Goal: Task Accomplishment & Management: Use online tool/utility

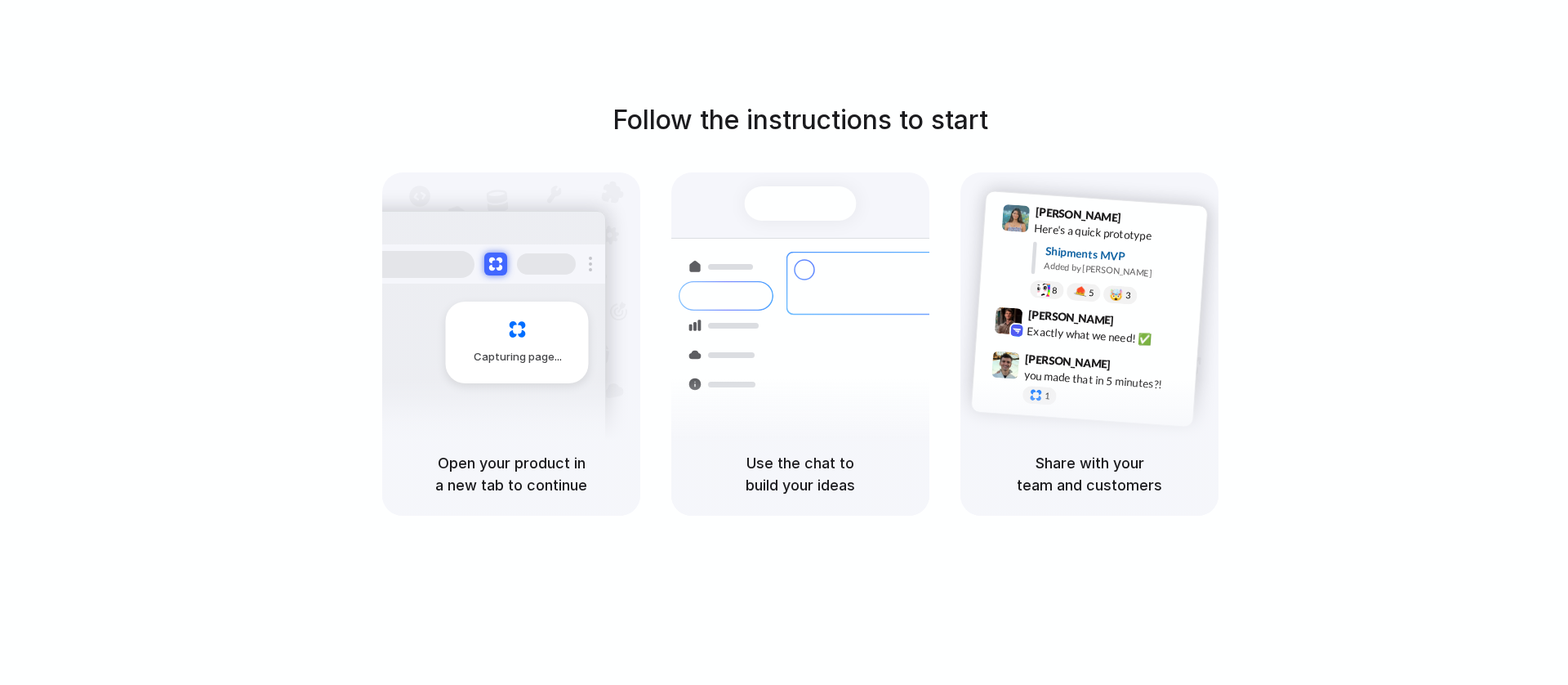
drag, startPoint x: 1374, startPoint y: 125, endPoint x: 1487, endPoint y: 154, distance: 116.7
click at [784, 342] on div at bounding box center [784, 342] width 0 height 0
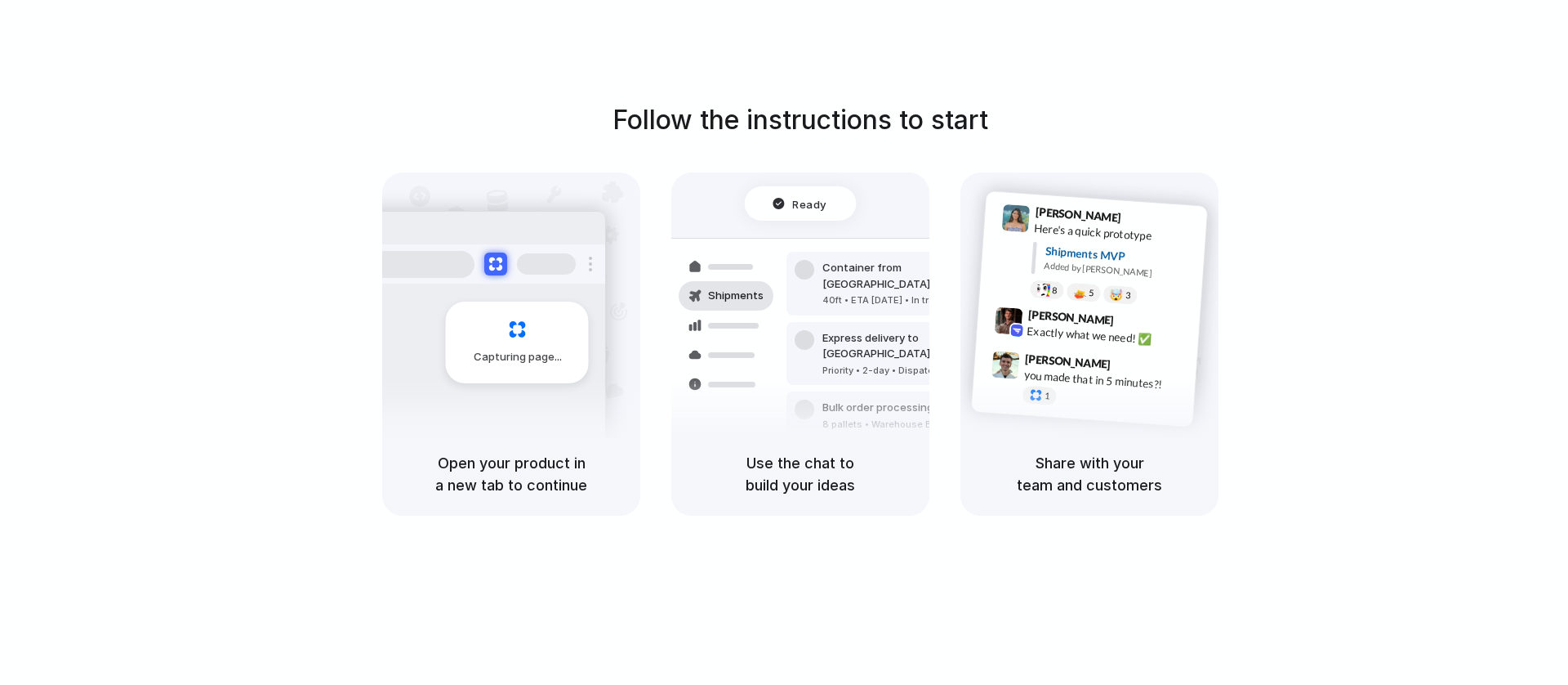
click at [784, 342] on div at bounding box center [784, 342] width 0 height 0
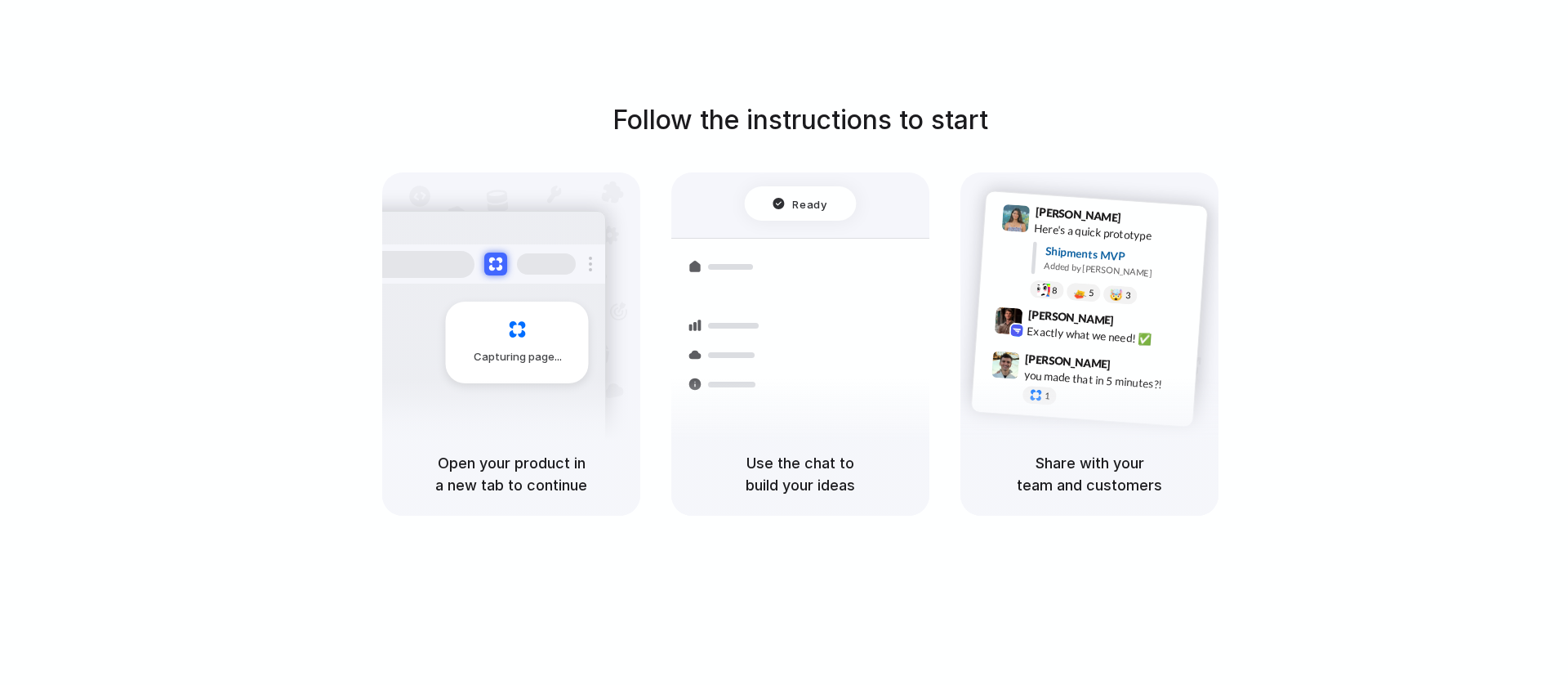
click at [784, 342] on div at bounding box center [784, 342] width 0 height 0
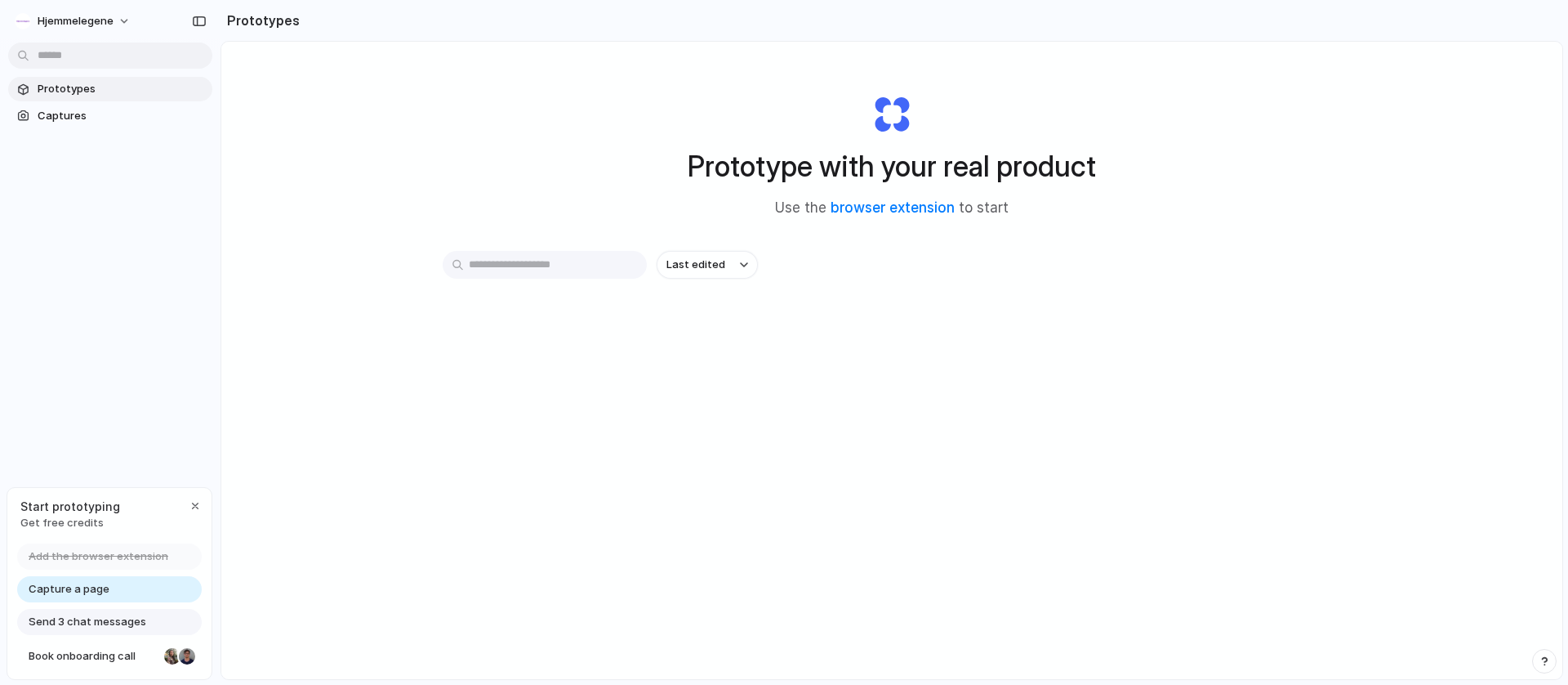
drag, startPoint x: 115, startPoint y: 574, endPoint x: 50, endPoint y: 587, distance: 66.3
click at [87, 589] on div "Add the browser extension Capture a page Send 3 chat messages Book onboarding c…" at bounding box center [109, 611] width 204 height 136
click at [52, 588] on span "Capture a page" at bounding box center [69, 589] width 81 height 17
click at [565, 94] on div "Prototype with your real product Use the browser extension to start" at bounding box center [891, 149] width 653 height 177
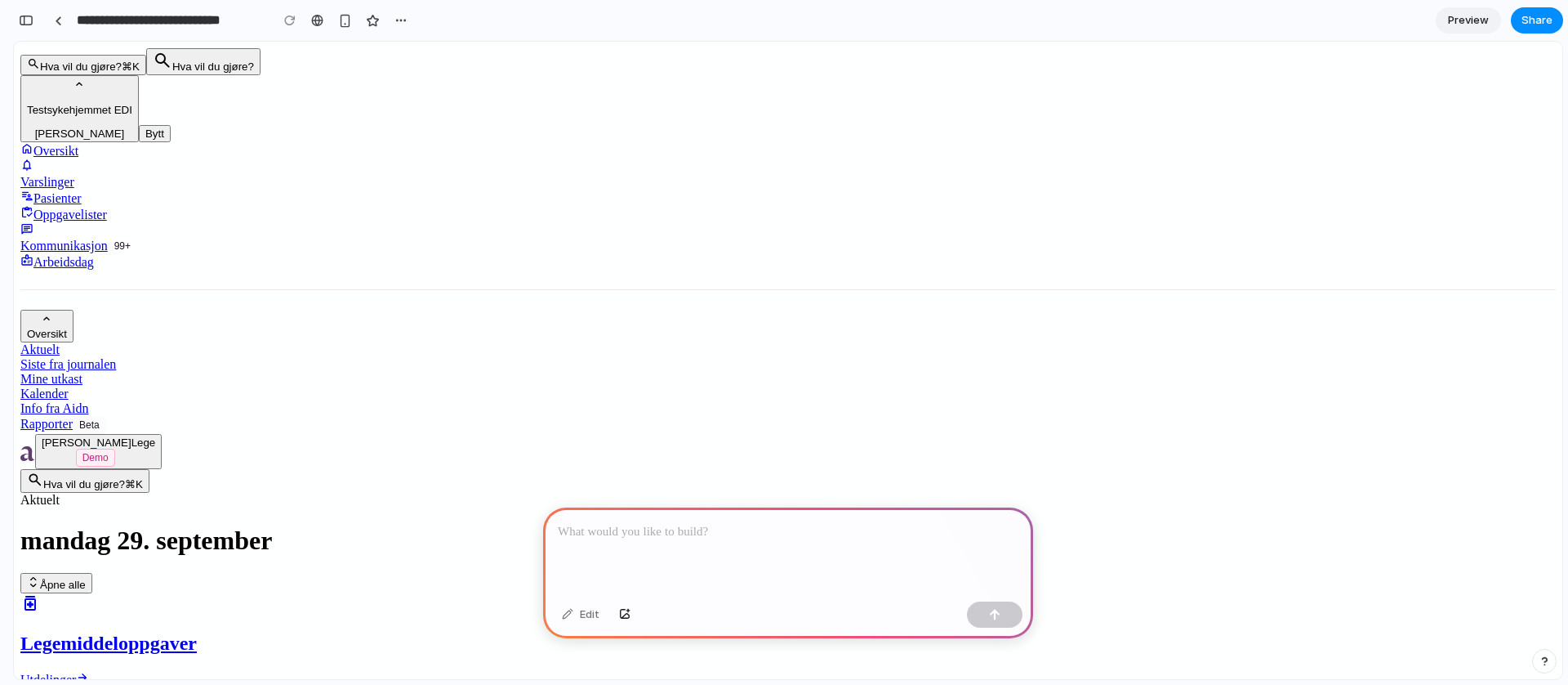
click at [82, 159] on link "Varslinger" at bounding box center [788, 174] width 1535 height 31
click at [88, 175] on div "Varslinger" at bounding box center [788, 182] width 1535 height 15
click at [79, 142] on link "Oversikt" at bounding box center [788, 150] width 1535 height 17
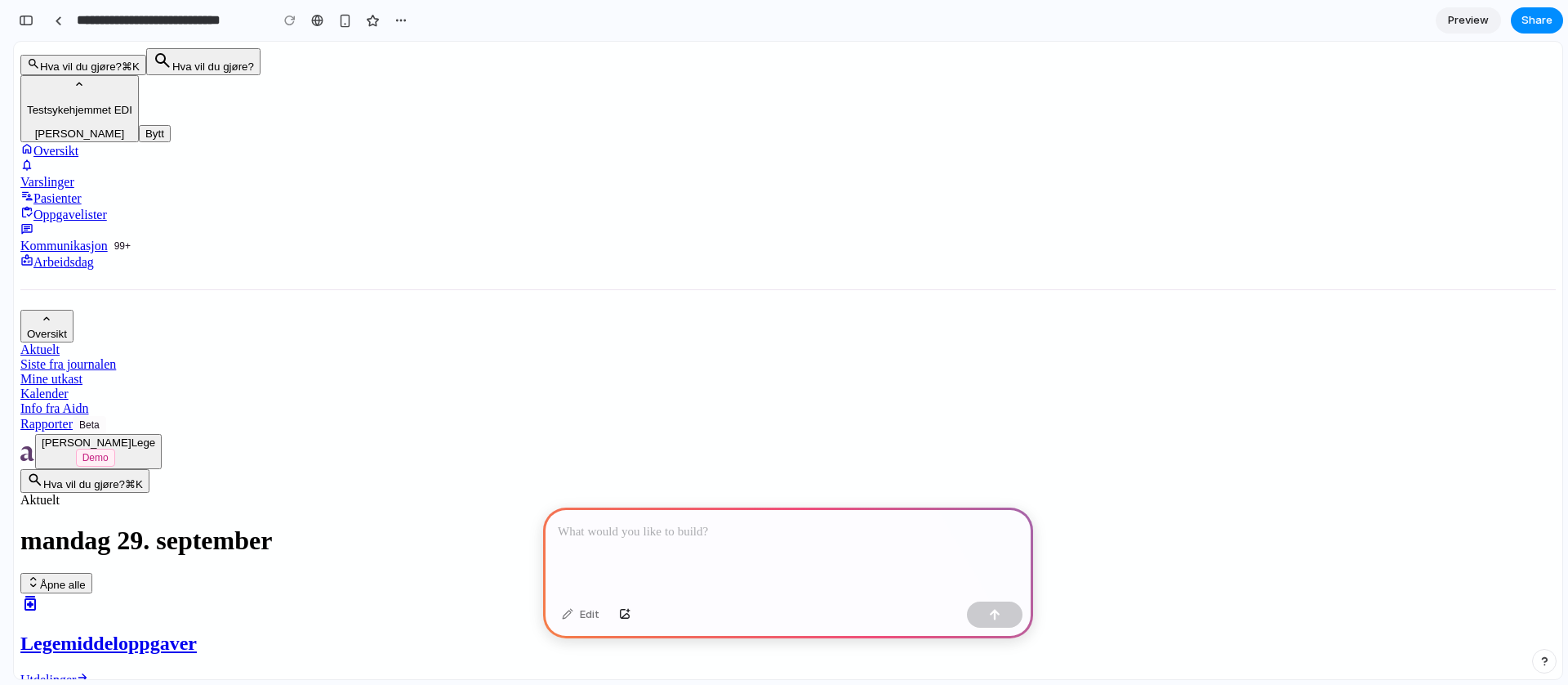
click at [137, 469] on button "Kvart G. Lege Demo" at bounding box center [98, 451] width 126 height 35
click at [787, 552] on div at bounding box center [787, 551] width 490 height 87
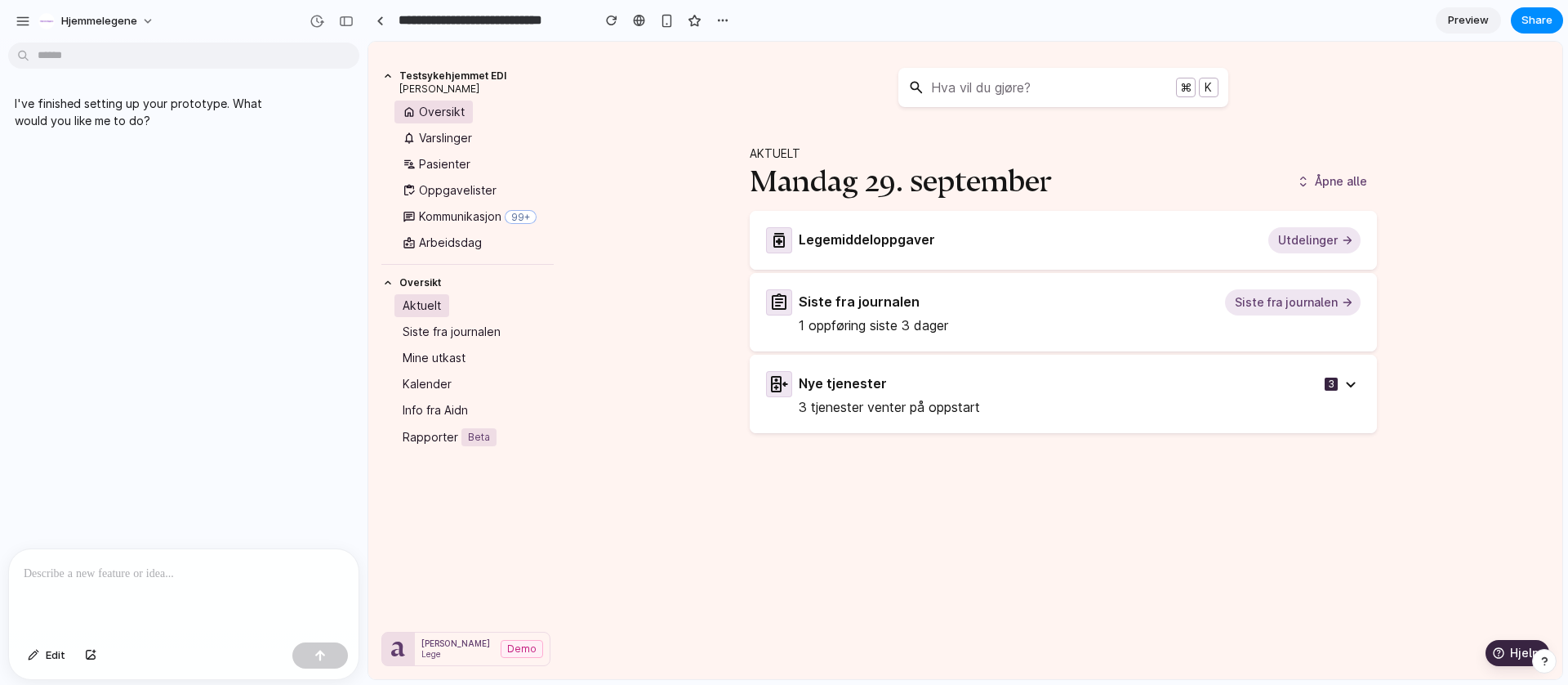
click at [689, 183] on div "Hva vil du gjøre? ⌘ K Aktuelt mandag 29. september Åpne alle Legemiddeloppgaver…" at bounding box center [1063, 244] width 999 height 404
drag, startPoint x: 99, startPoint y: 106, endPoint x: 228, endPoint y: 110, distance: 129.1
click at [228, 110] on p "I've finished setting up your prototype. What would you like me to do?" at bounding box center [151, 111] width 273 height 34
click at [126, 126] on p "I've finished setting up your prototype. What would you like me to do?" at bounding box center [151, 111] width 273 height 34
drag, startPoint x: 60, startPoint y: 128, endPoint x: 276, endPoint y: 162, distance: 218.7
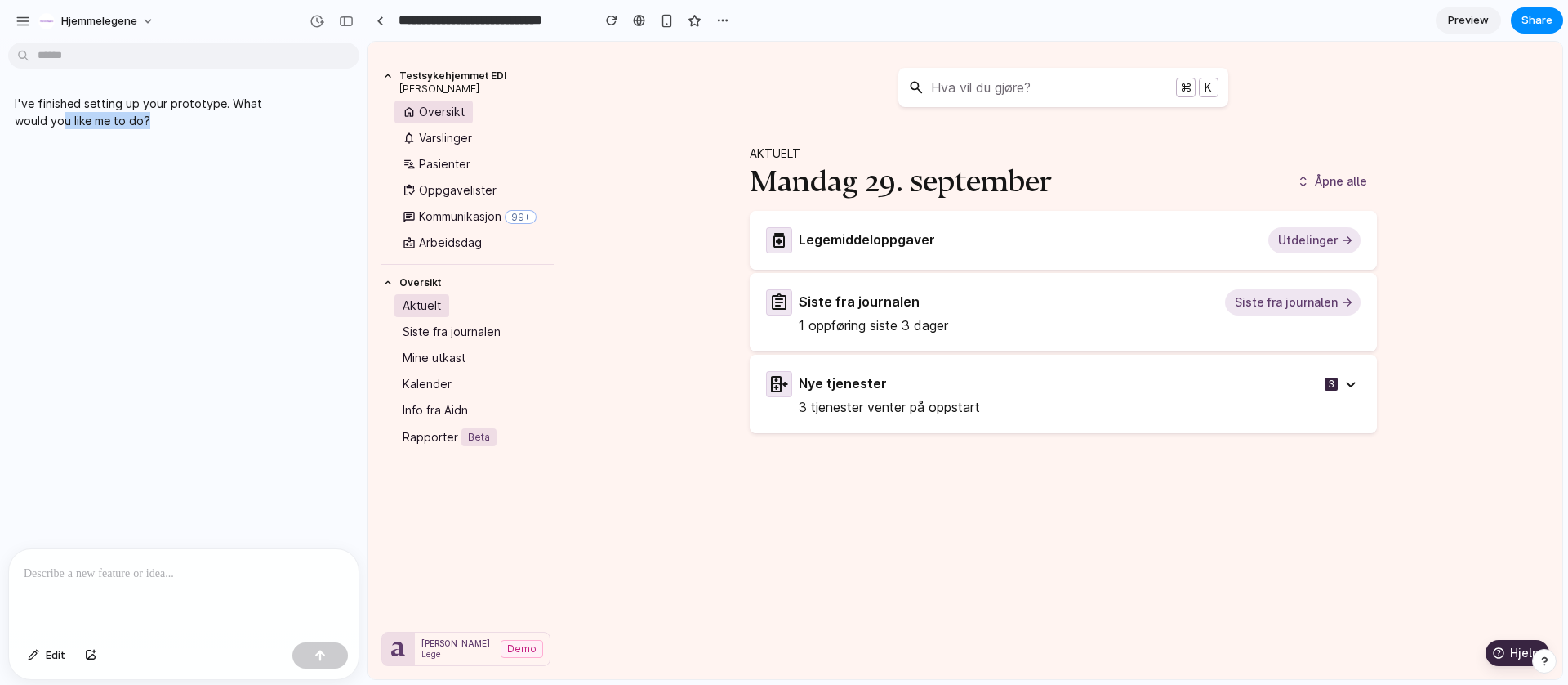
click at [246, 154] on div "I've finished setting up your prototype. What would you like me to do?" at bounding box center [178, 298] width 357 height 499
click at [454, 226] on link "Kommunikasjon 99+" at bounding box center [469, 216] width 150 height 23
click at [431, 140] on div "Varslinger" at bounding box center [437, 138] width 70 height 17
click at [435, 170] on div "Pasienter" at bounding box center [436, 164] width 68 height 17
click at [434, 190] on div "Oppgavelister" at bounding box center [449, 190] width 94 height 17
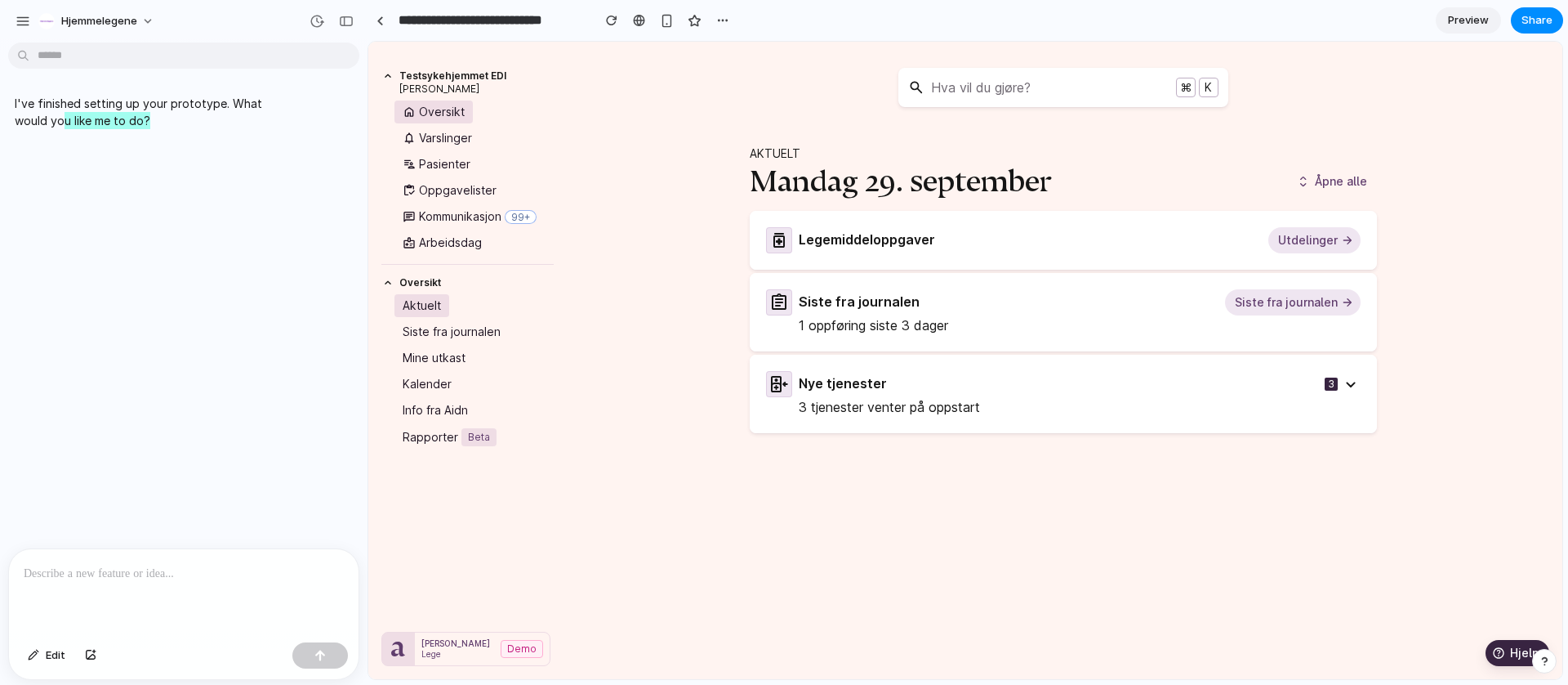
click at [433, 217] on div "Kommunikasjon 99+" at bounding box center [477, 216] width 117 height 17
click at [439, 257] on div "Testsykehjemmet EDI EDI Enhet Bytt Oversikt Varslinger Pasienter Oppgavelister …" at bounding box center [467, 164] width 172 height 192
click at [428, 336] on div "Siste fra journalen" at bounding box center [451, 332] width 98 height 17
click at [427, 359] on div "Mine utkast" at bounding box center [433, 358] width 63 height 17
click at [424, 307] on div "Aktuelt" at bounding box center [421, 305] width 38 height 17
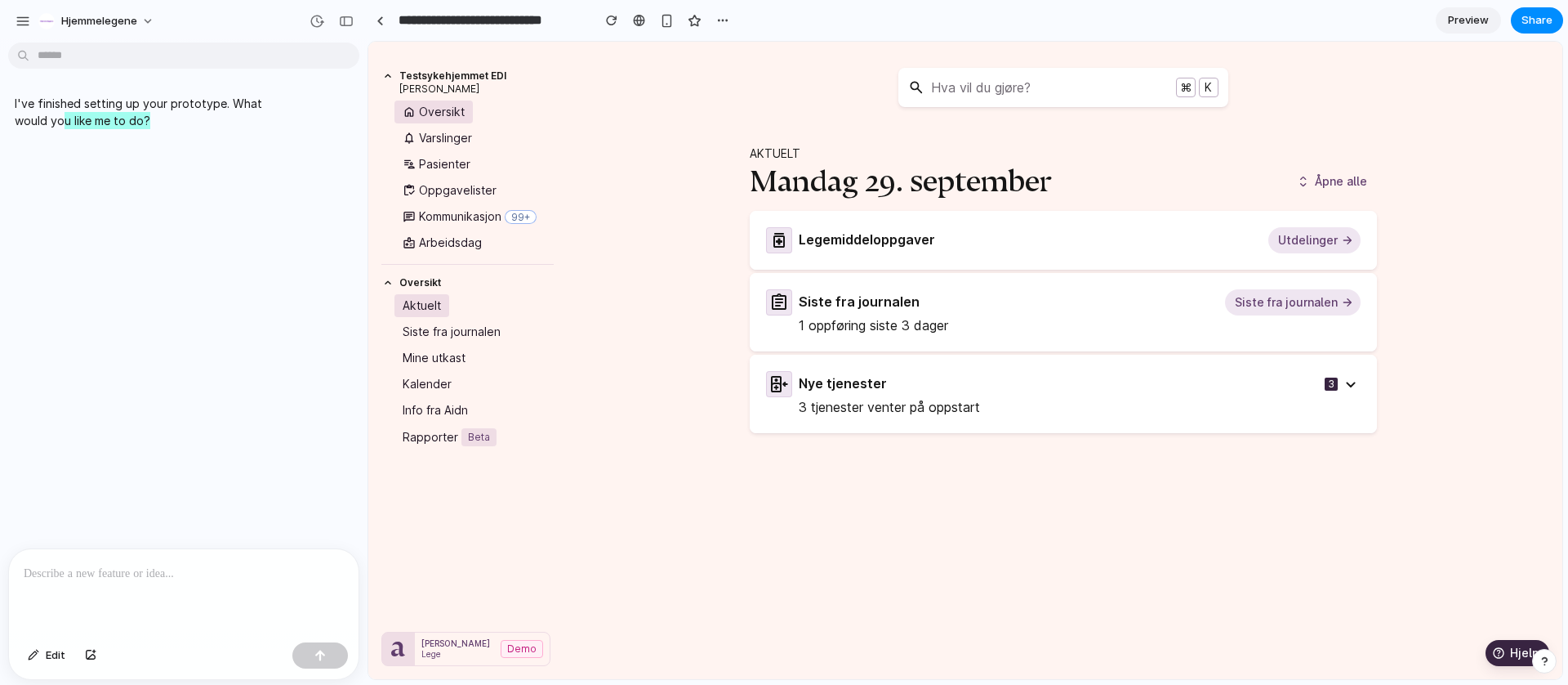
click at [1505, 651] on icon "button" at bounding box center [1498, 652] width 13 height 13
click at [1337, 380] on div "3" at bounding box center [1342, 384] width 36 height 19
click at [1260, 314] on span "Siste fra journalen" at bounding box center [1293, 303] width 136 height 26
click at [1219, 245] on div "Legemiddeloppgaver Utdelinger" at bounding box center [1079, 240] width 562 height 26
click at [1196, 78] on span "⌘ K" at bounding box center [1194, 87] width 49 height 19
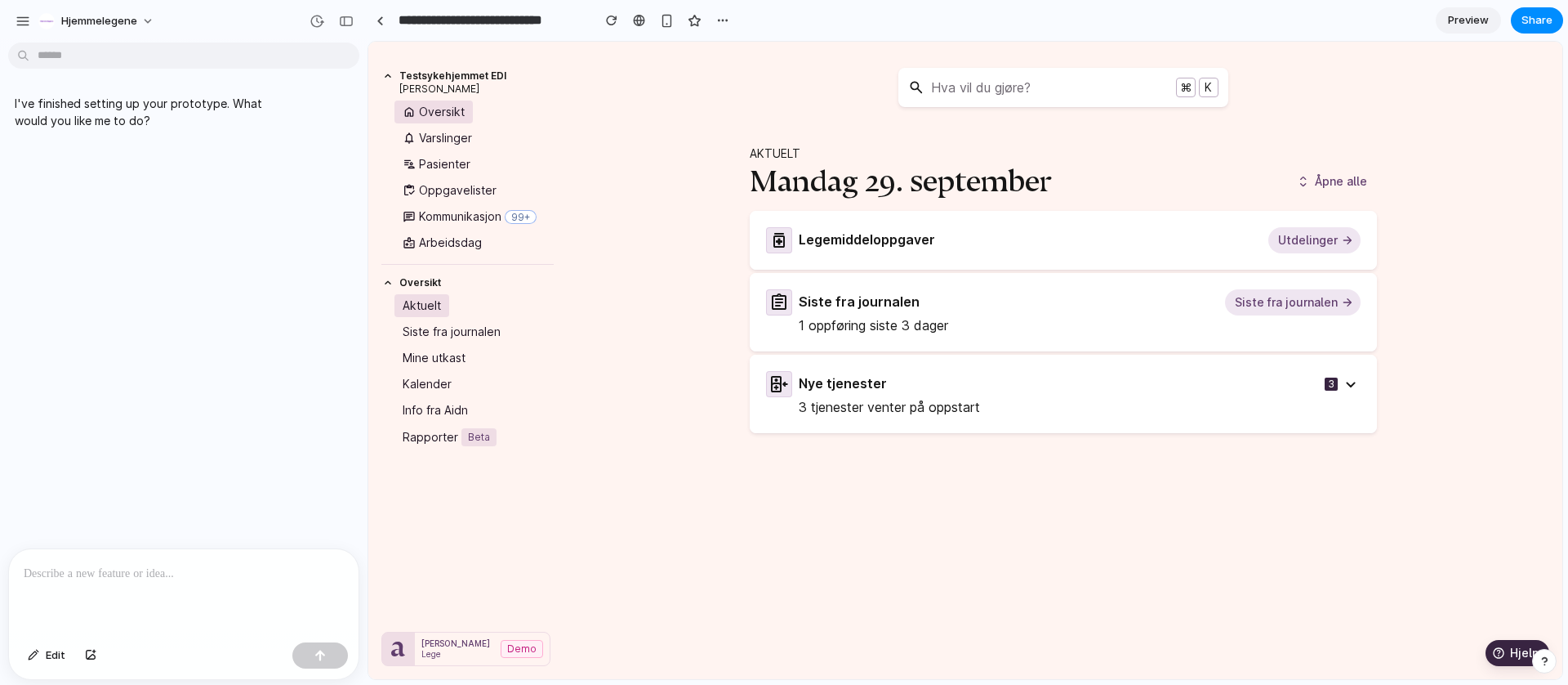
click at [142, 570] on p at bounding box center [184, 574] width 320 height 19
click at [148, 19] on button "Hjemmelegene" at bounding box center [97, 21] width 131 height 26
click at [191, 317] on div "Settings Invite members Change theme Sign out" at bounding box center [784, 342] width 1568 height 685
click at [101, 610] on div at bounding box center [184, 592] width 349 height 87
click at [103, 586] on div at bounding box center [184, 592] width 349 height 87
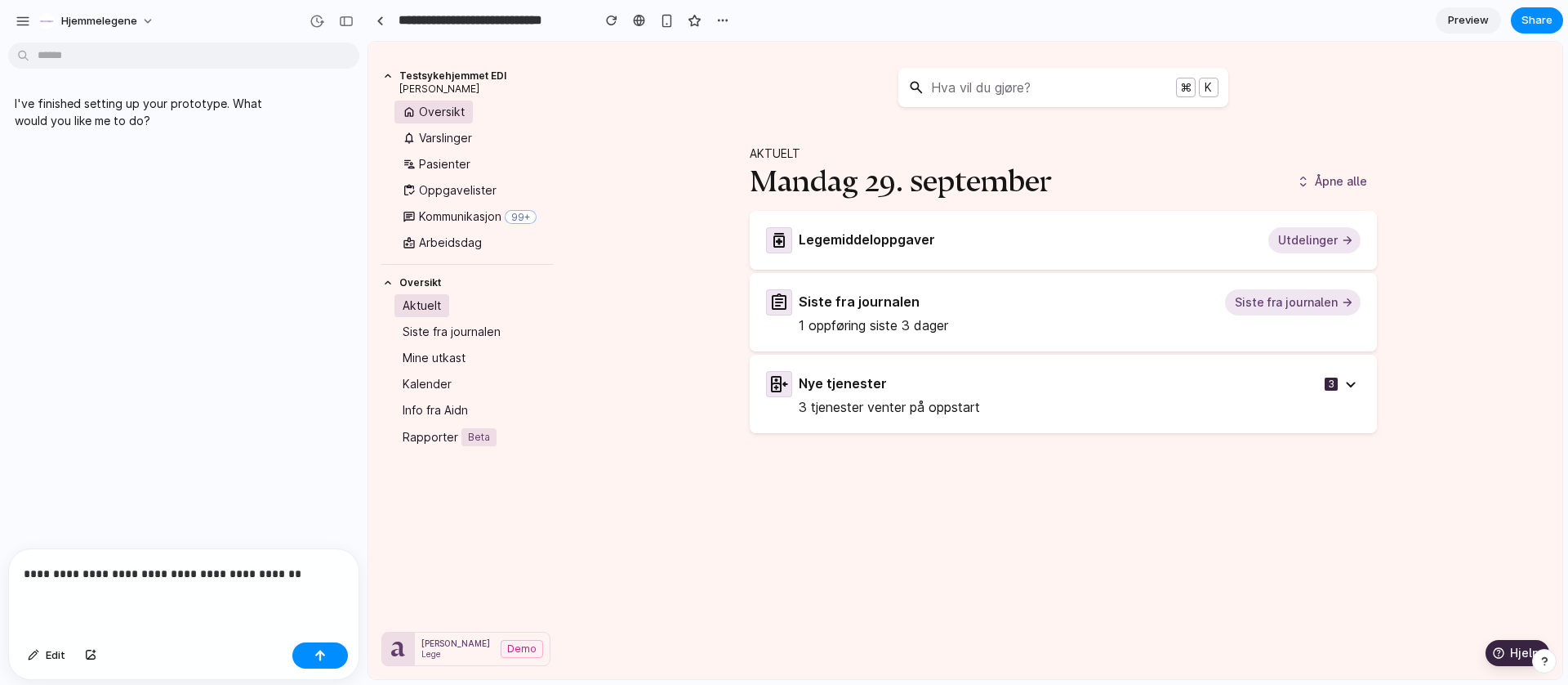
click at [236, 565] on p "**********" at bounding box center [180, 574] width 313 height 19
click at [236, 564] on p "**********" at bounding box center [180, 574] width 313 height 19
click at [103, 570] on p "**********" at bounding box center [180, 574] width 313 height 19
click at [104, 570] on p "**********" at bounding box center [180, 574] width 313 height 19
drag, startPoint x: 123, startPoint y: 569, endPoint x: 143, endPoint y: 577, distance: 21.5
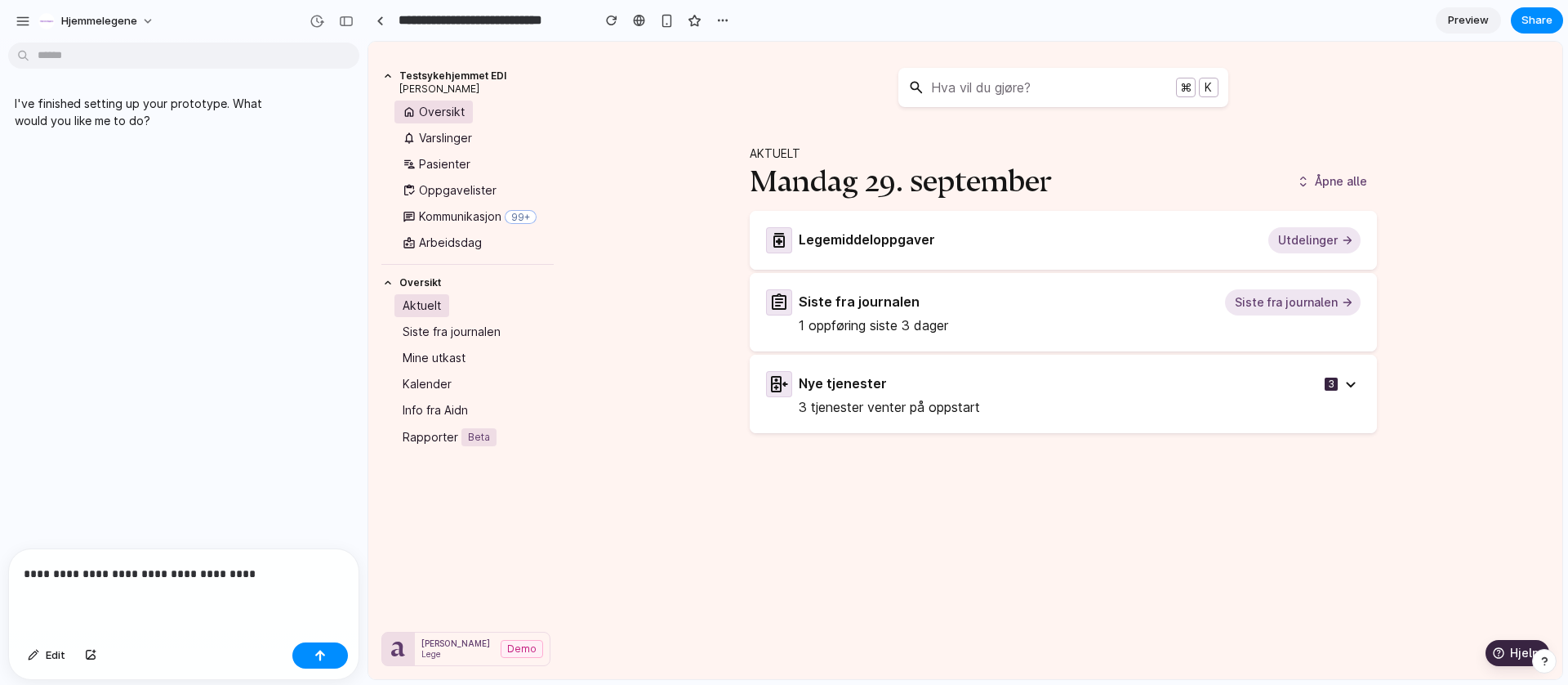
click at [124, 569] on p "**********" at bounding box center [180, 574] width 313 height 19
click at [316, 568] on p "**********" at bounding box center [180, 574] width 313 height 19
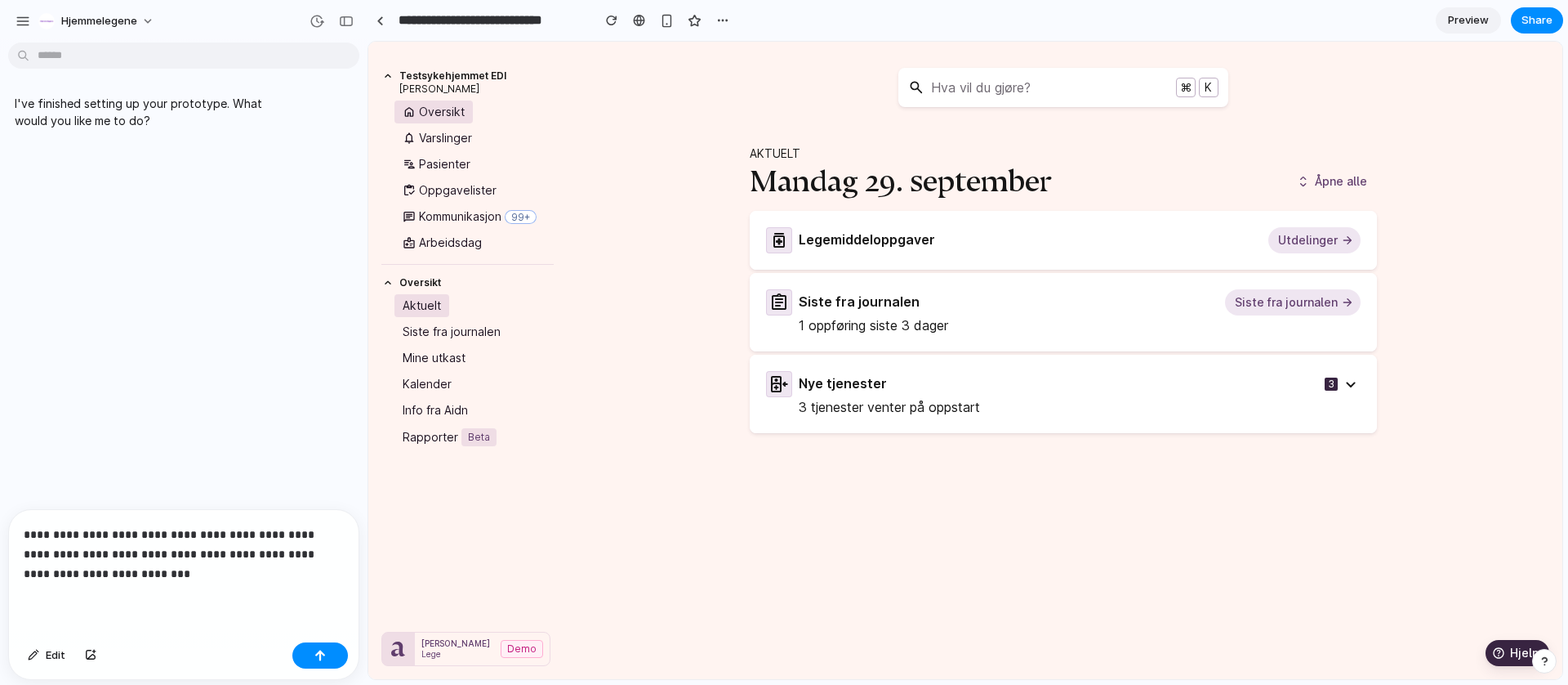
click at [70, 527] on p "**********" at bounding box center [180, 553] width 313 height 59
click at [143, 565] on p "**********" at bounding box center [180, 553] width 313 height 59
click at [105, 570] on p "**********" at bounding box center [180, 544] width 313 height 79
click at [236, 570] on p "**********" at bounding box center [180, 544] width 313 height 79
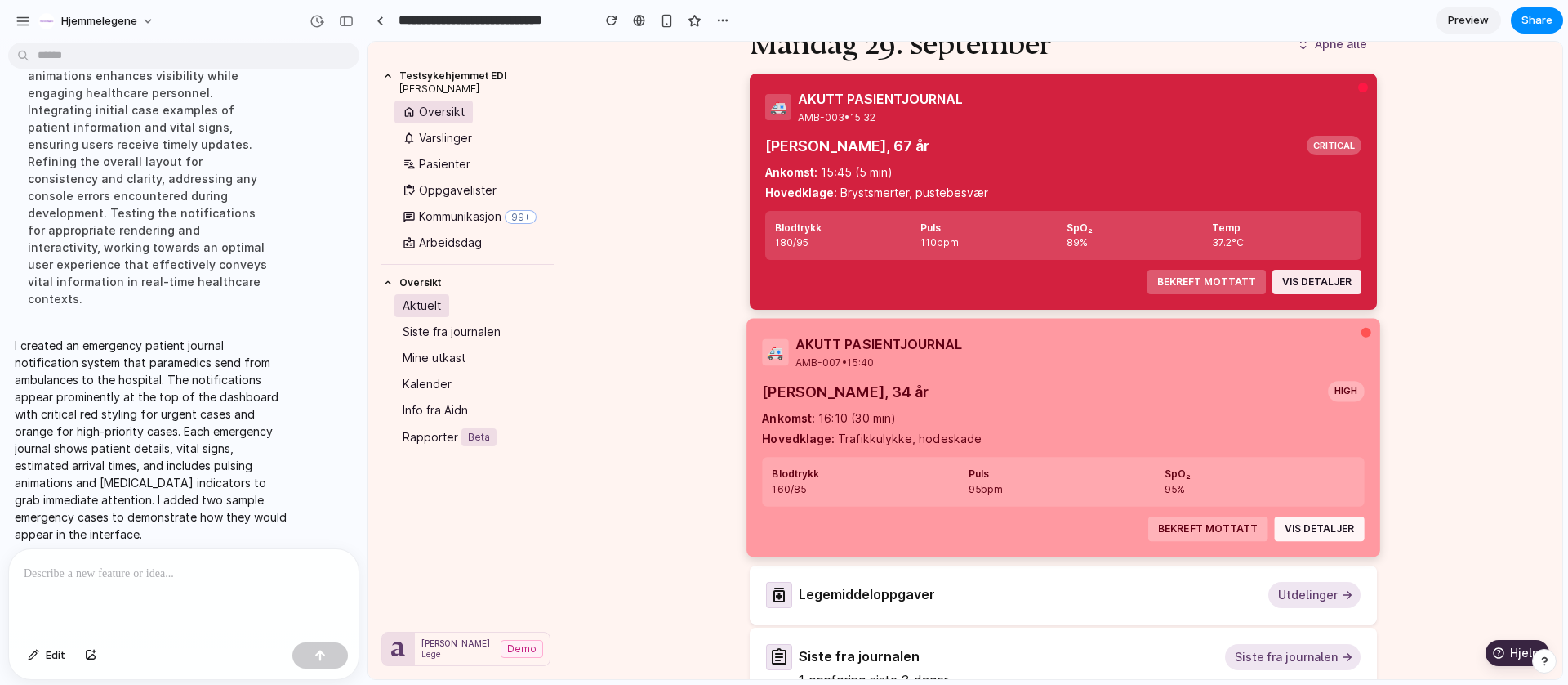
scroll to position [138, 0]
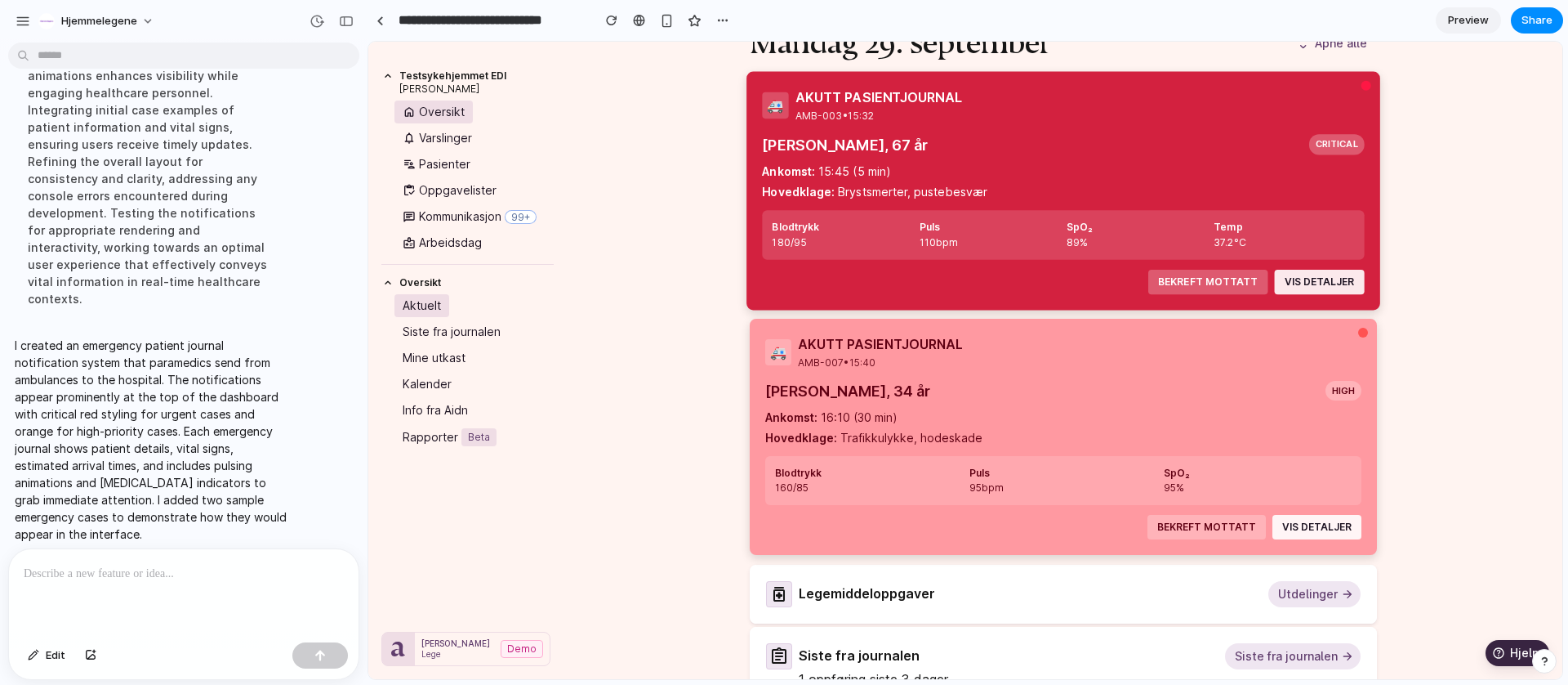
click at [1304, 281] on button "VIS DETALJER" at bounding box center [1317, 281] width 89 height 25
click at [1307, 279] on button "VIS DETALJER" at bounding box center [1317, 281] width 89 height 25
click at [1303, 285] on button "VIS DETALJER" at bounding box center [1317, 281] width 89 height 25
click at [1196, 285] on button "BEKREFT MOTTATT" at bounding box center [1206, 281] width 118 height 25
click at [1313, 283] on button "VIS DETALJER" at bounding box center [1317, 281] width 89 height 25
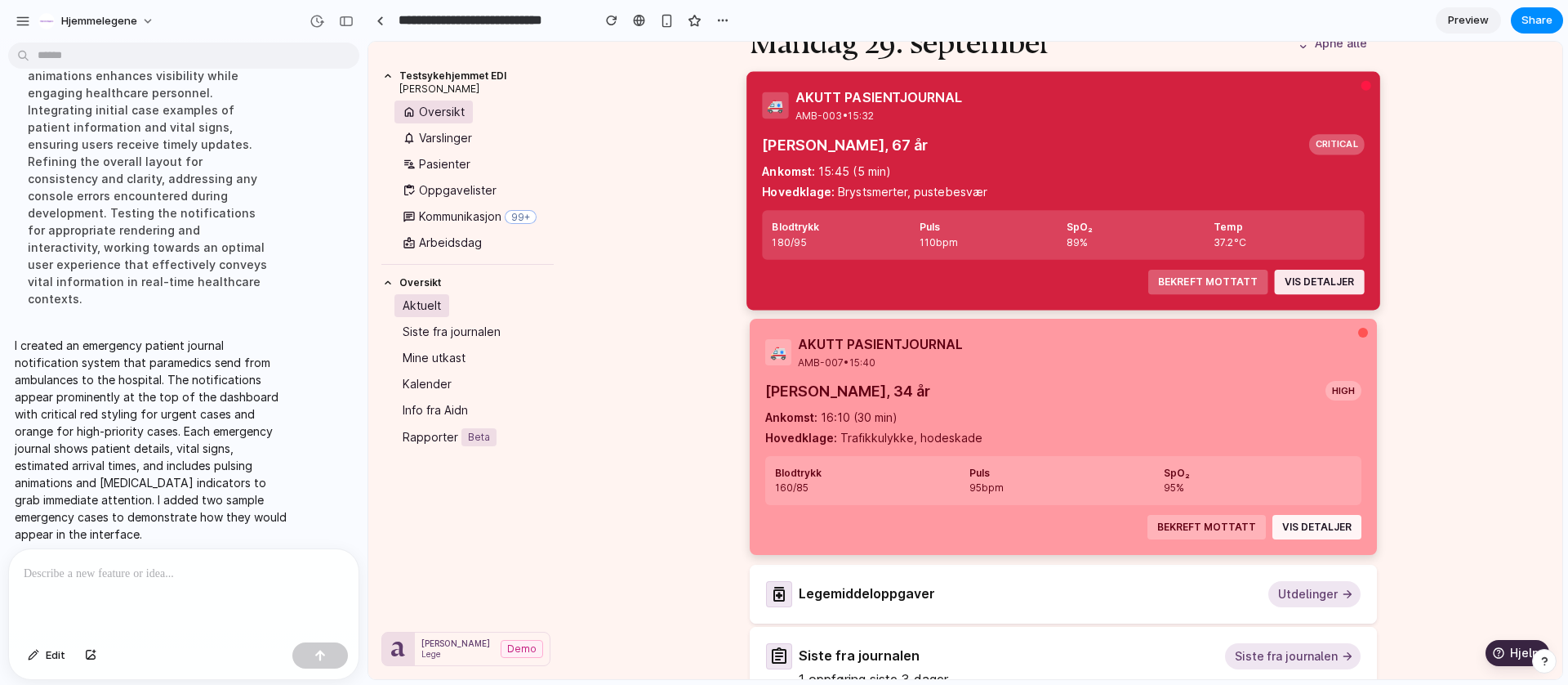
click at [1322, 149] on div "critical" at bounding box center [1334, 145] width 55 height 20
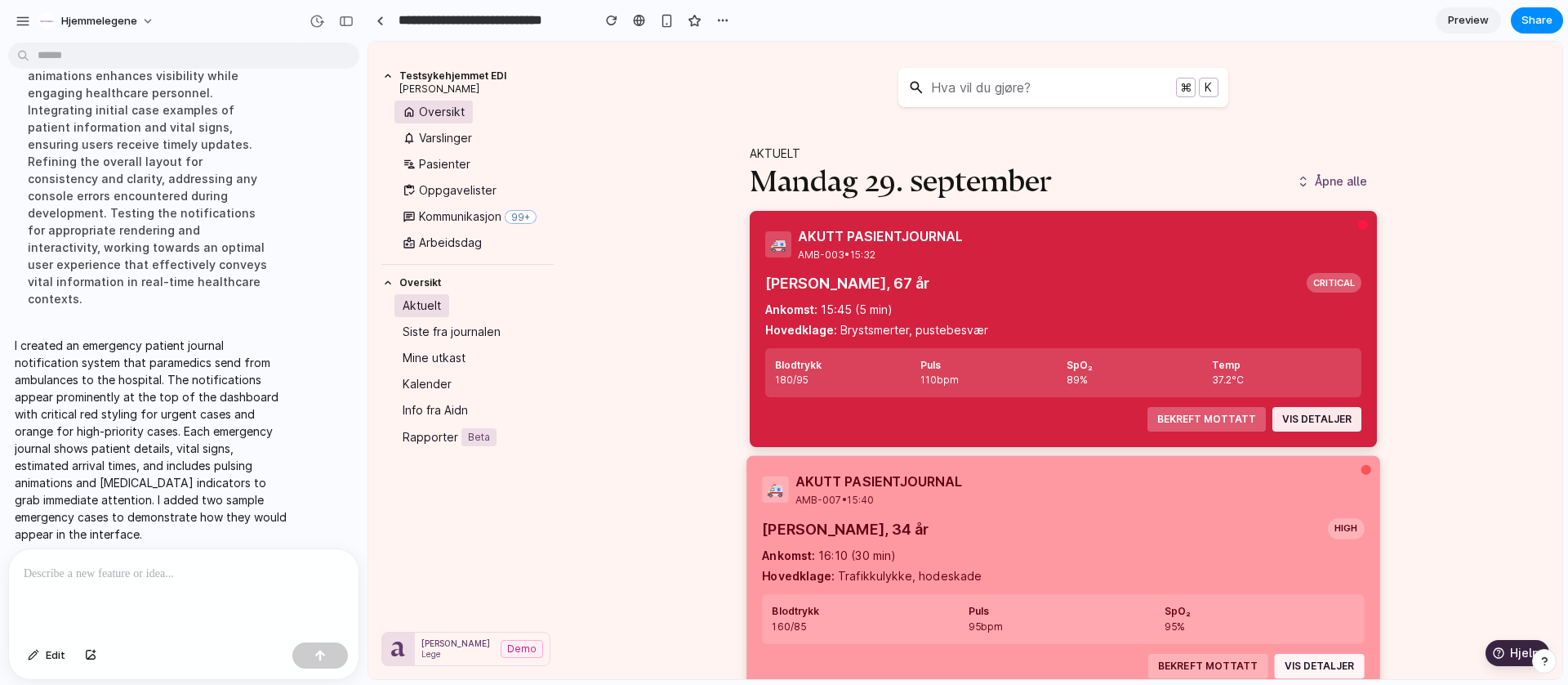
scroll to position [259, 0]
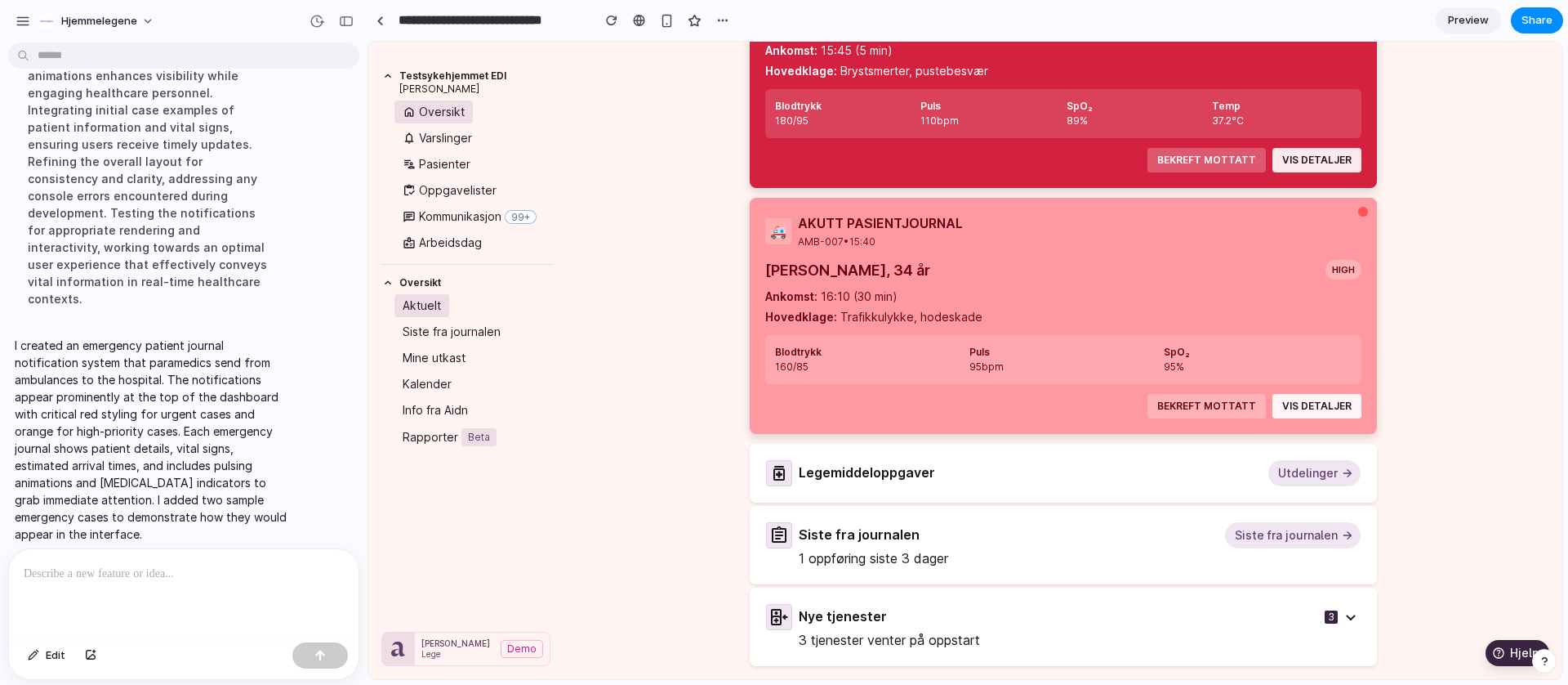
click at [165, 336] on p "I created an emergency patient journal notification system that paramedics send…" at bounding box center [151, 439] width 273 height 206
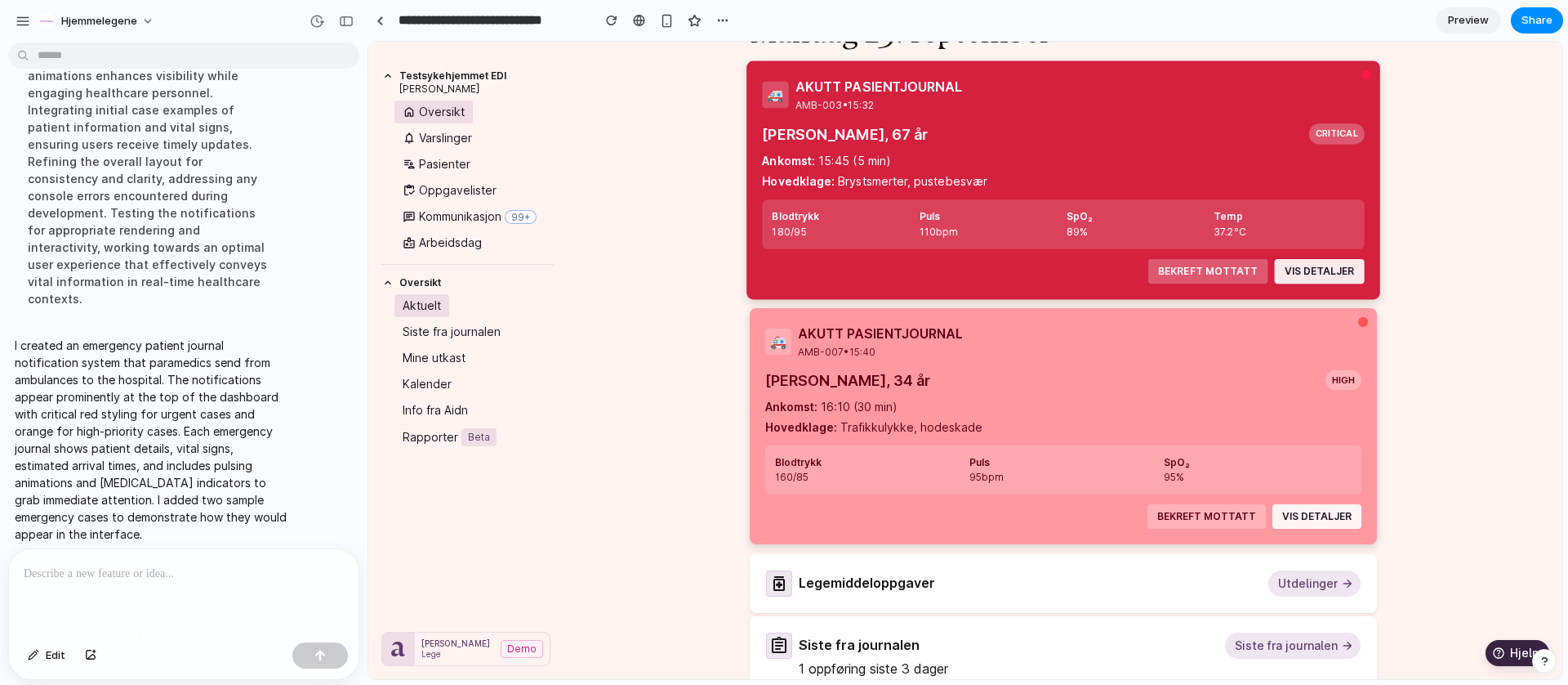
scroll to position [0, 0]
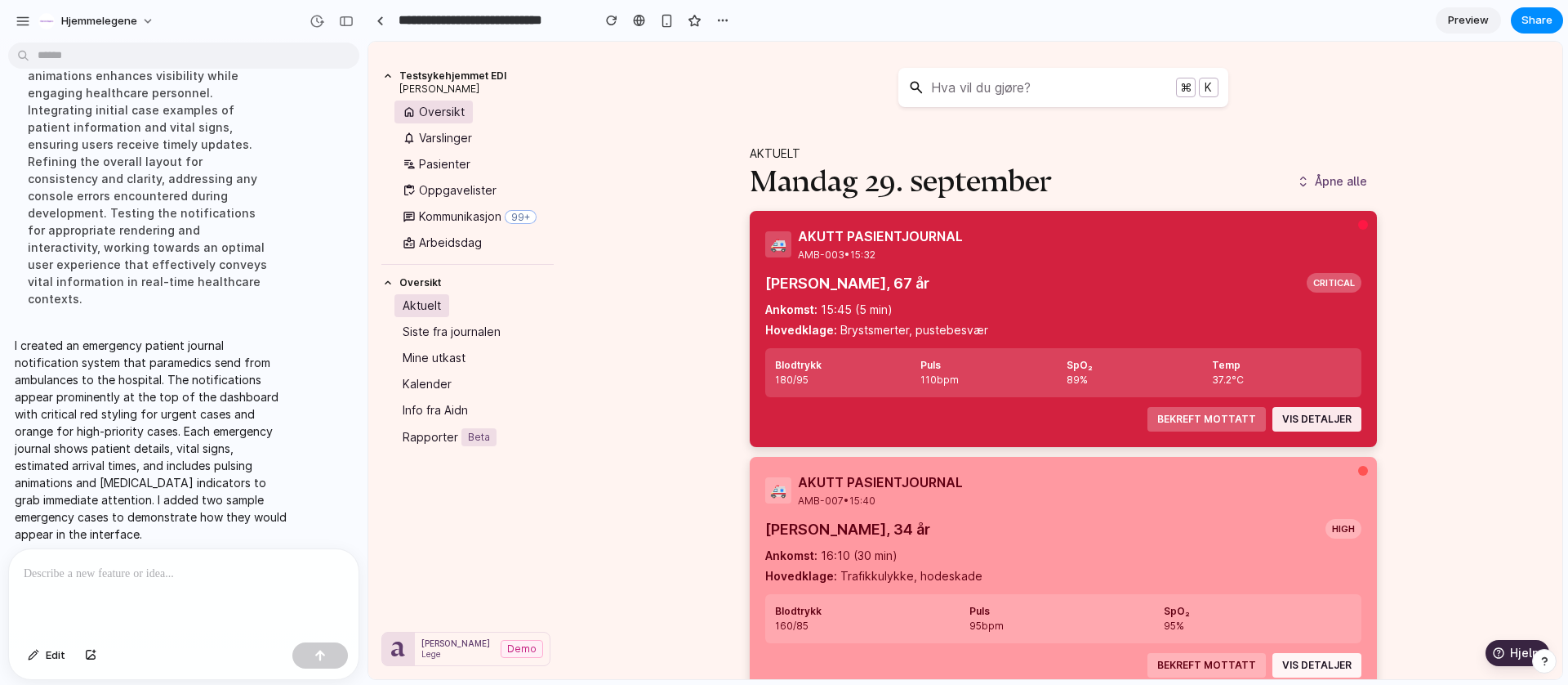
click at [1322, 187] on span "Åpne alle" at bounding box center [1340, 181] width 52 height 17
click at [1322, 184] on span "Åpne alle" at bounding box center [1340, 181] width 52 height 17
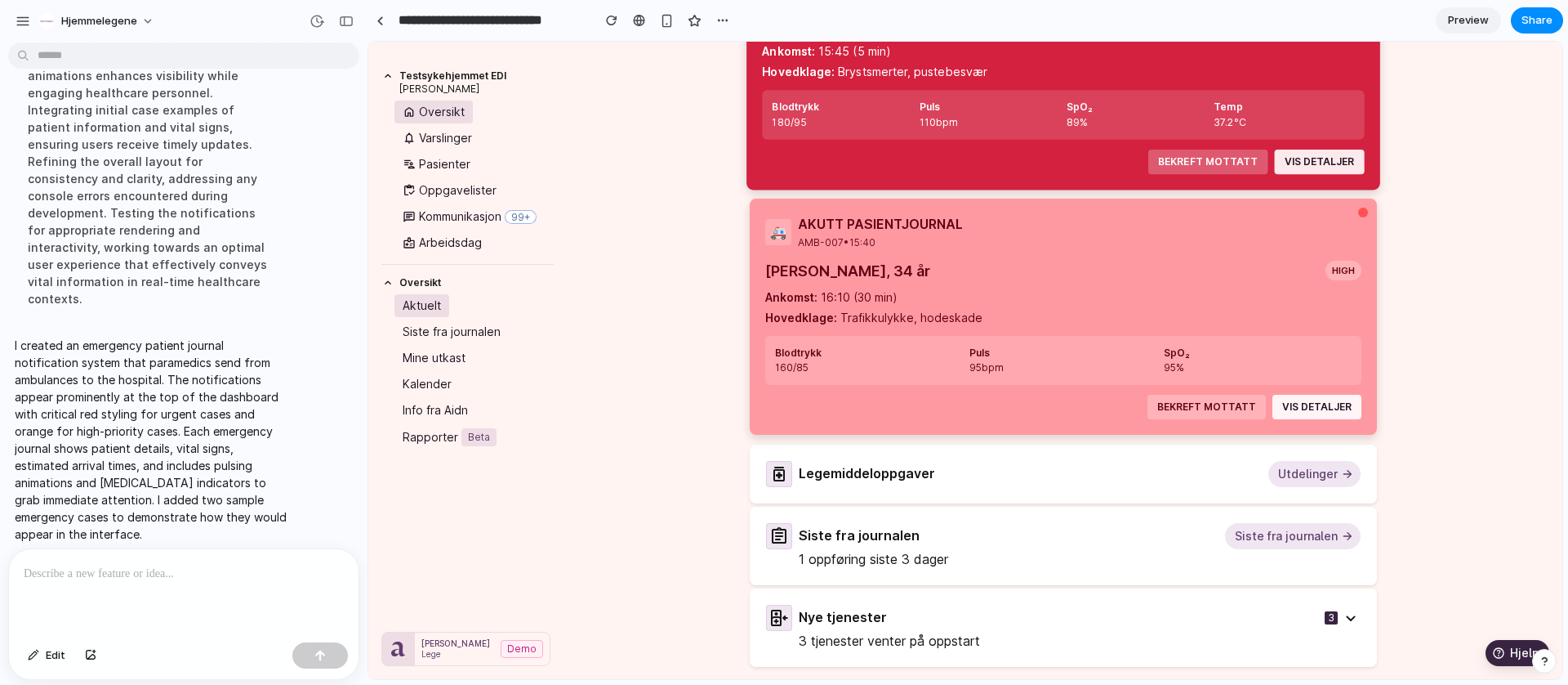
scroll to position [259, 0]
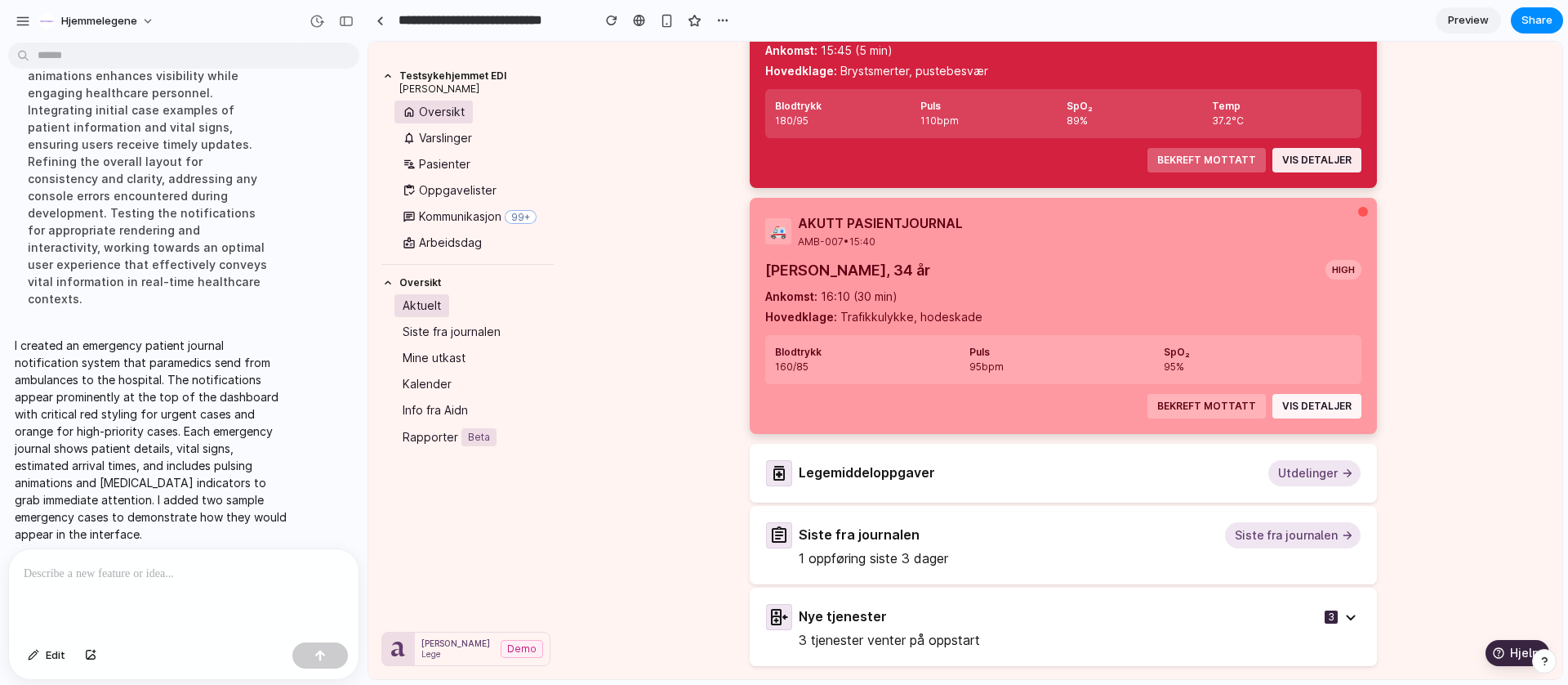
click at [1341, 613] on icon "button" at bounding box center [1351, 617] width 19 height 19
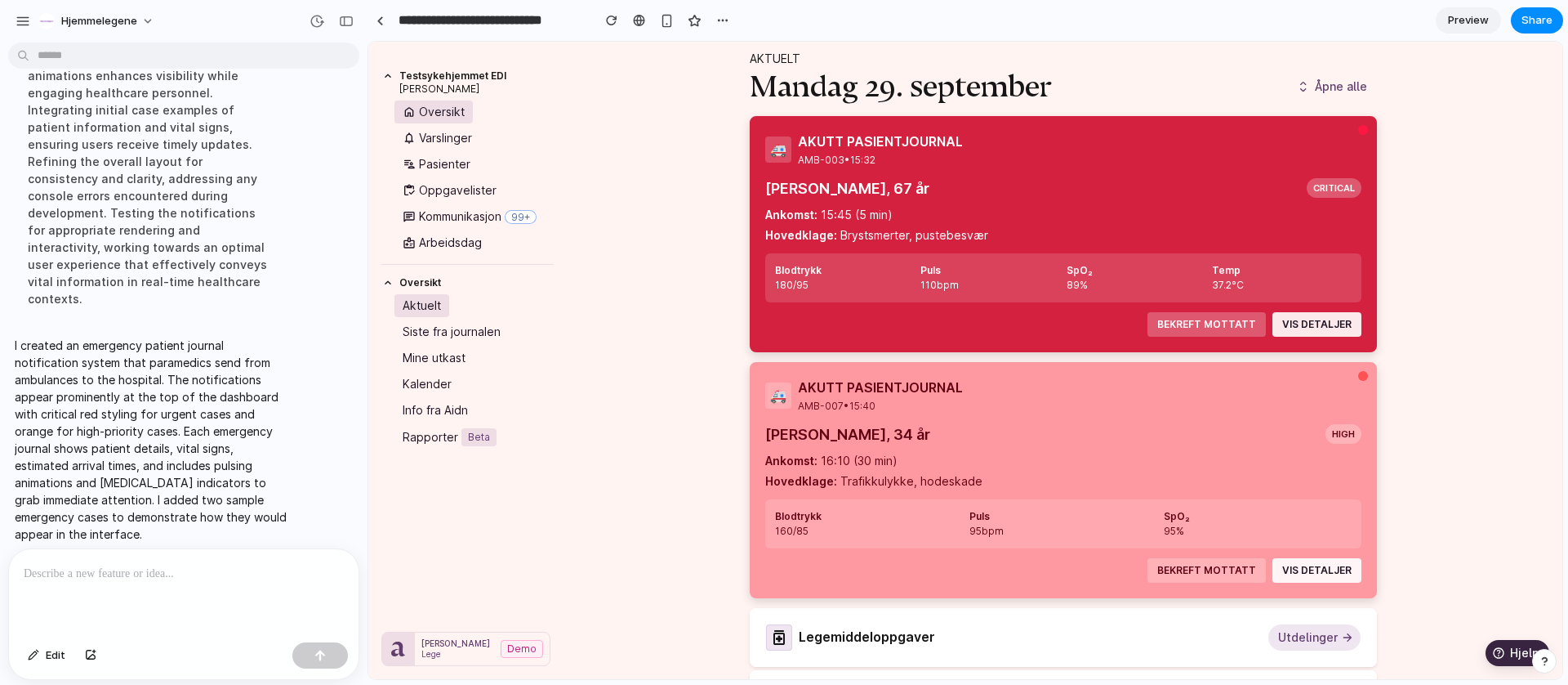
scroll to position [49, 0]
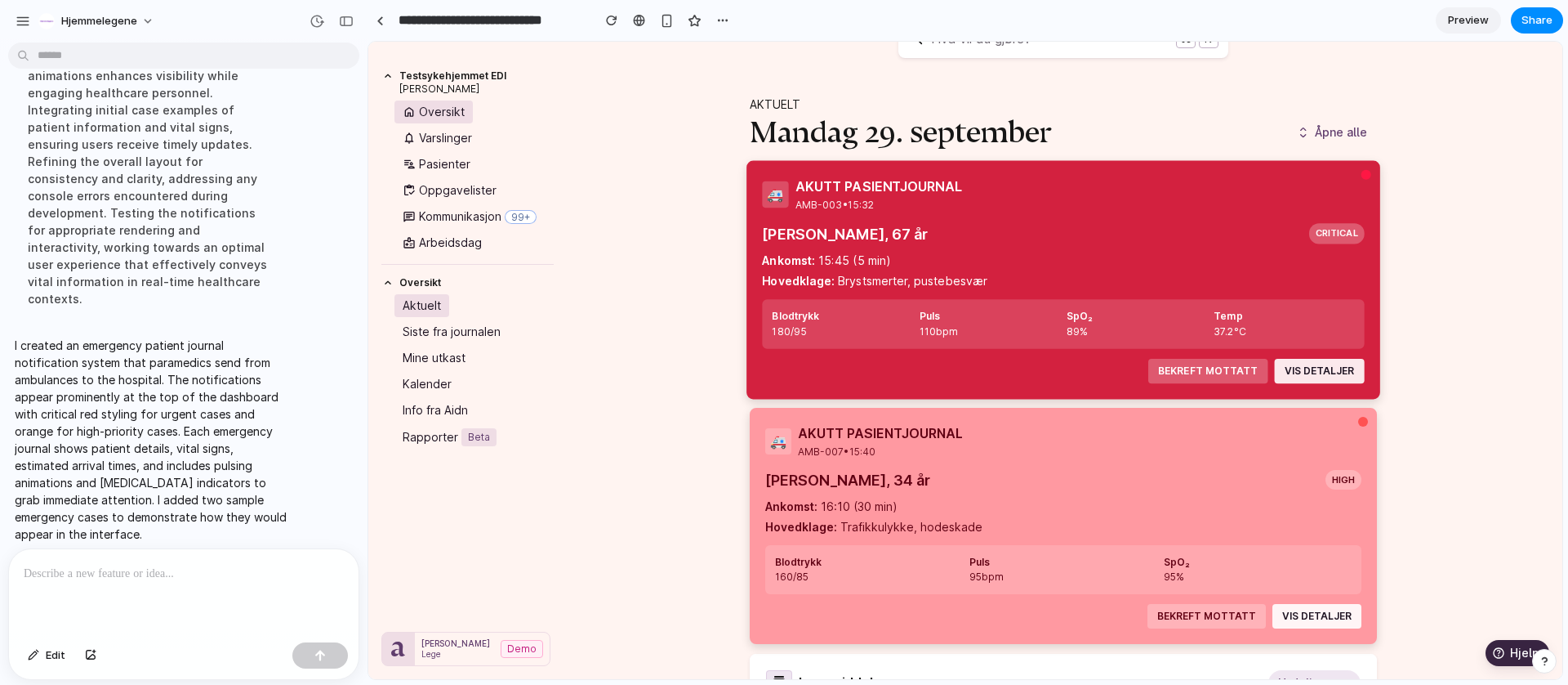
click at [1170, 272] on div "Hovedklage: Brystsmerter, pustebesvær" at bounding box center [1062, 280] width 596 height 17
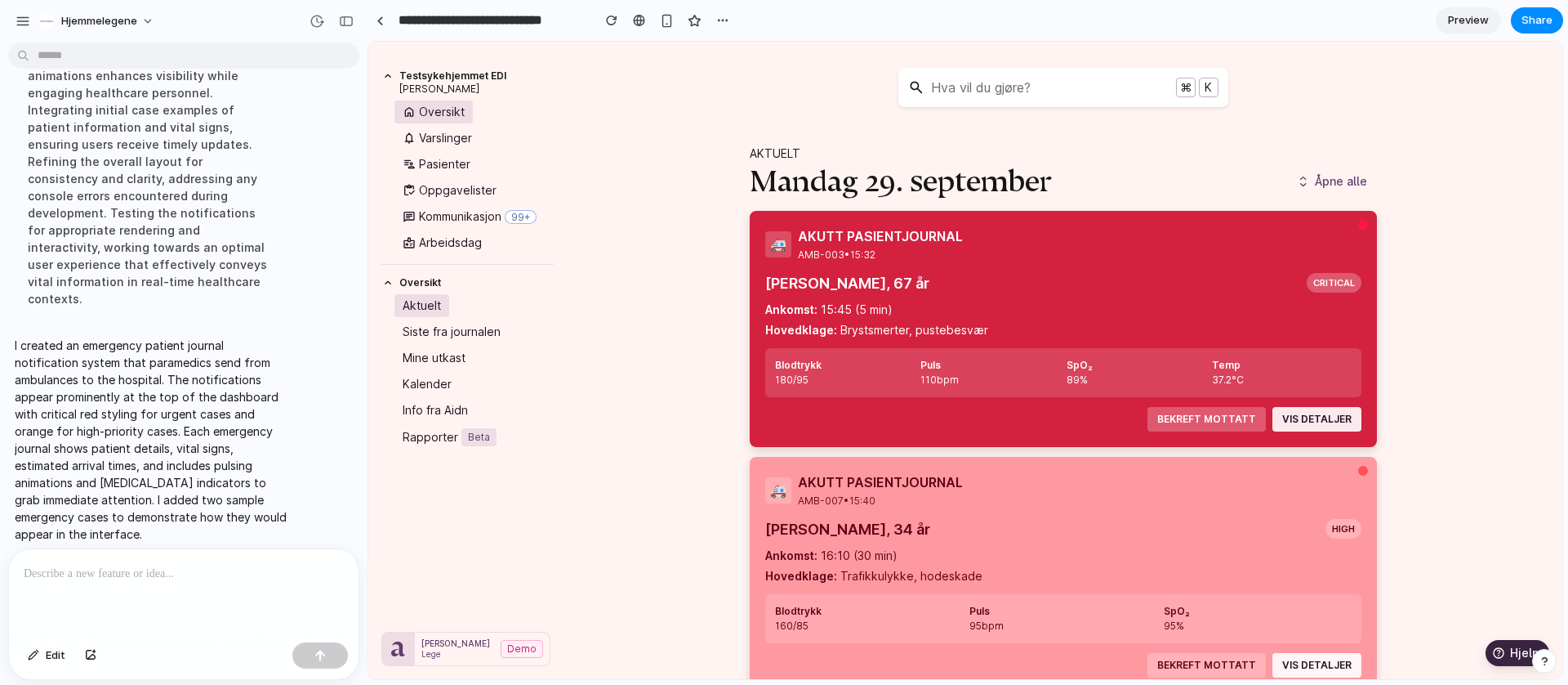
click at [1144, 87] on span "Hva vil du gjøre?" at bounding box center [1047, 87] width 245 height 19
click at [1459, 20] on span "Preview" at bounding box center [1468, 20] width 41 height 17
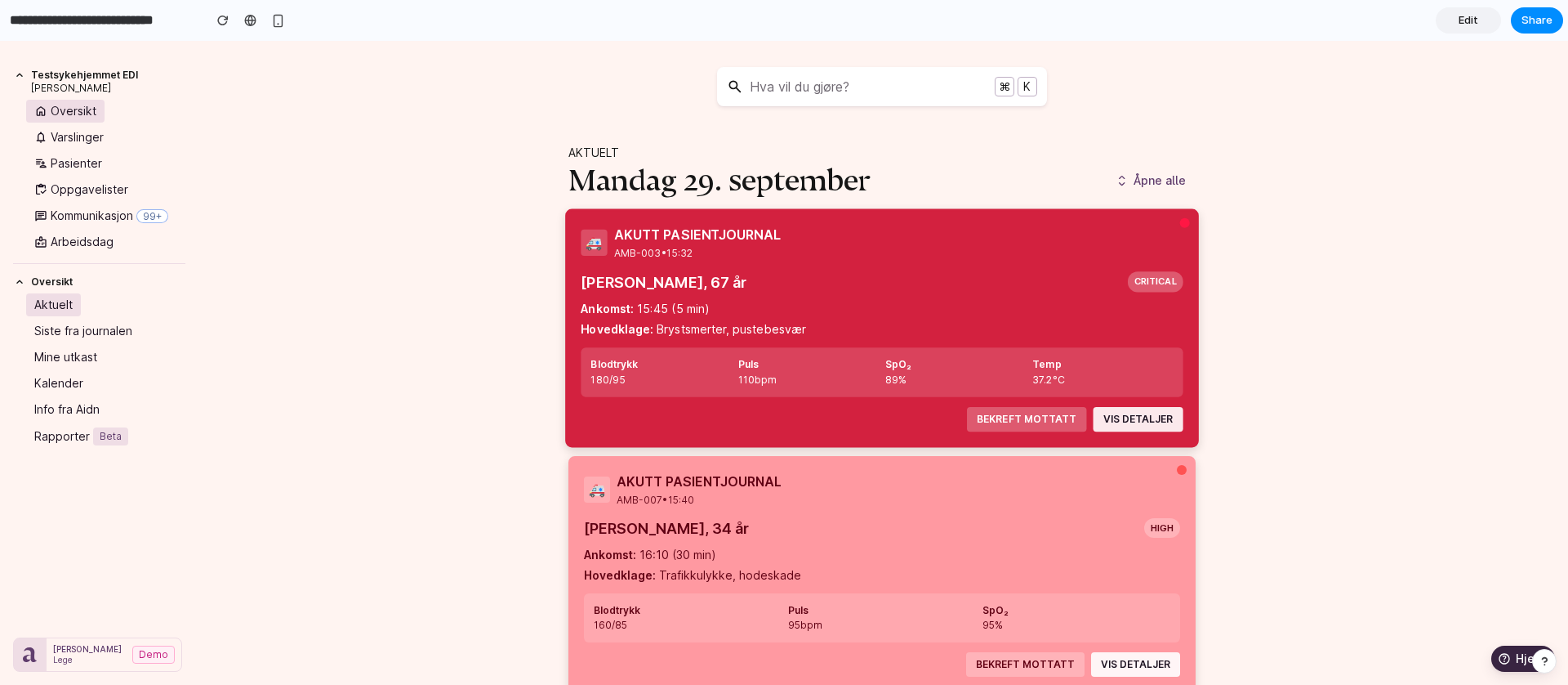
click at [1030, 422] on button "BEKREFT MOTTATT" at bounding box center [1025, 418] width 118 height 25
click at [1141, 414] on button "VIS DETALJER" at bounding box center [1135, 418] width 89 height 25
click at [1164, 274] on div "critical" at bounding box center [1152, 282] width 55 height 20
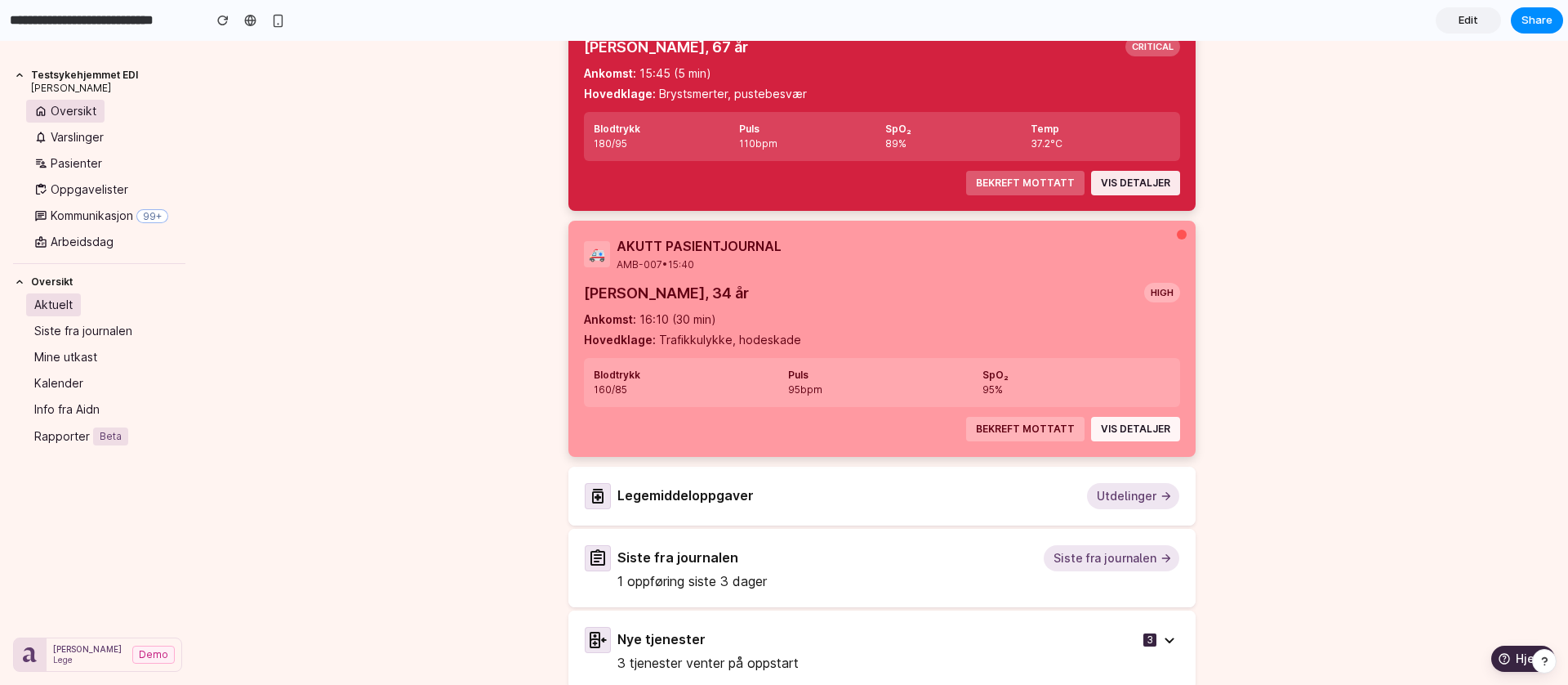
scroll to position [252, 0]
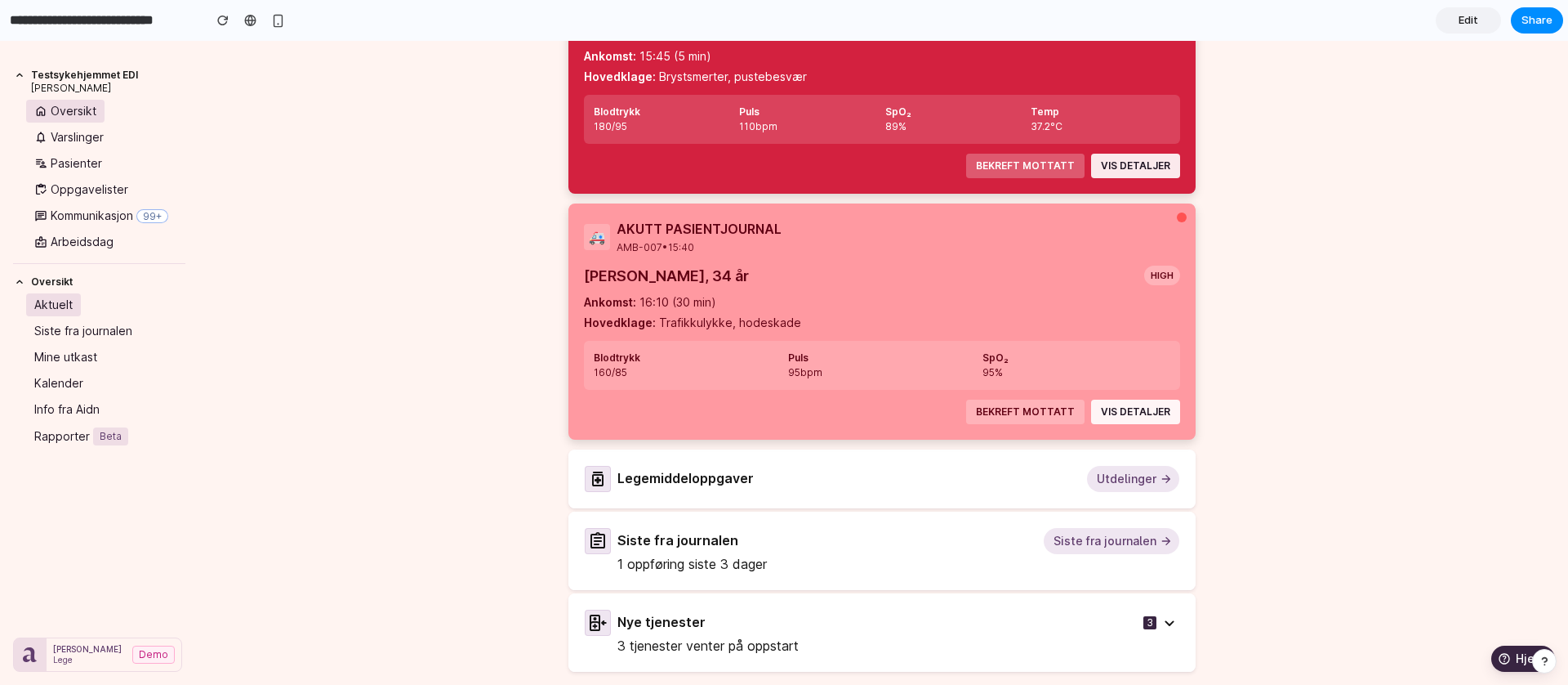
click at [1466, 22] on span "Edit" at bounding box center [1468, 20] width 19 height 17
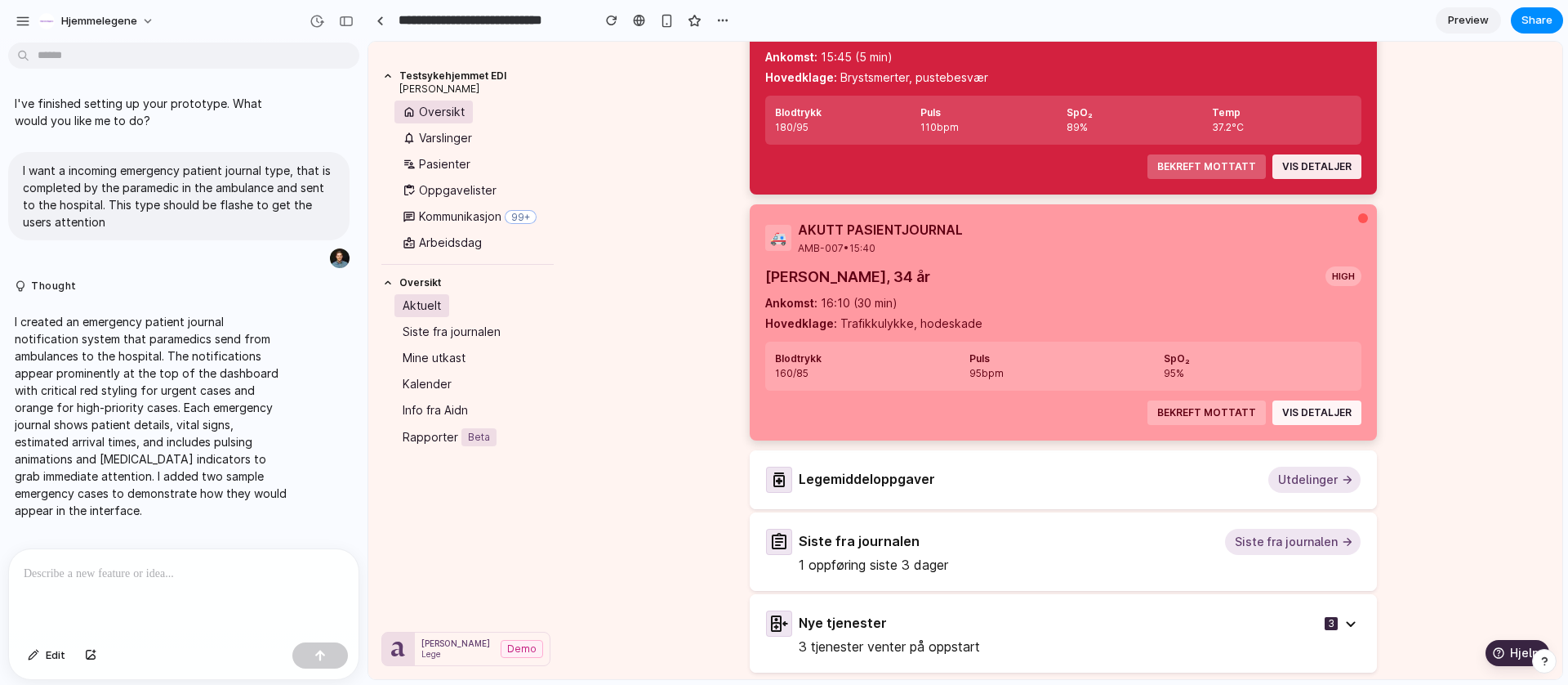
click at [128, 573] on p at bounding box center [184, 574] width 320 height 19
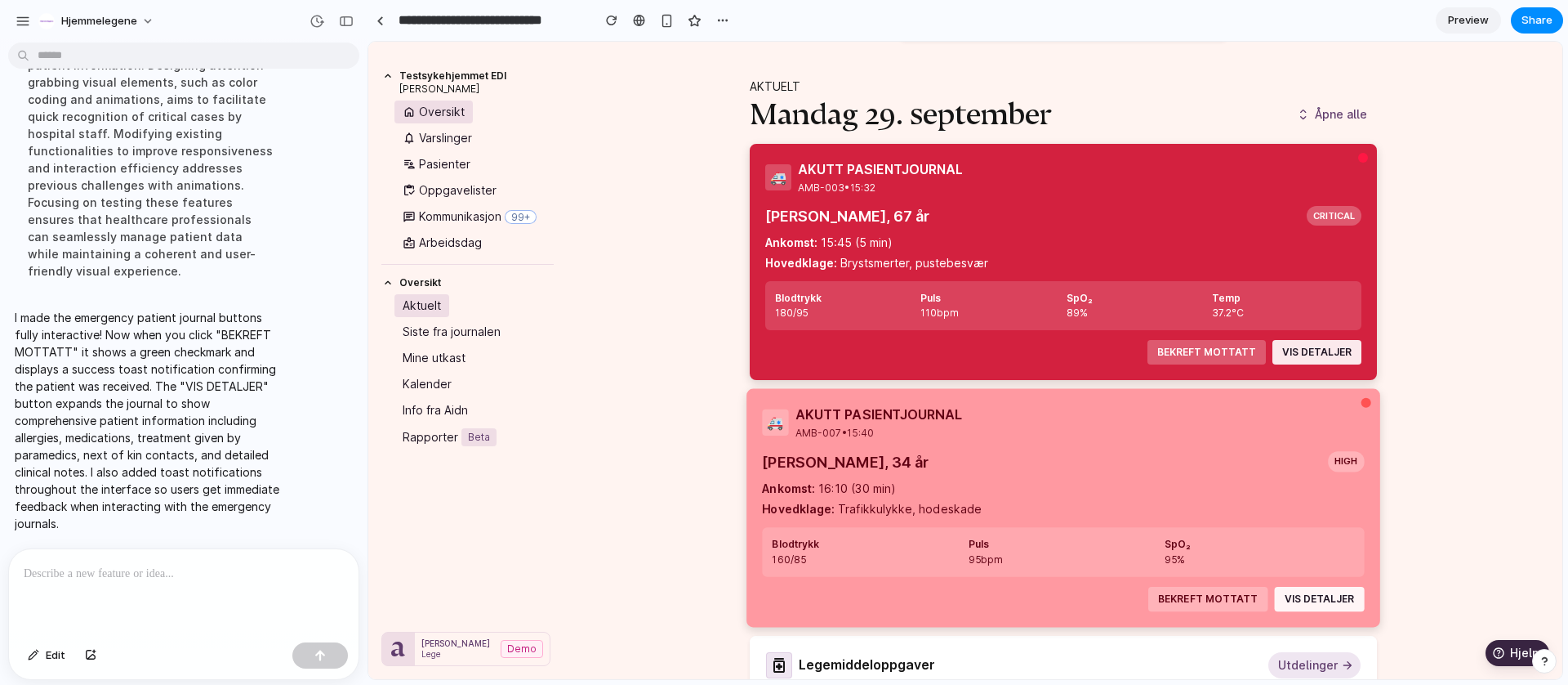
scroll to position [99, 0]
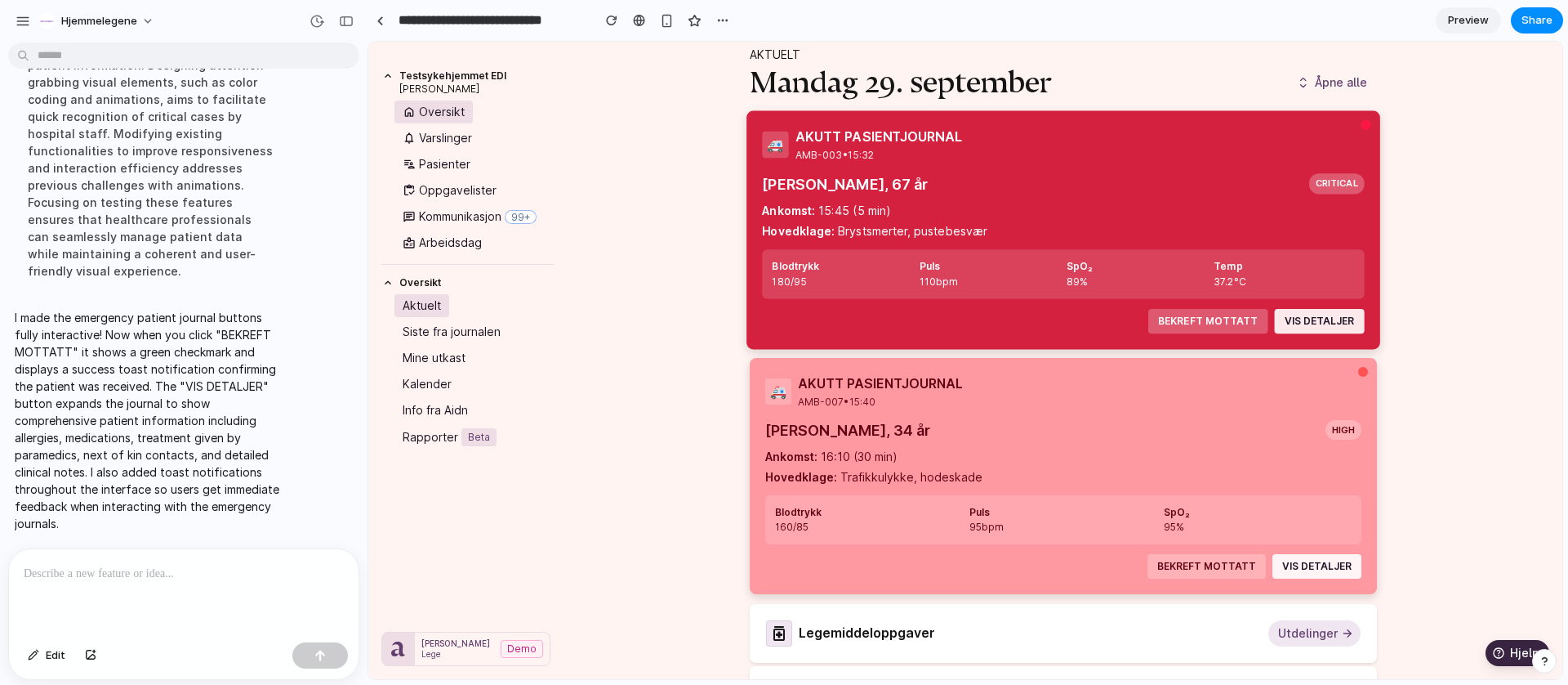
click at [1183, 320] on button "BEKREFT MOTTATT" at bounding box center [1206, 320] width 119 height 25
click at [1309, 317] on button "VIS DETALJER" at bounding box center [1317, 320] width 89 height 25
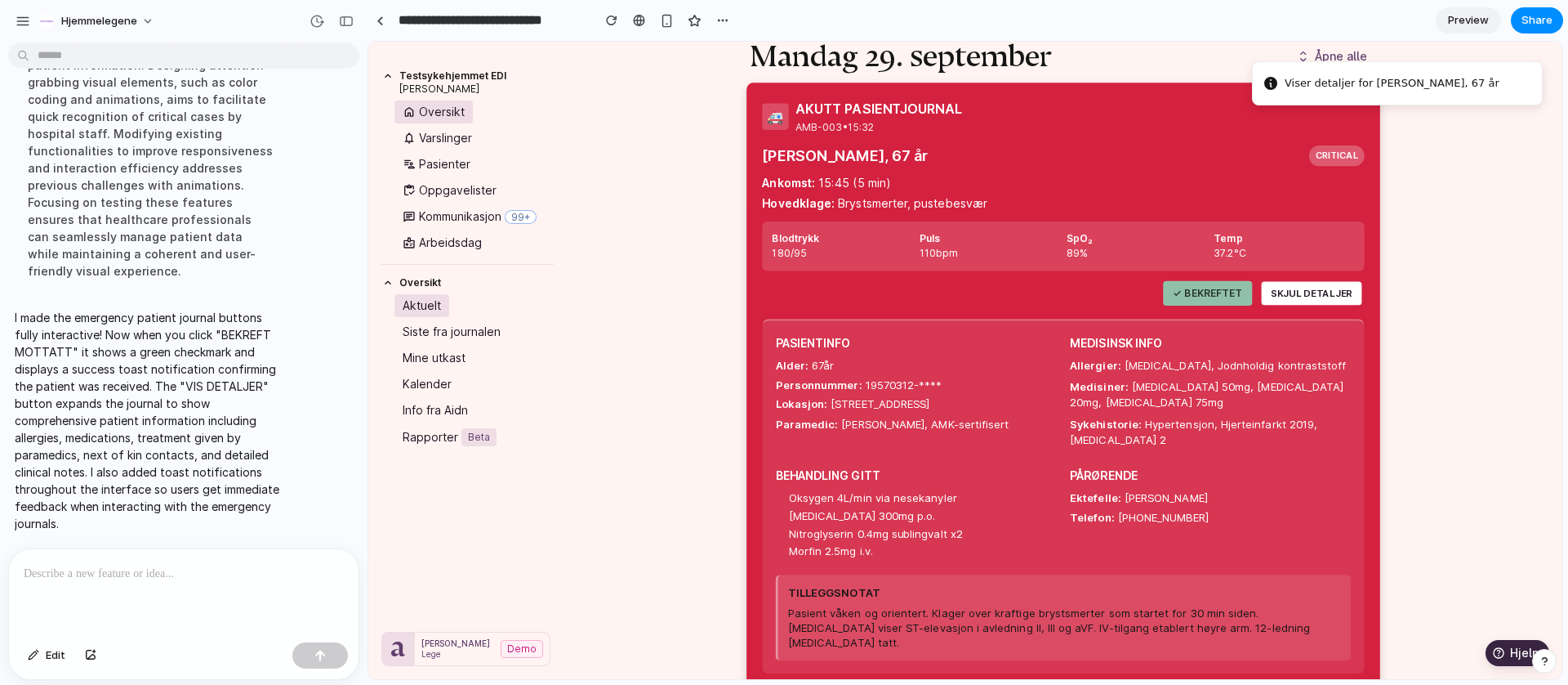
scroll to position [197, 0]
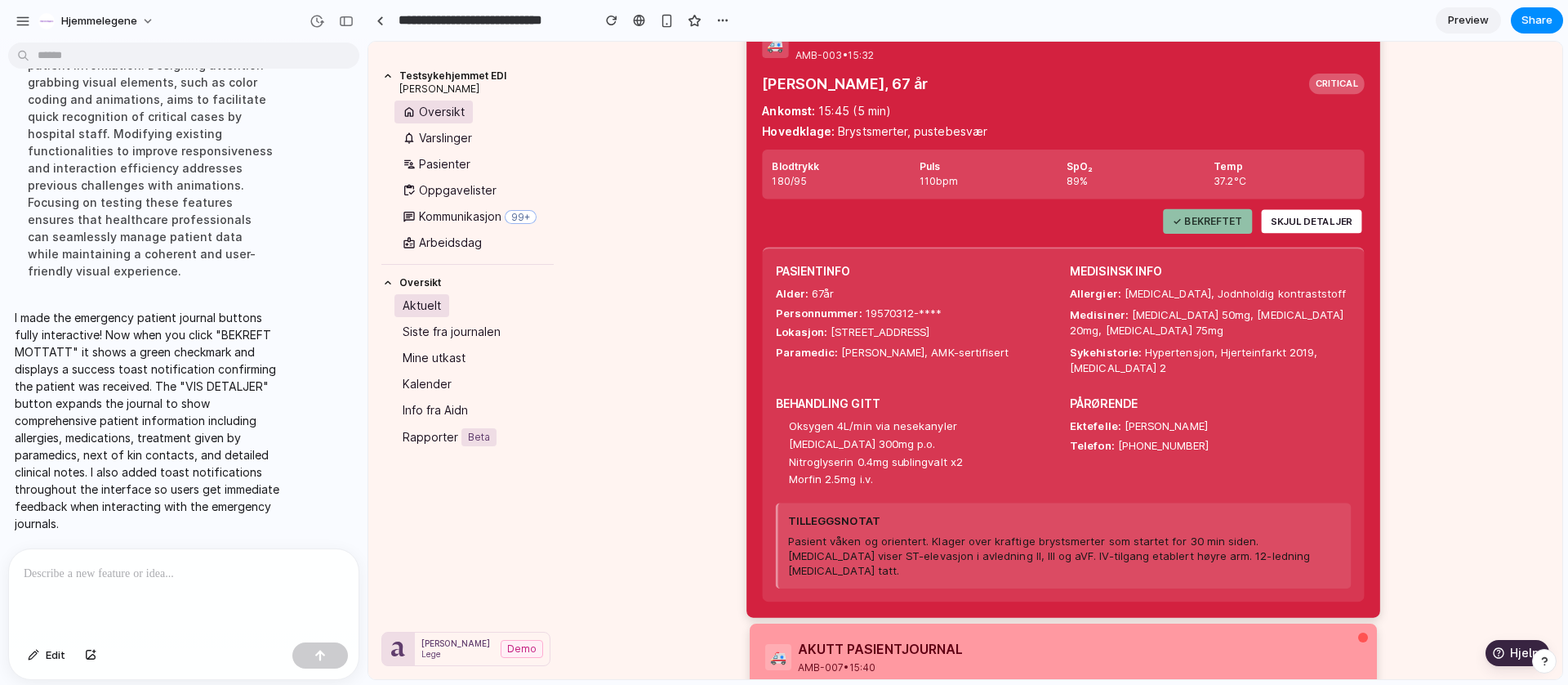
click at [1325, 225] on button "SKJUL DETALJER" at bounding box center [1309, 222] width 100 height 24
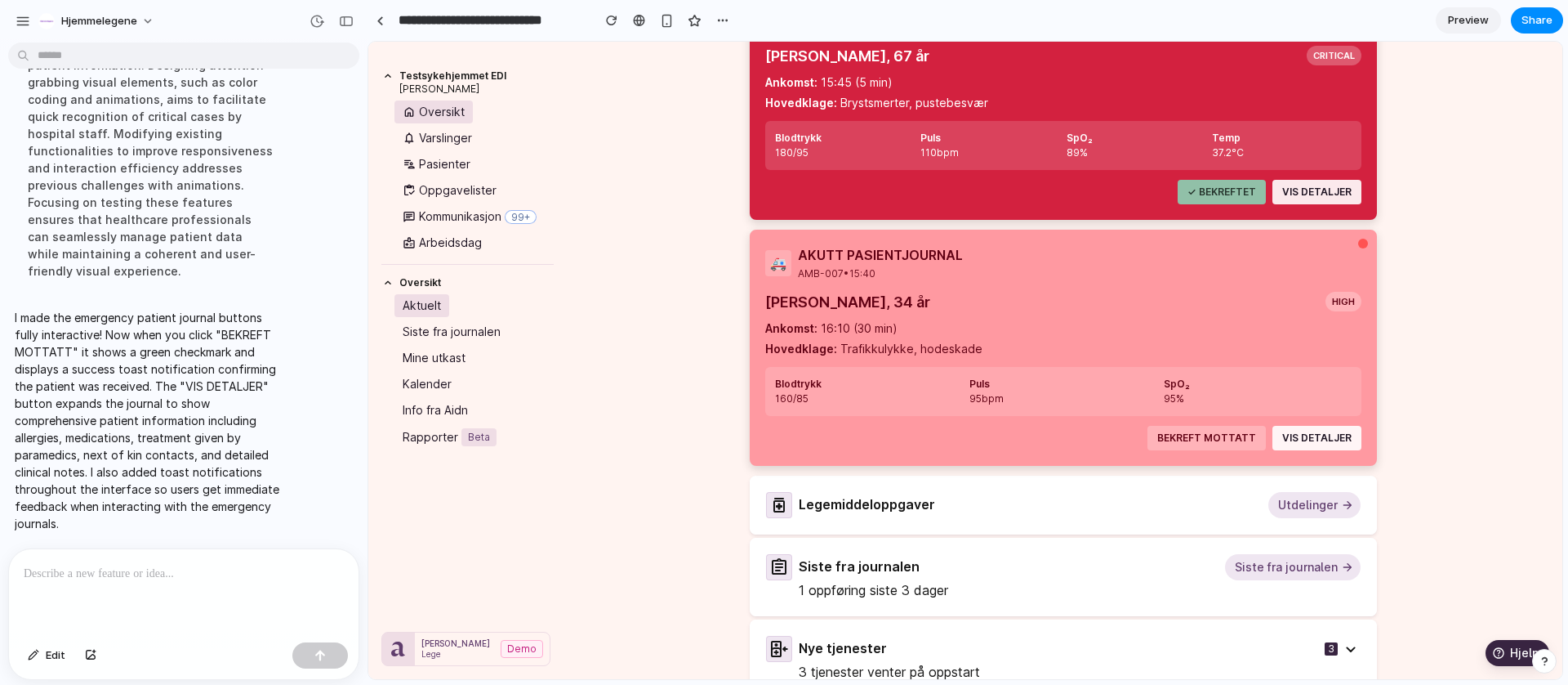
scroll to position [259, 0]
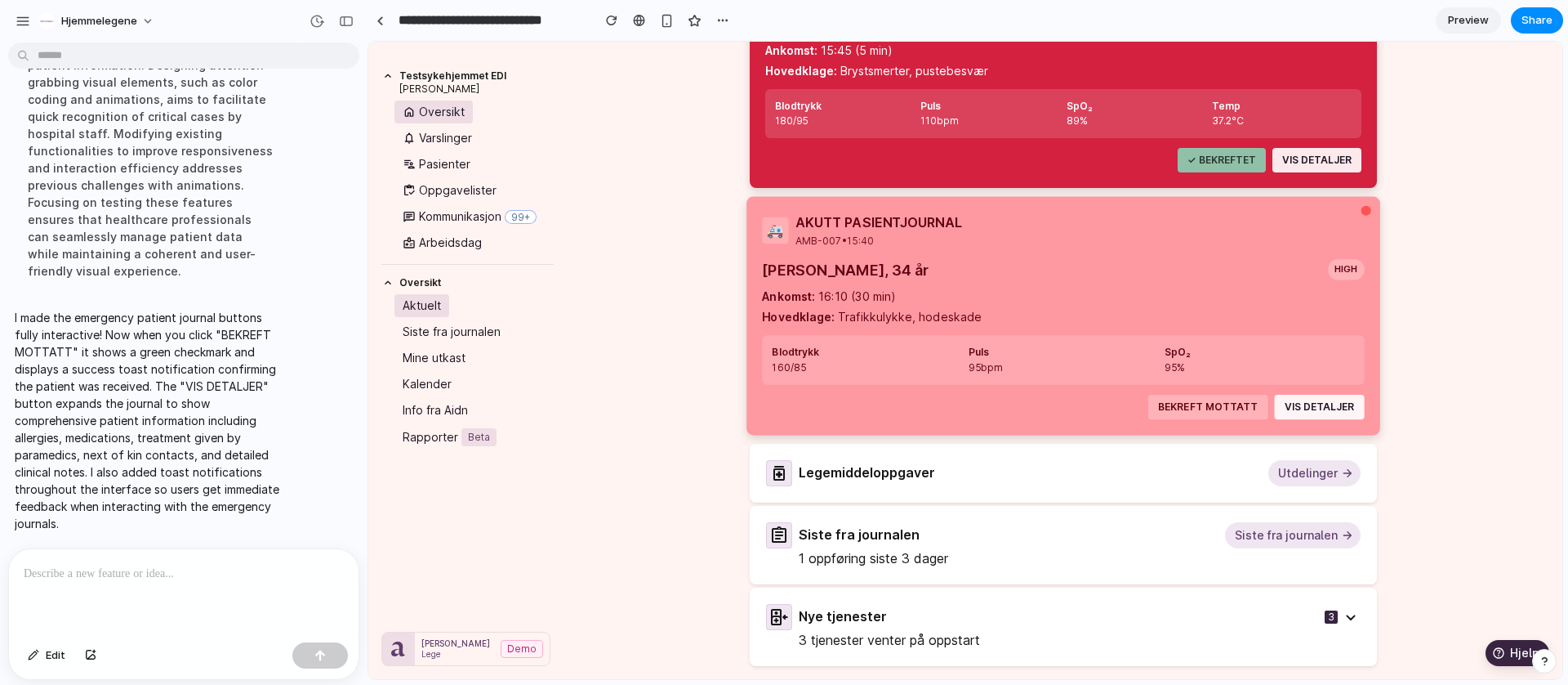
click at [1317, 410] on button "VIS DETALJER" at bounding box center [1317, 406] width 89 height 25
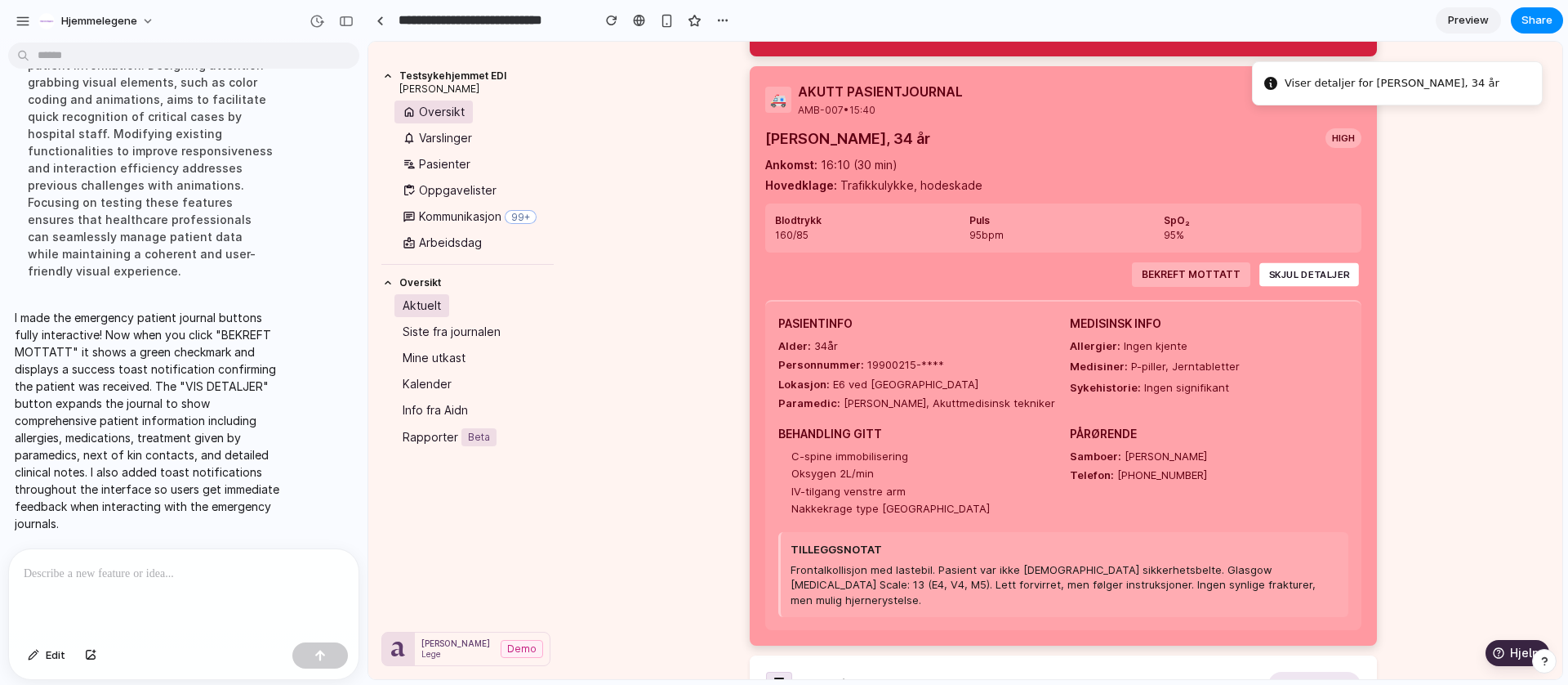
scroll to position [424, 0]
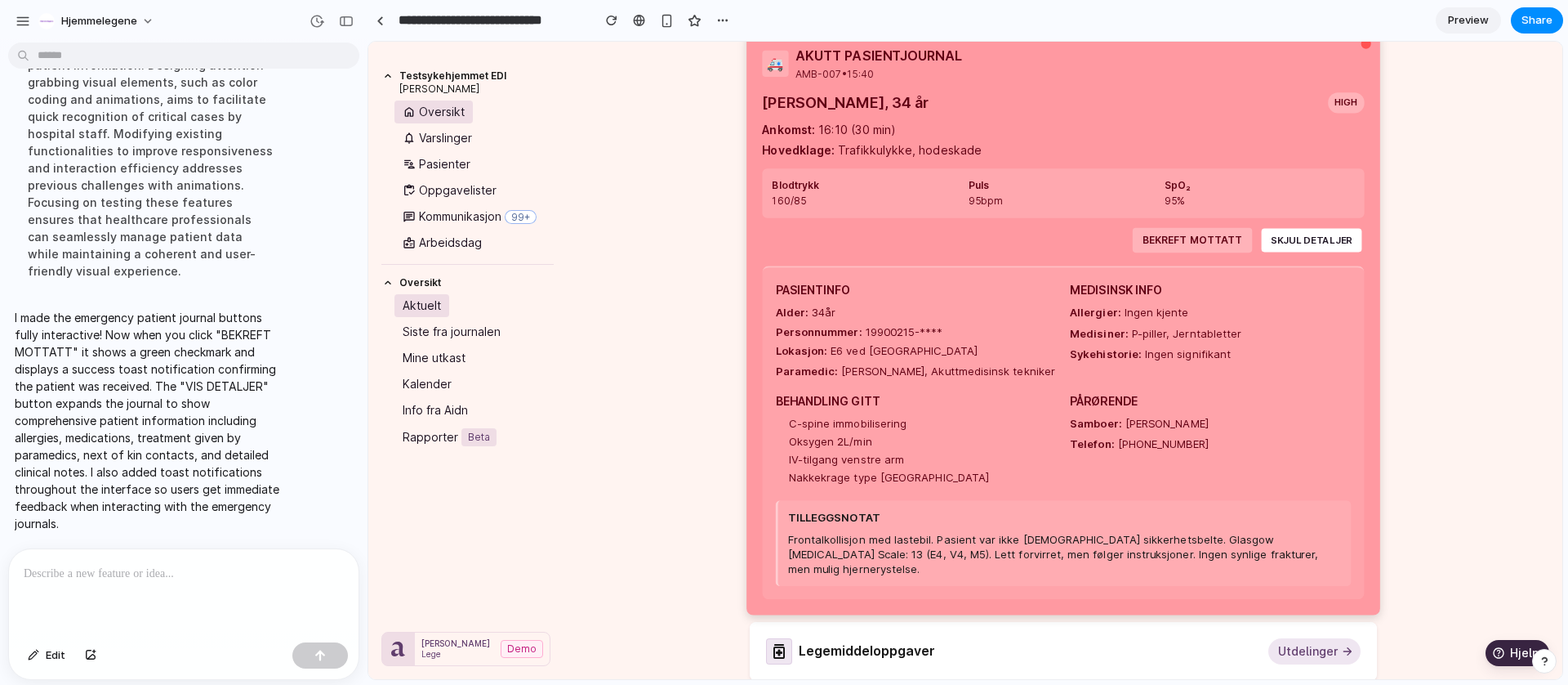
click at [1288, 234] on button "SKJUL DETALJER" at bounding box center [1309, 240] width 100 height 24
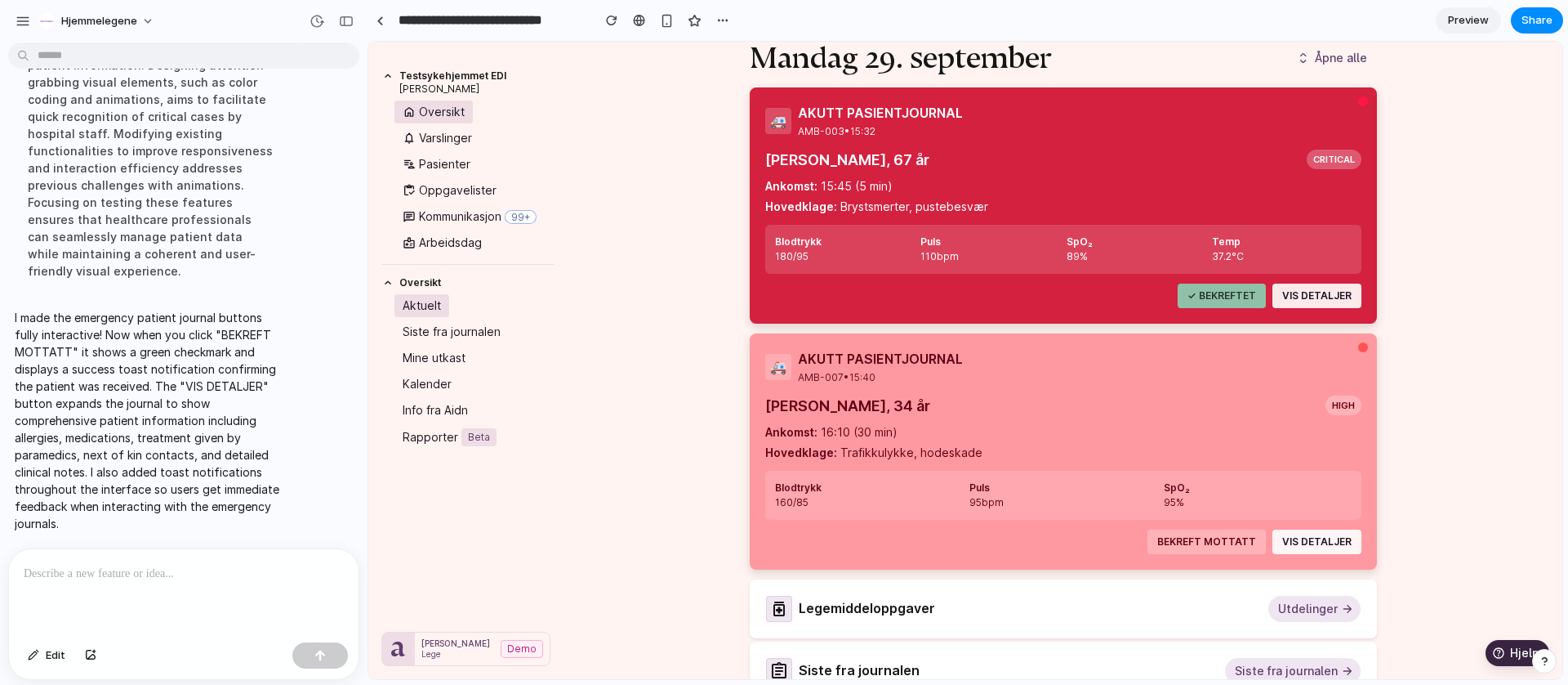
scroll to position [124, 0]
click at [38, 655] on div "button" at bounding box center [33, 655] width 11 height 10
click at [1357, 102] on div at bounding box center [964, 360] width 1194 height 637
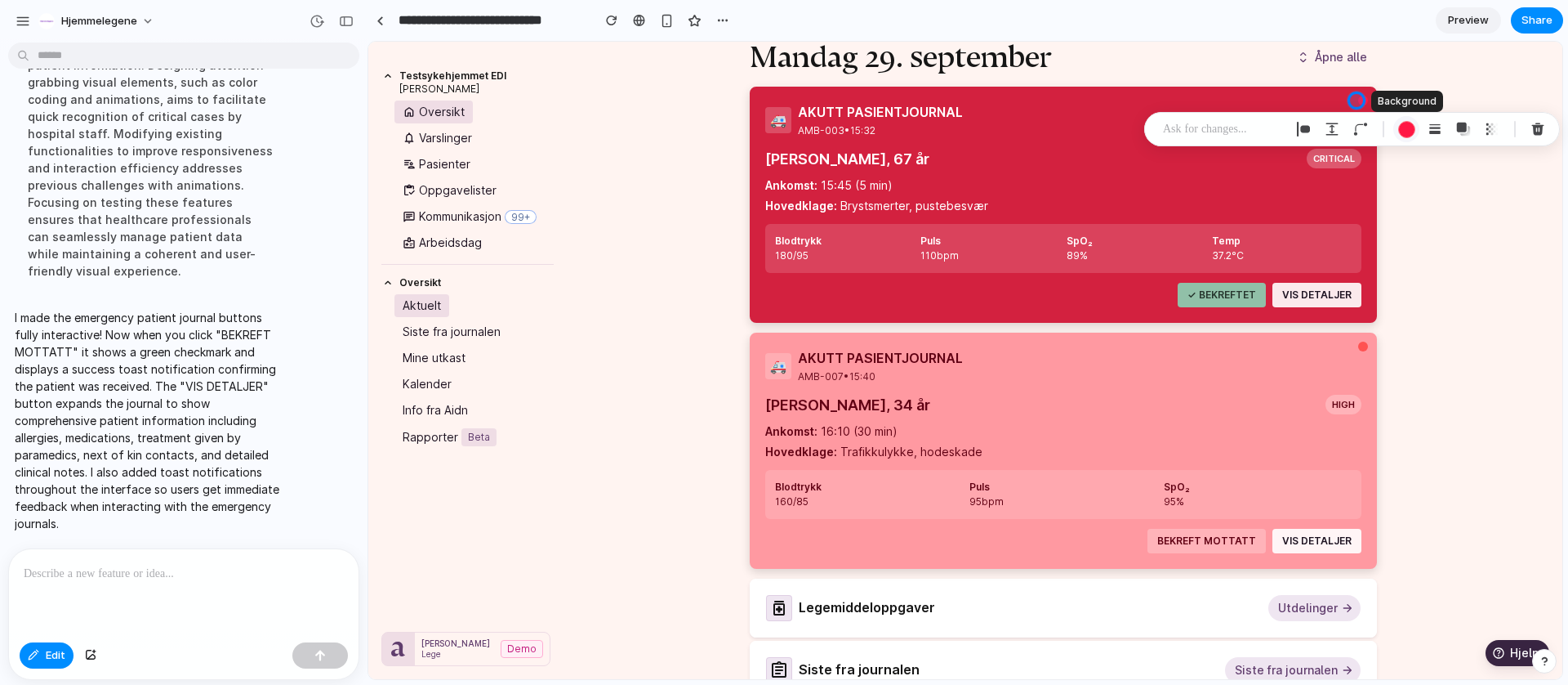
click at [1408, 134] on div "button" at bounding box center [1406, 129] width 17 height 17
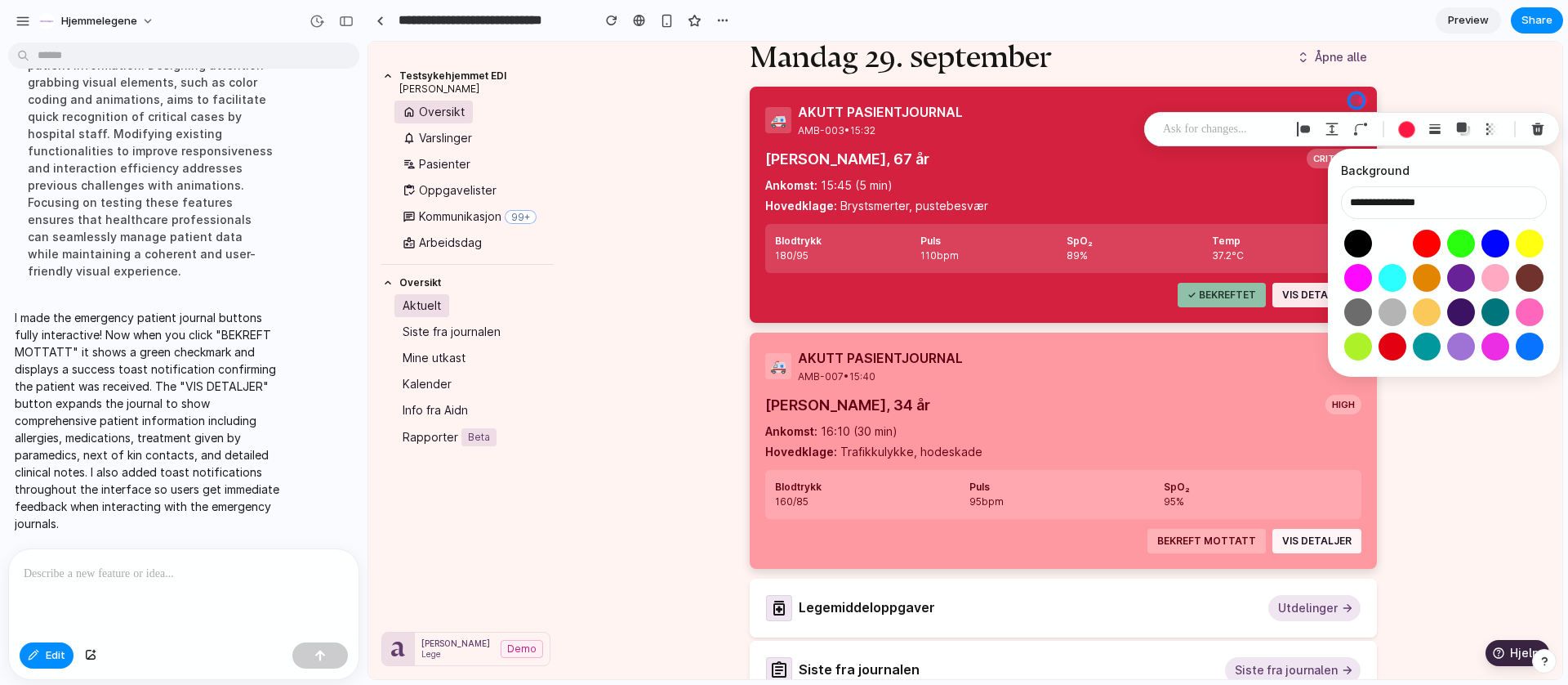
click at [1398, 251] on button "Select color oklch(1 0 0)" at bounding box center [1392, 243] width 30 height 30
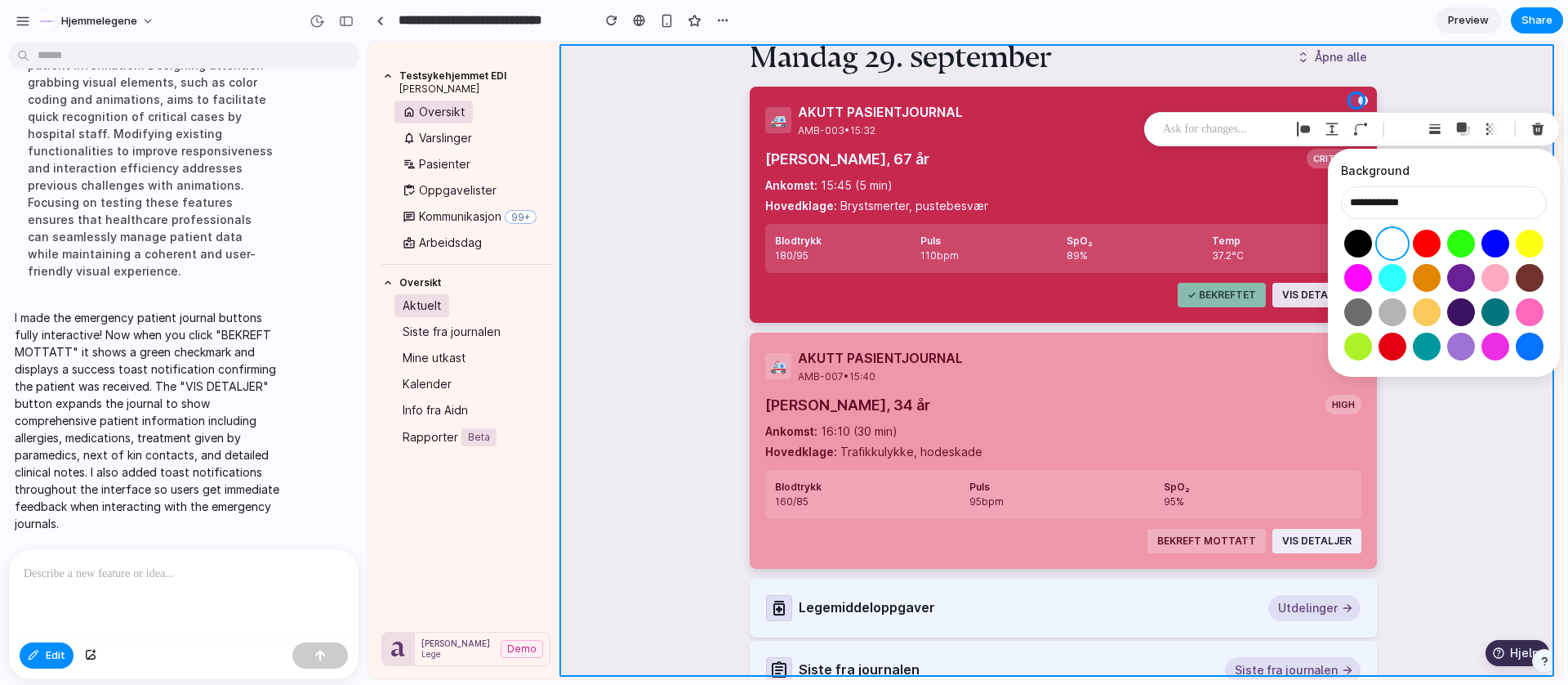
click at [1527, 88] on div at bounding box center [964, 360] width 1194 height 637
type input "**********"
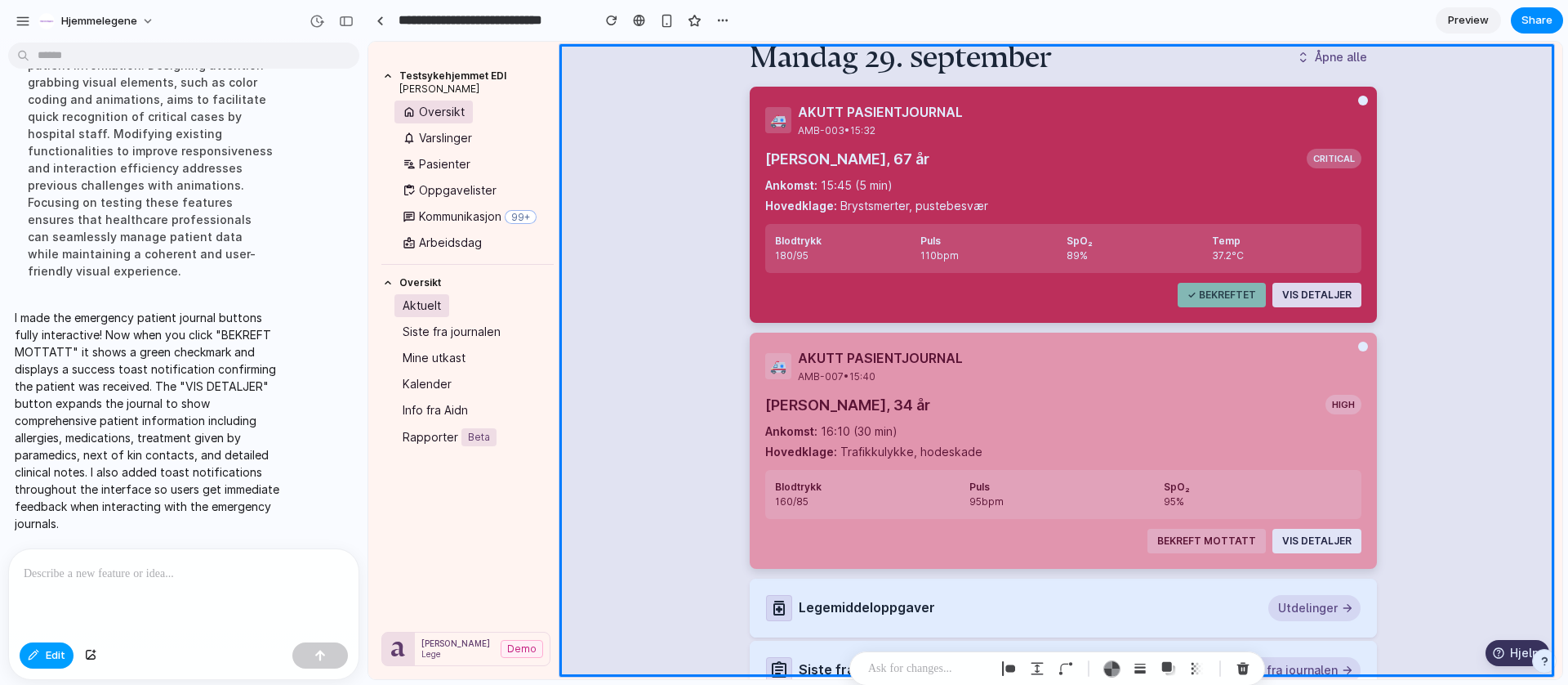
click at [41, 658] on button "Edit" at bounding box center [46, 655] width 54 height 26
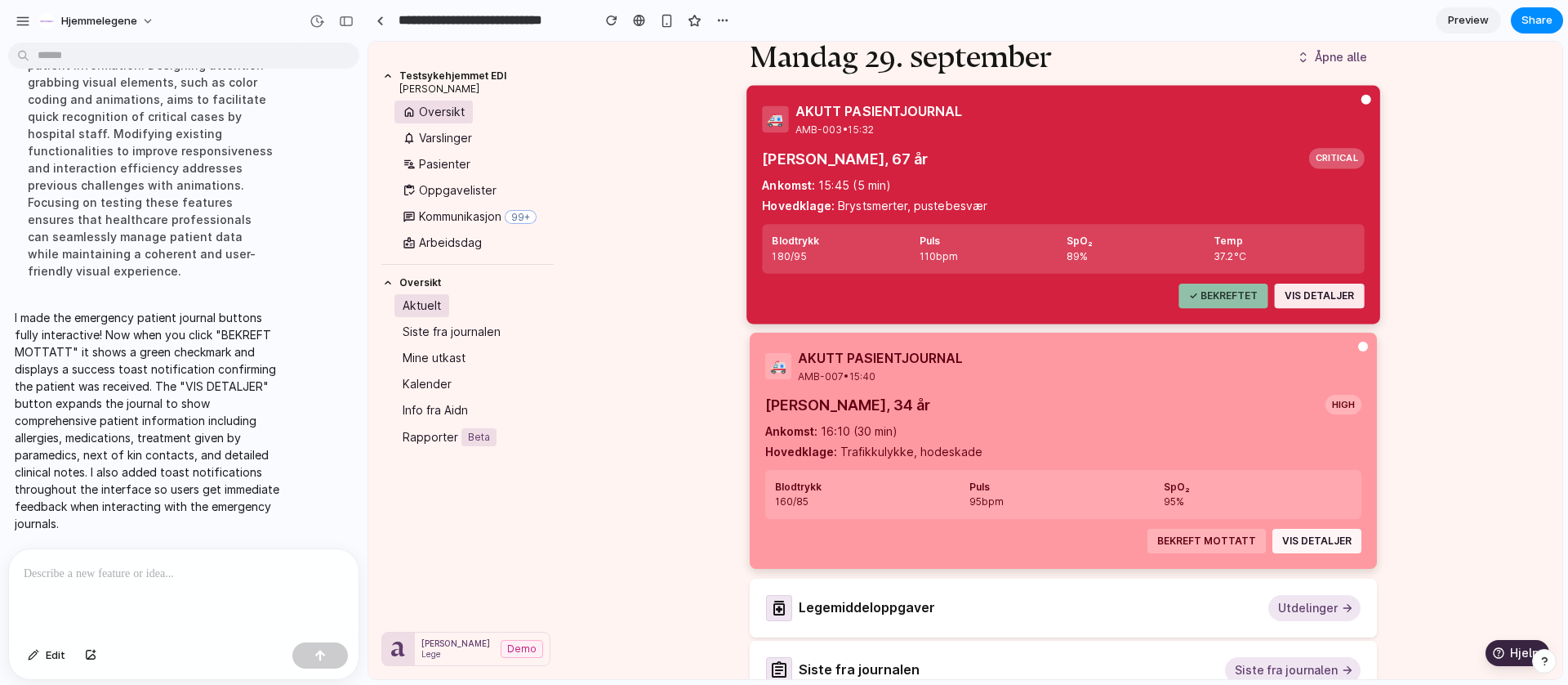
click at [1320, 296] on button "VIS DETALJER" at bounding box center [1317, 295] width 89 height 25
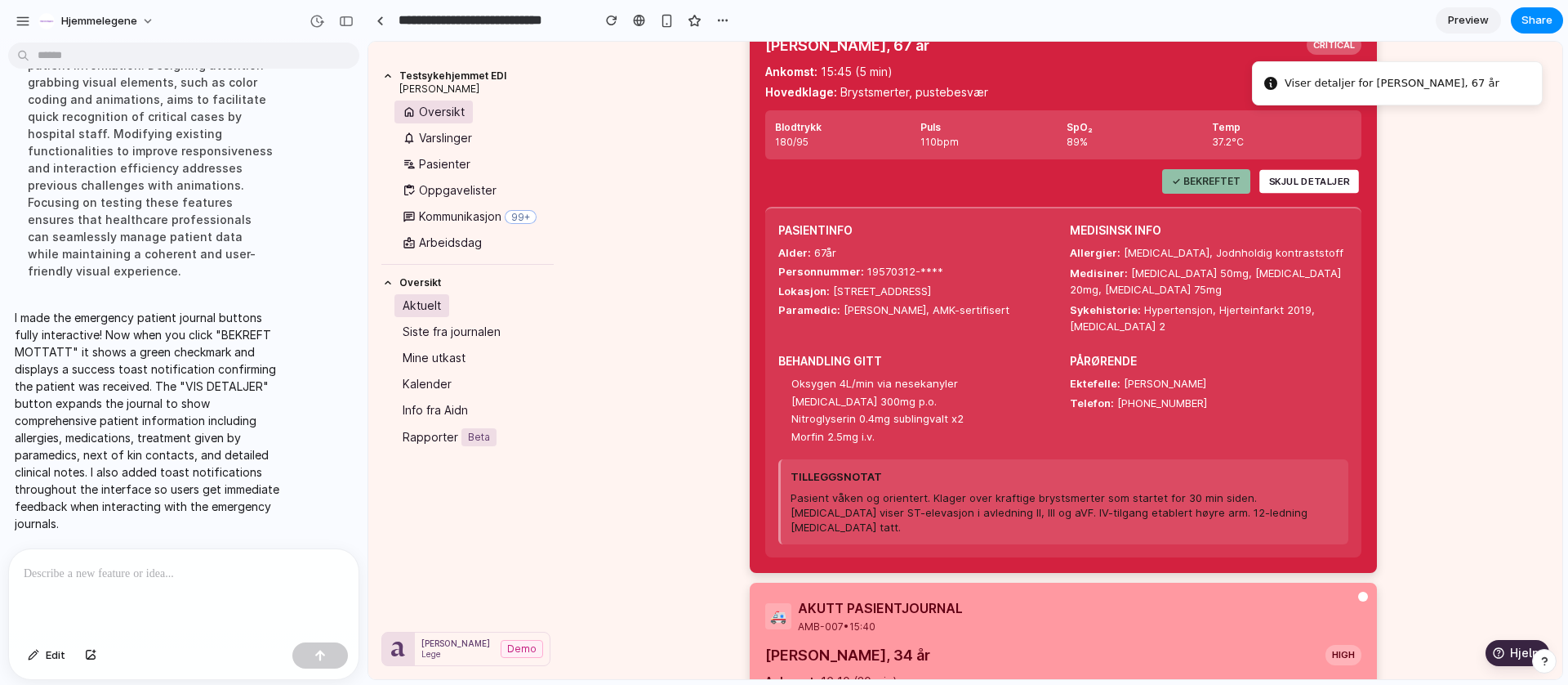
scroll to position [241, 0]
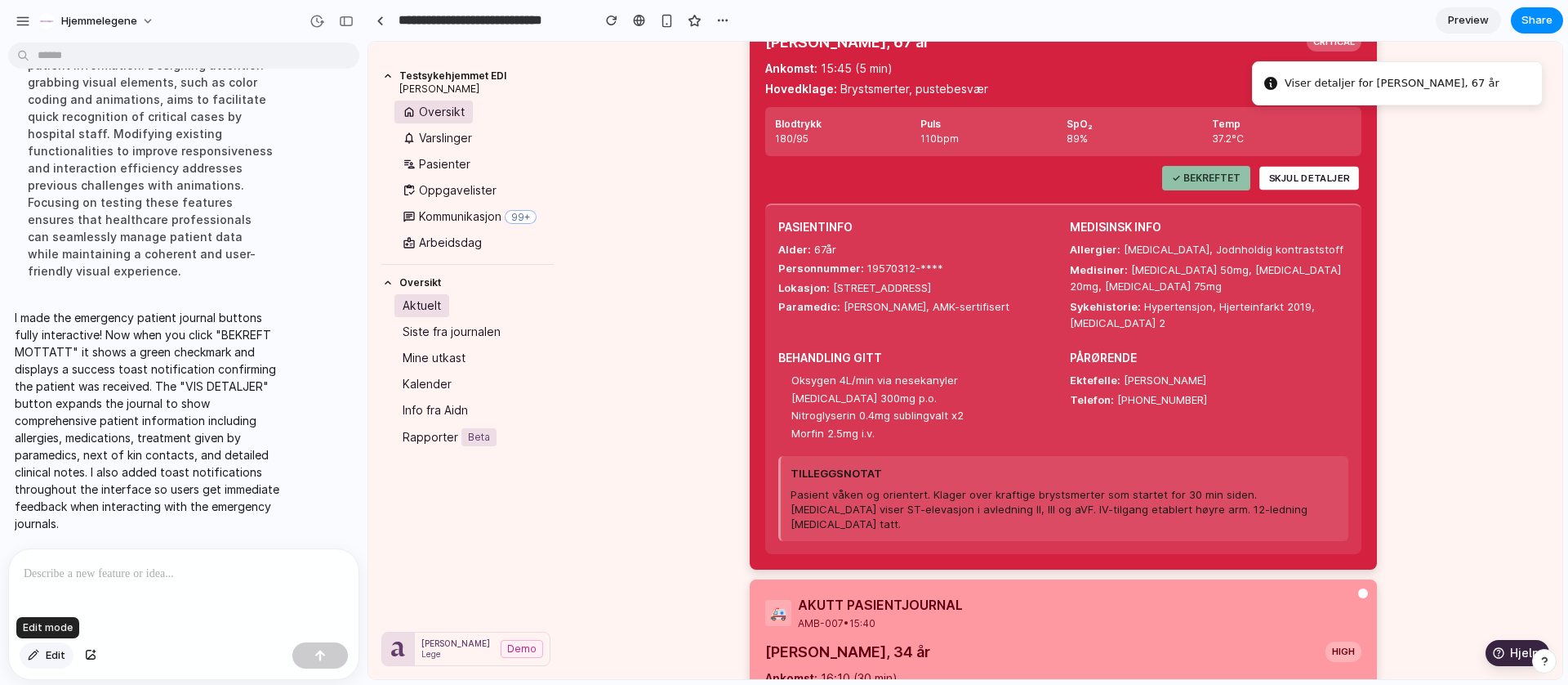
click at [39, 664] on button "Edit" at bounding box center [46, 655] width 54 height 26
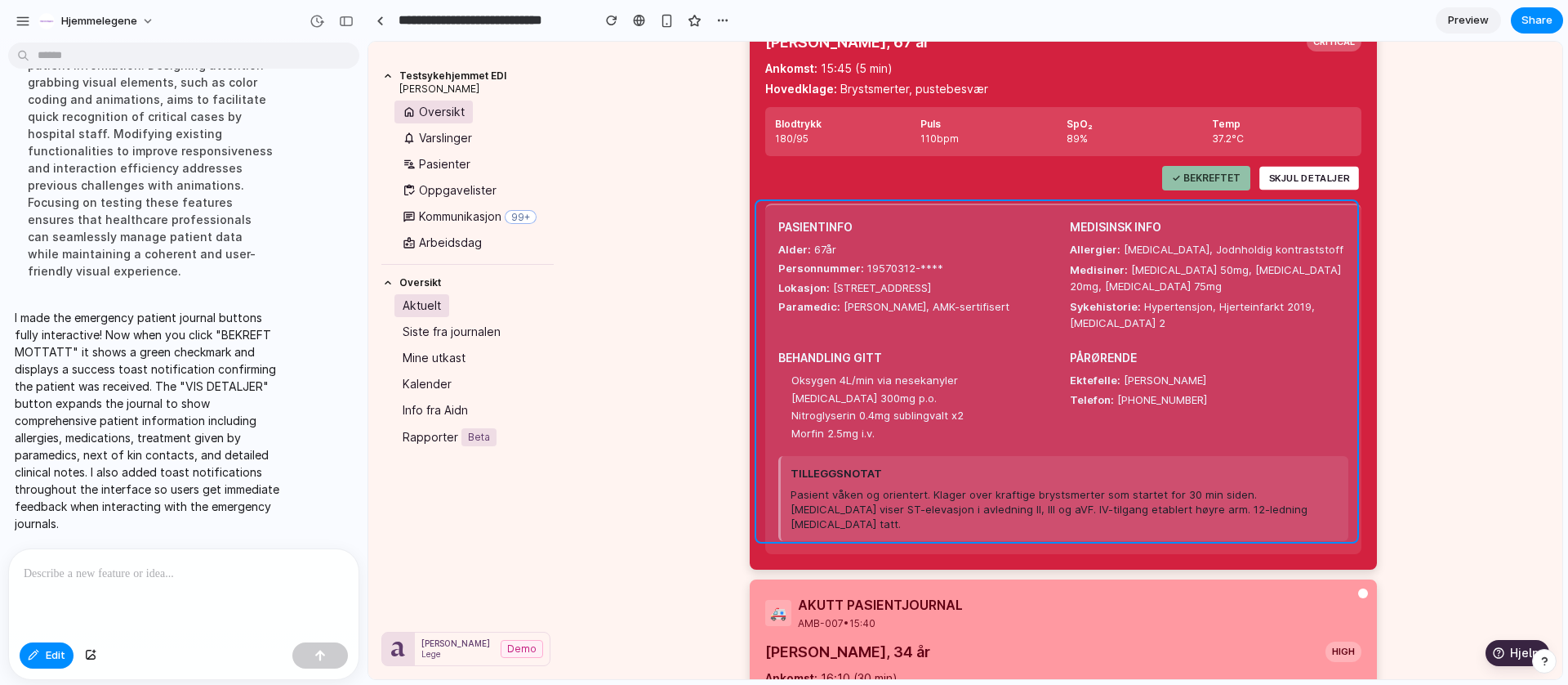
click at [904, 209] on div at bounding box center [964, 360] width 1194 height 637
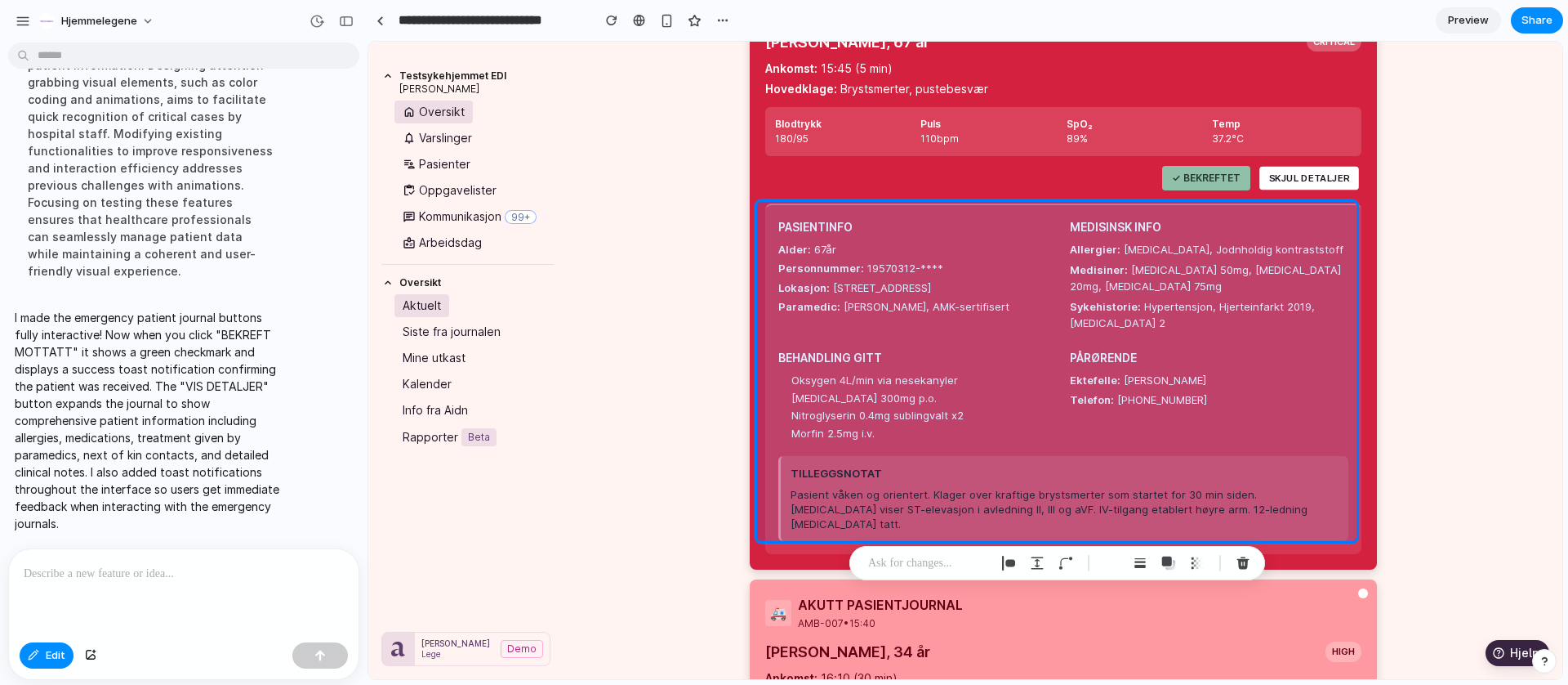
click at [962, 564] on p at bounding box center [928, 563] width 121 height 19
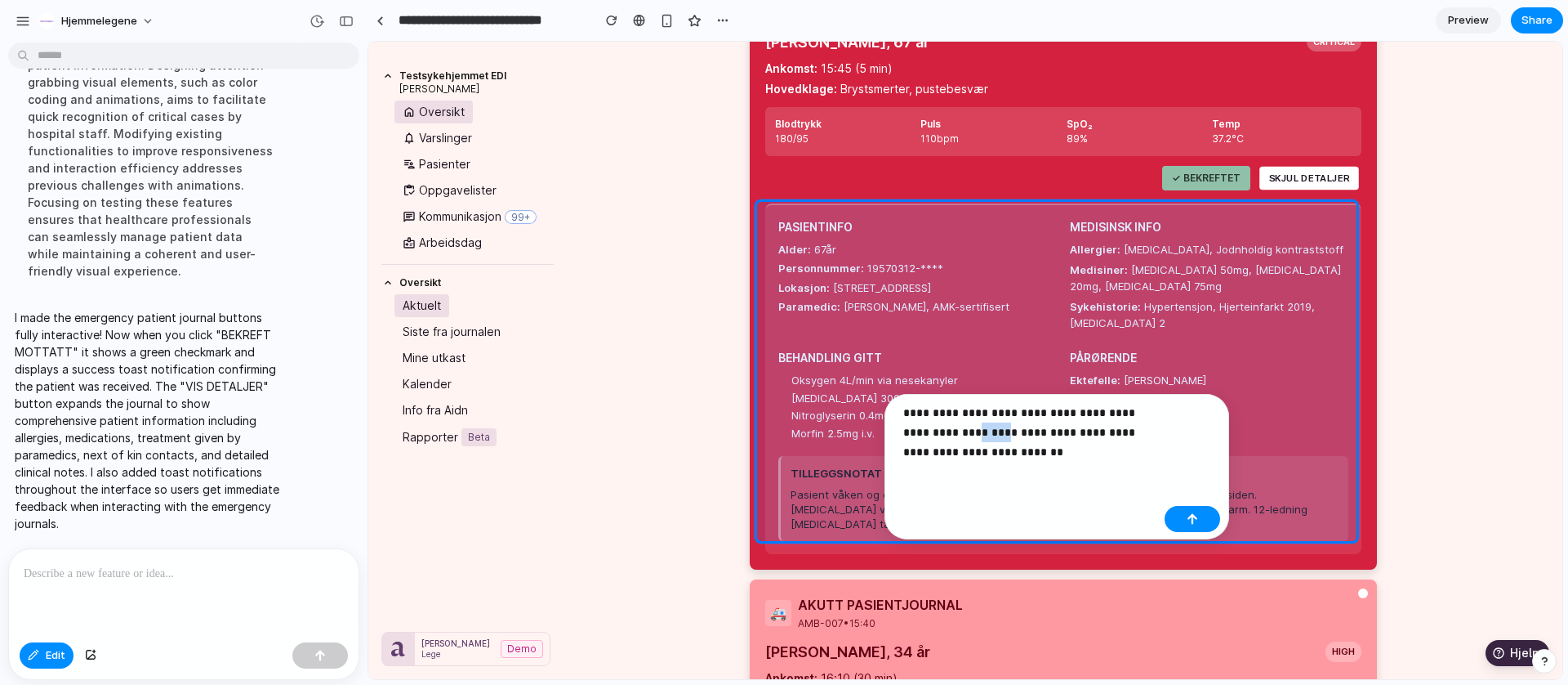
drag, startPoint x: 963, startPoint y: 432, endPoint x: 936, endPoint y: 433, distance: 27.0
click at [936, 433] on p "**********" at bounding box center [1031, 432] width 255 height 59
click at [993, 450] on p "**********" at bounding box center [1031, 432] width 255 height 59
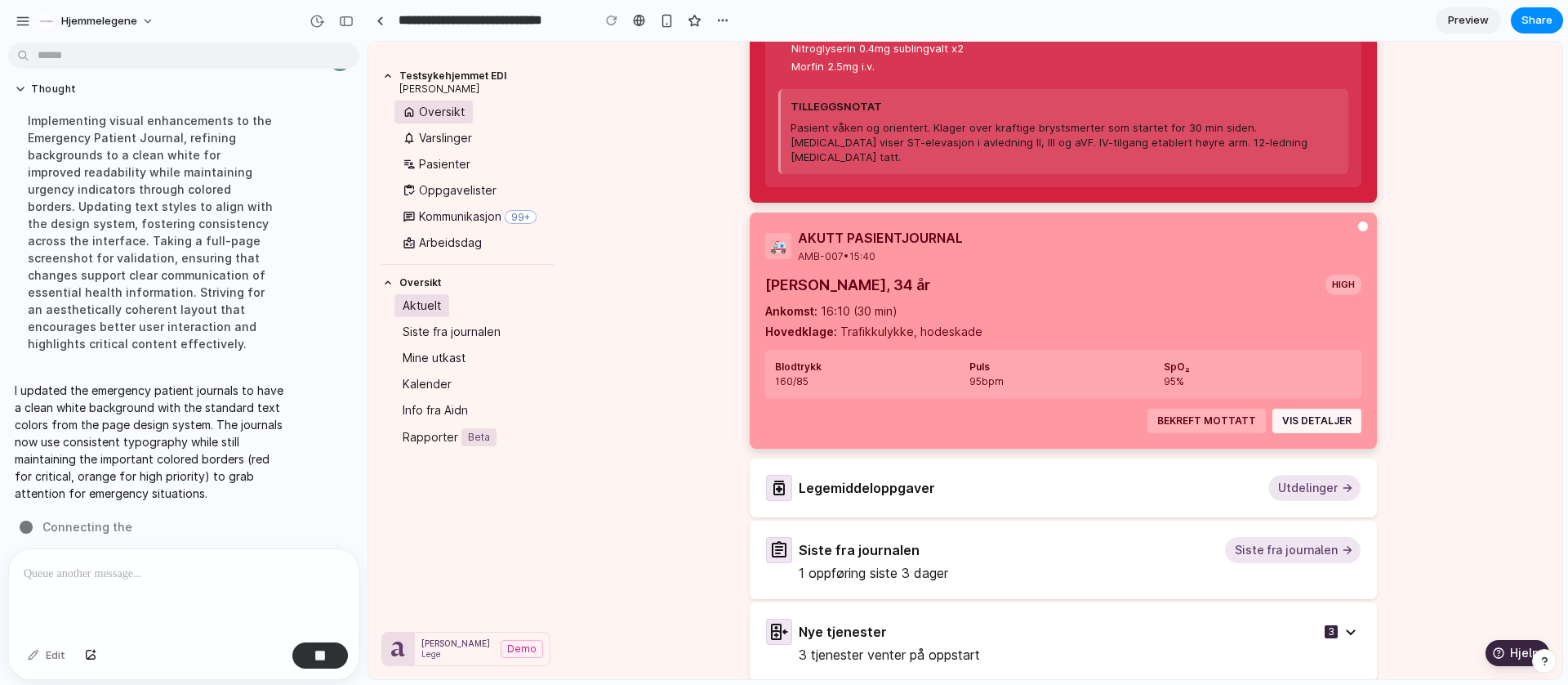
scroll to position [955, 0]
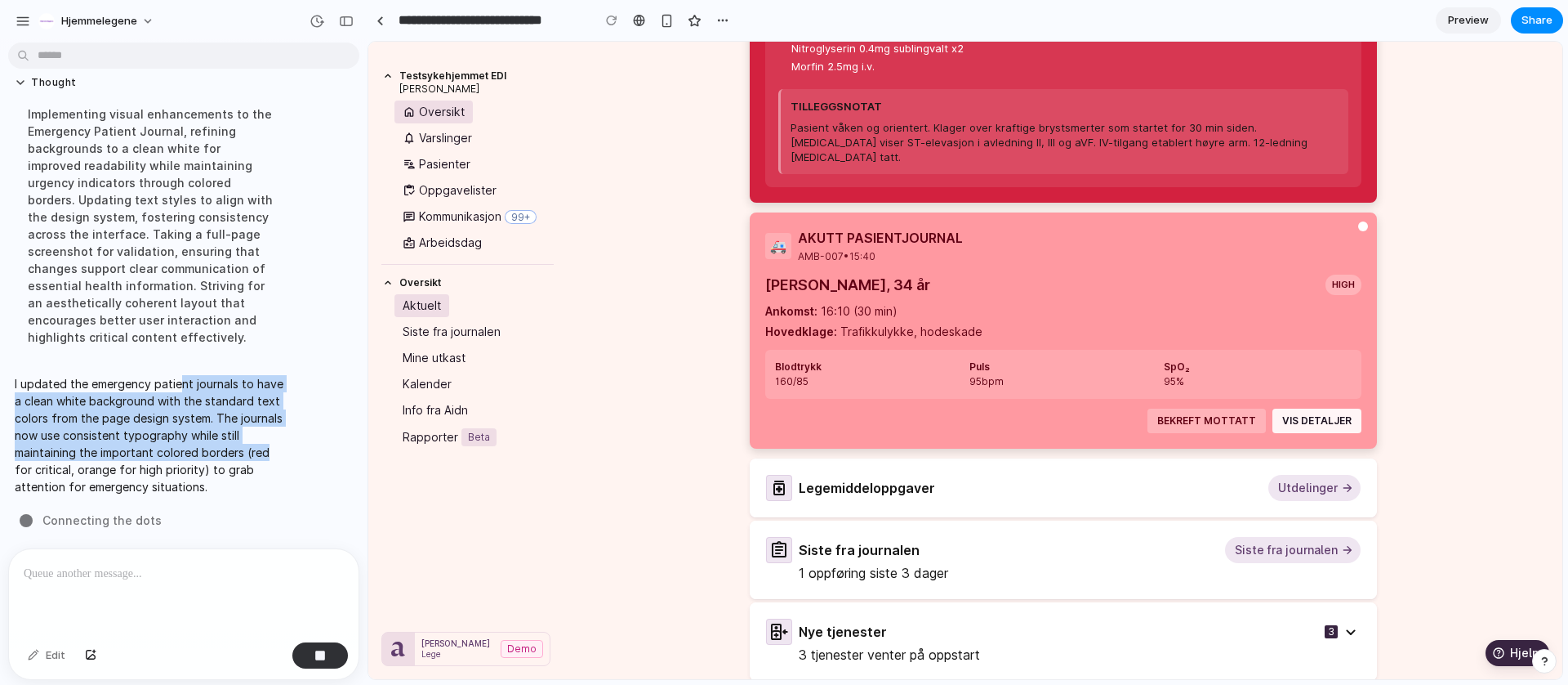
drag, startPoint x: 178, startPoint y: 380, endPoint x: 277, endPoint y: 439, distance: 115.2
click at [277, 439] on p "I updated the emergency patient journals to have a clean white background with …" at bounding box center [151, 435] width 273 height 120
click at [130, 429] on p "I updated the emergency patient journals to have a clean white background with …" at bounding box center [151, 435] width 273 height 120
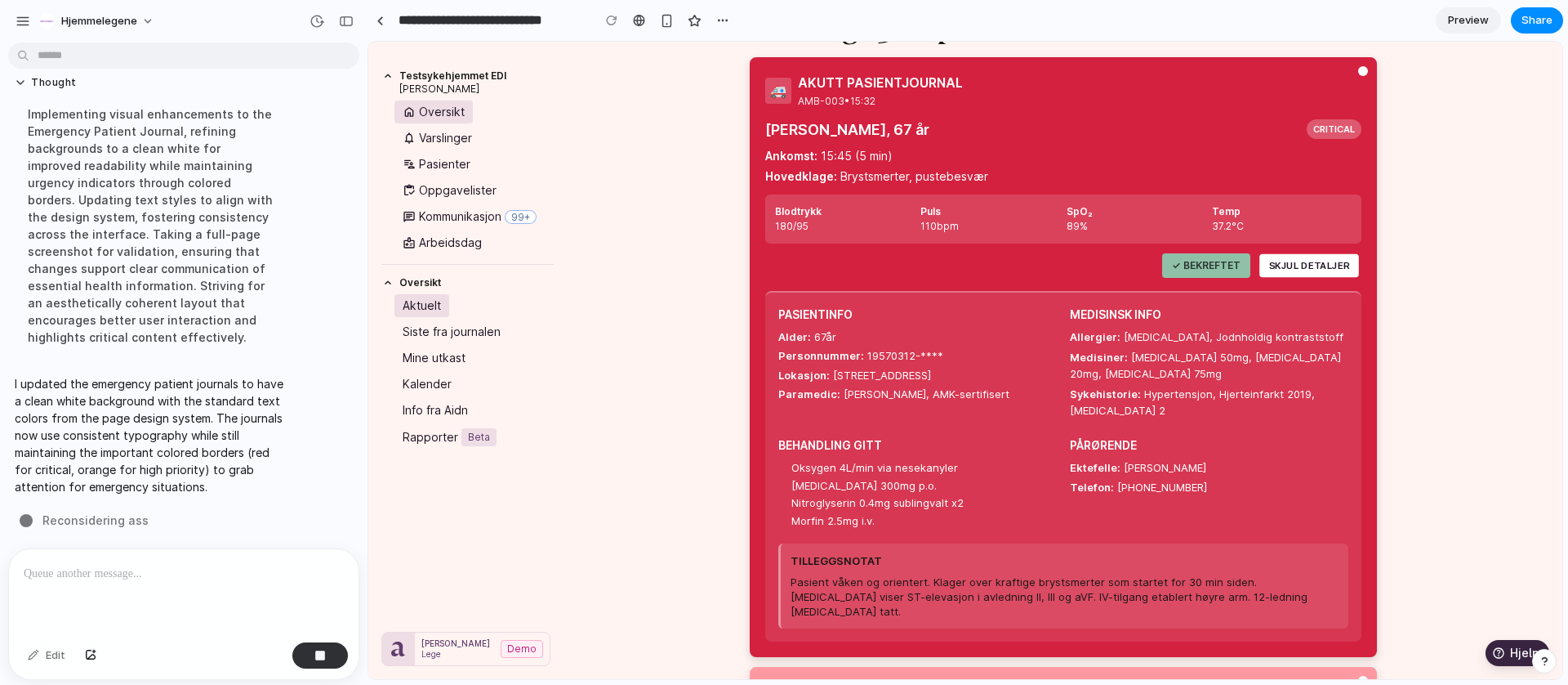
click at [126, 511] on span "Reconsidering ass" at bounding box center [95, 519] width 106 height 17
click at [143, 463] on p "I updated the emergency patient journals to have a clean white background with …" at bounding box center [151, 435] width 273 height 120
click at [111, 574] on p at bounding box center [180, 574] width 313 height 19
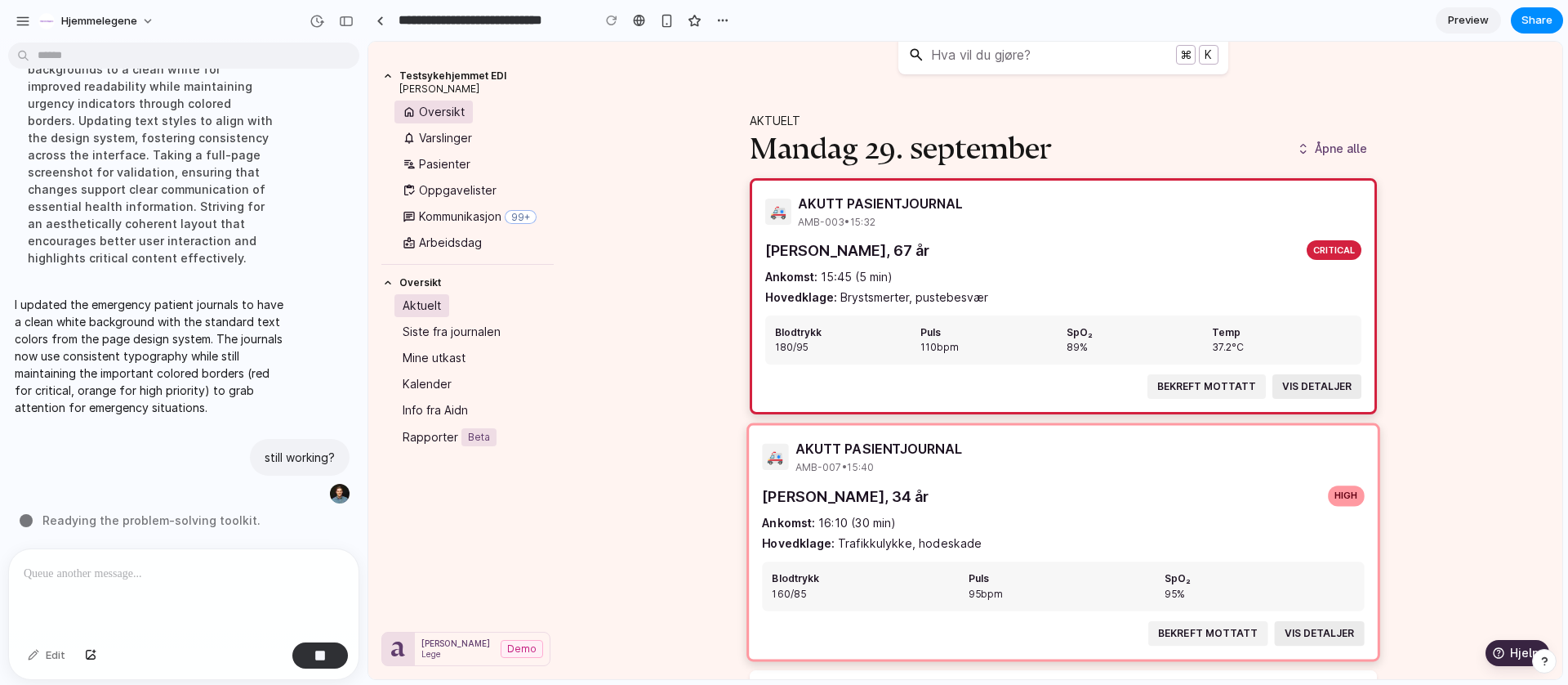
scroll to position [109, 0]
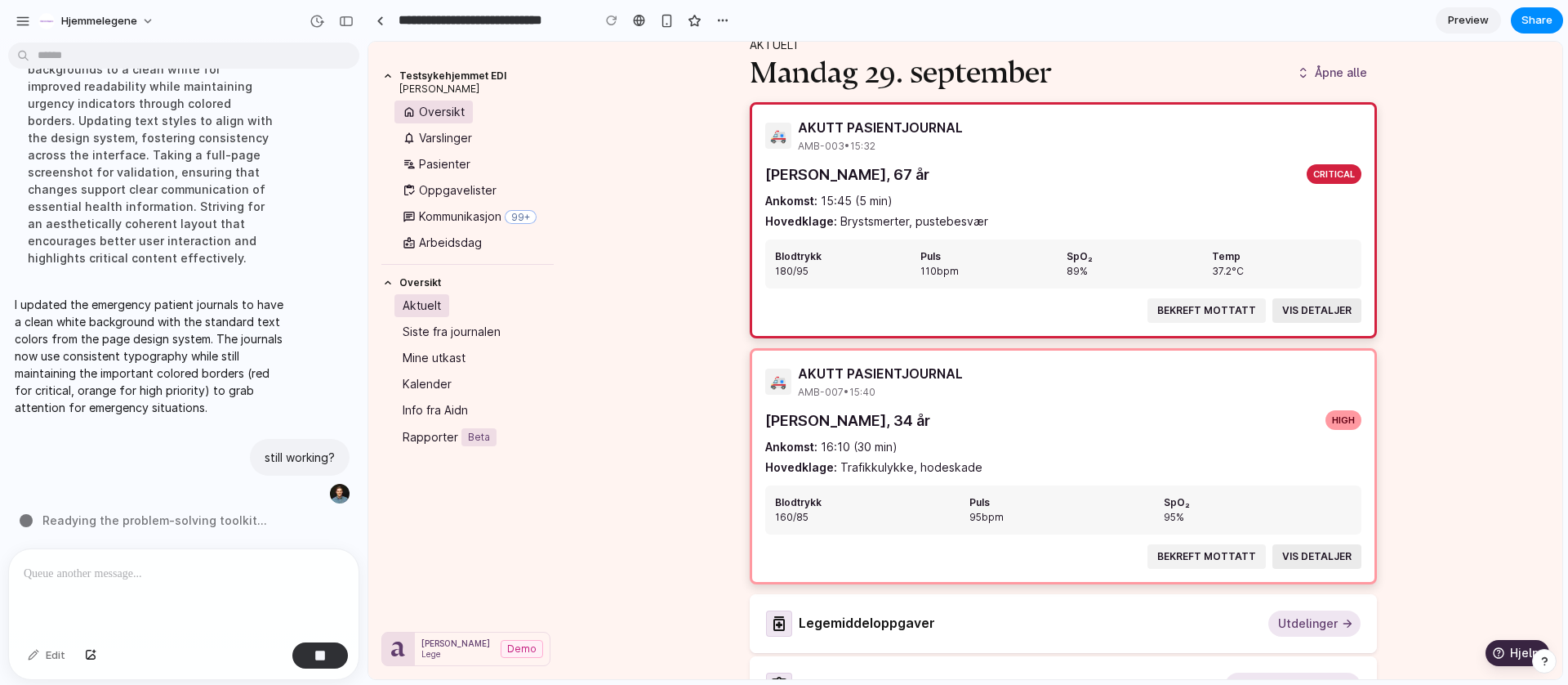
click at [1522, 410] on div "Hva vil du gjøre? ⌘ K Aktuelt mandag 29. september Åpne alle 🚑 AKUTT PASIENTJOU…" at bounding box center [1063, 380] width 999 height 896
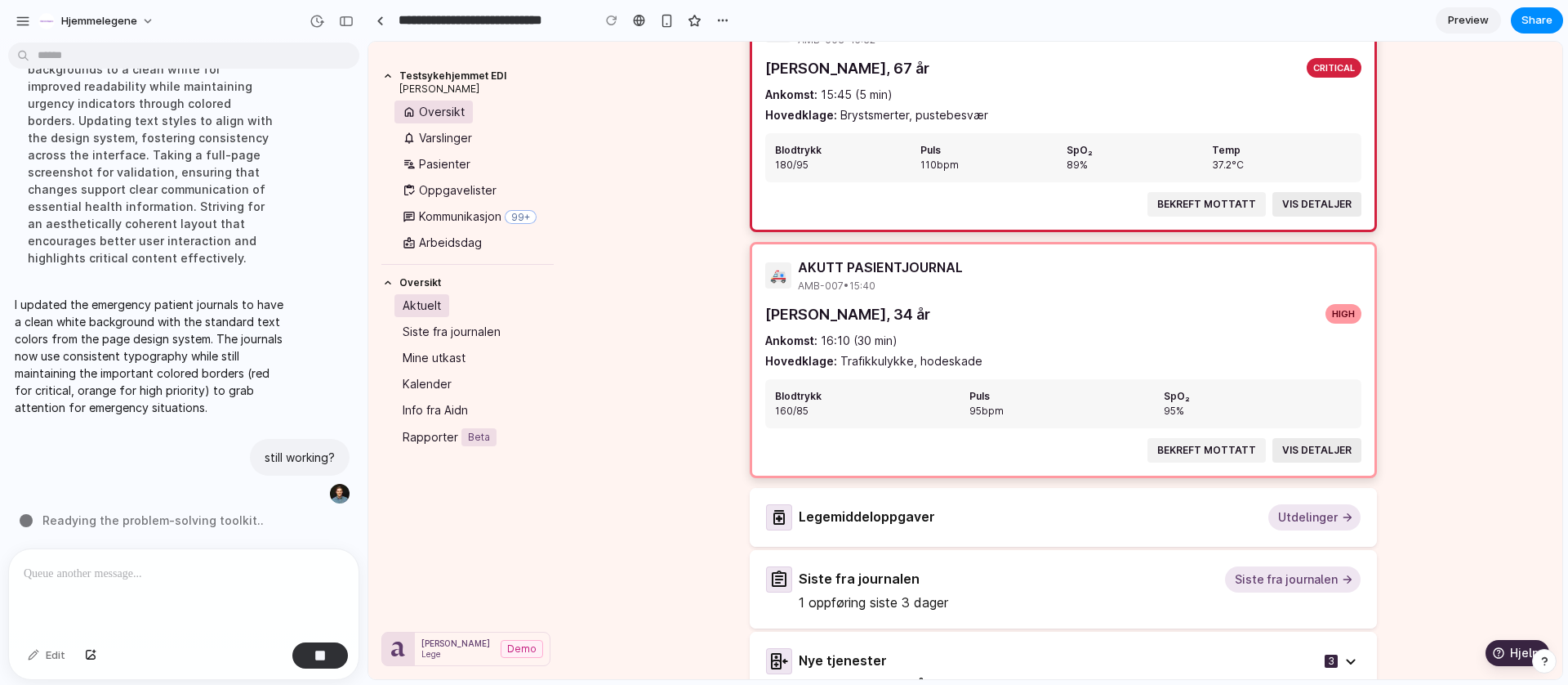
scroll to position [216, 0]
click at [1303, 455] on button "VIS DETALJER" at bounding box center [1317, 448] width 89 height 25
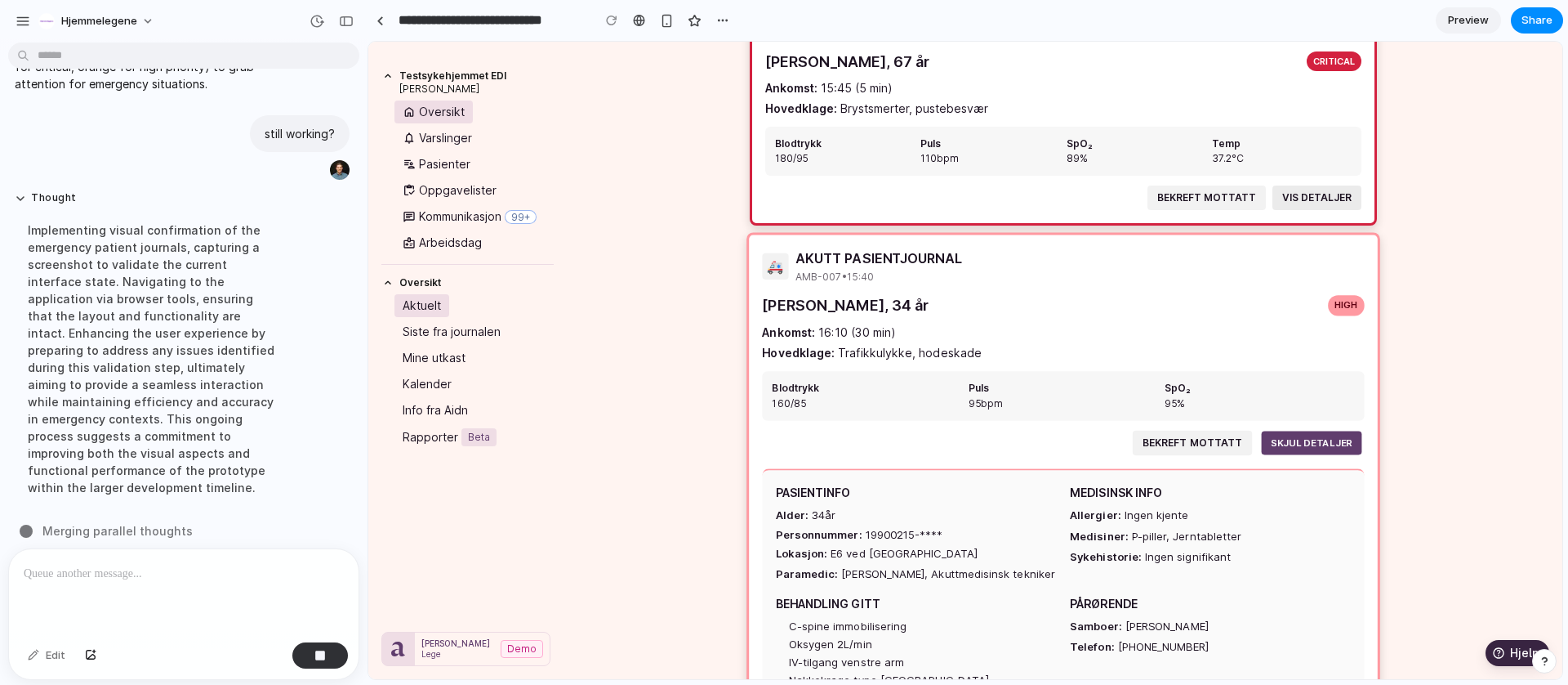
scroll to position [94, 0]
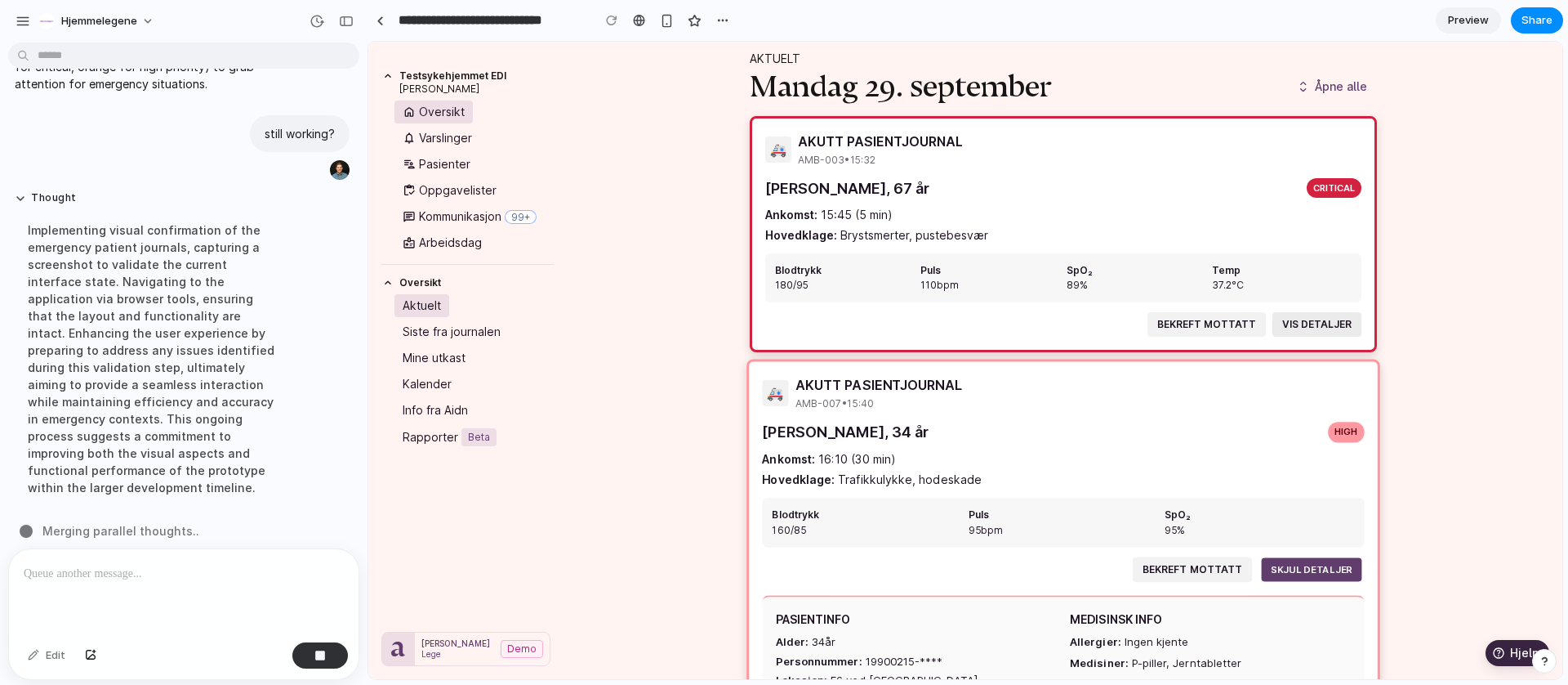
click at [1272, 554] on div "🚑 AKUTT PASIENTJOURNAL AMB-007 • 15:40 Maria Nilsen, 34 år high Ankomst: 16:10 …" at bounding box center [1062, 651] width 627 height 579
click at [1279, 565] on button "SKJUL DETALJER" at bounding box center [1309, 569] width 100 height 24
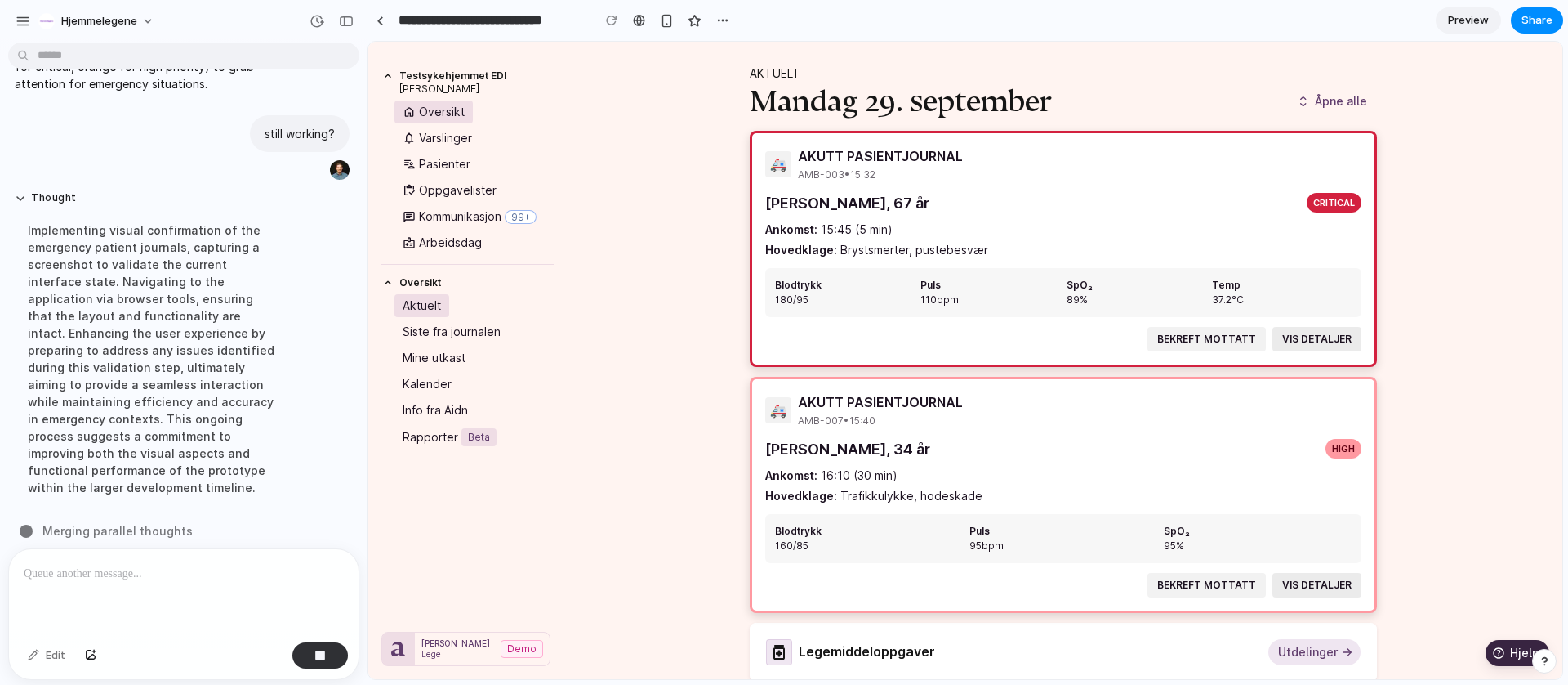
scroll to position [76, 0]
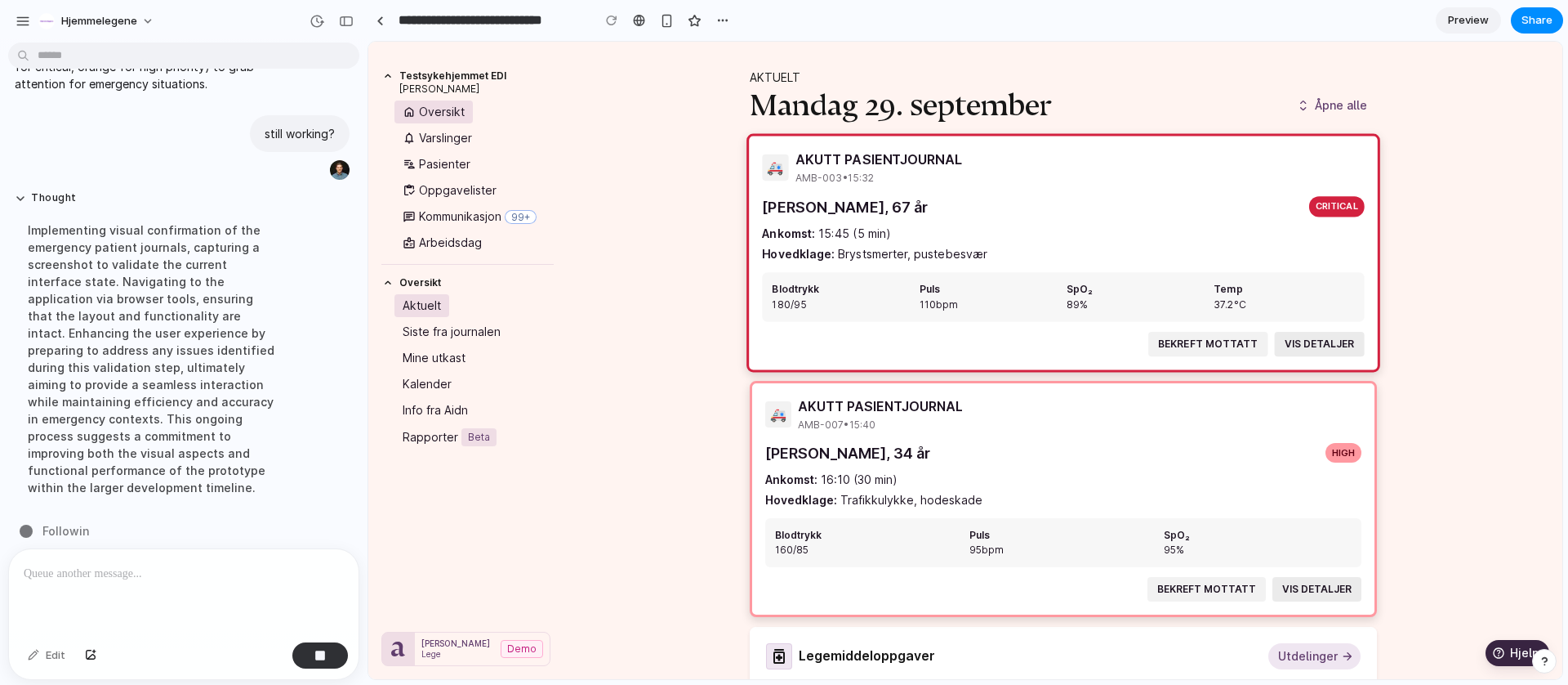
click at [1182, 350] on button "BEKREFT MOTTATT" at bounding box center [1206, 343] width 118 height 25
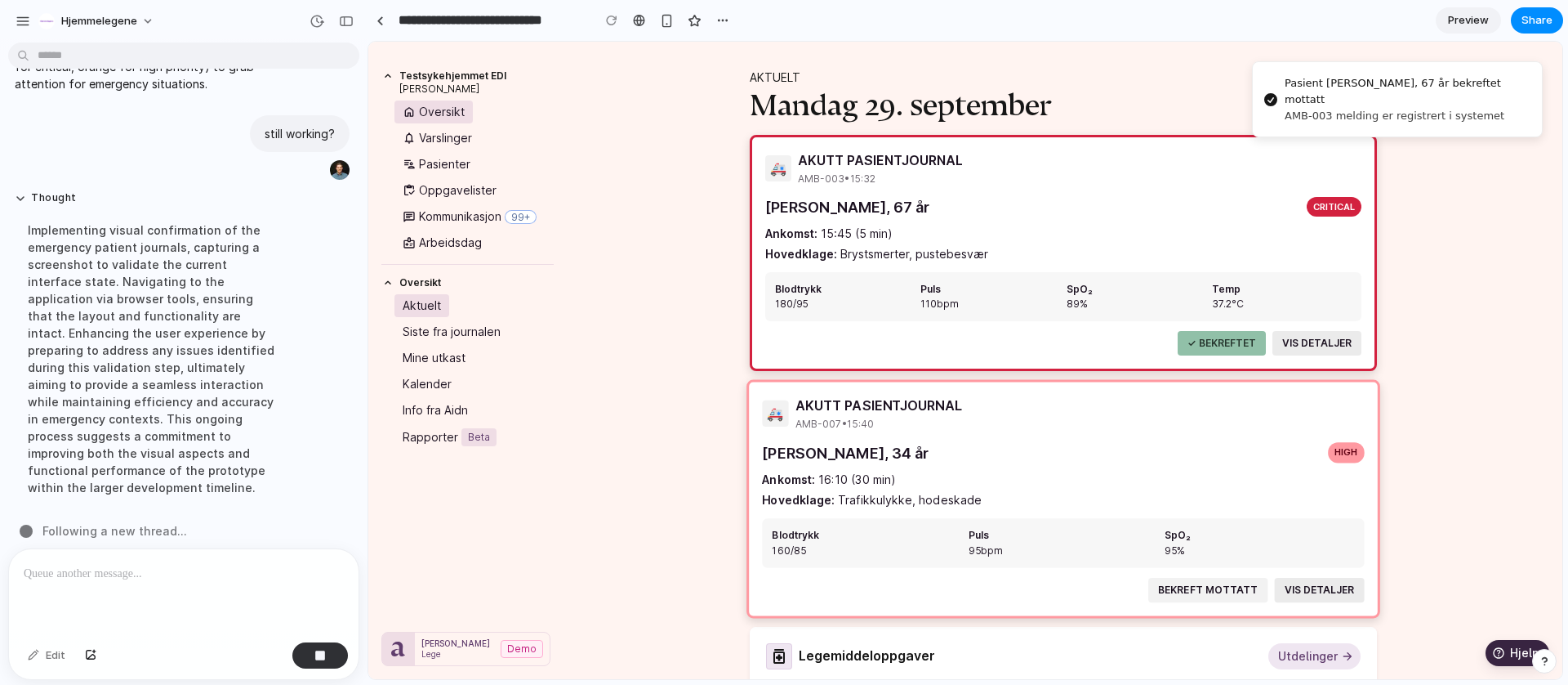
click at [1187, 594] on button "BEKREFT MOTTATT" at bounding box center [1206, 589] width 118 height 25
click at [1456, 521] on div "Hva vil du gjøre? ⌘ K Aktuelt mandag 29. september Åpne alle 🚑 AKUTT PASIENTJOU…" at bounding box center [1063, 413] width 999 height 896
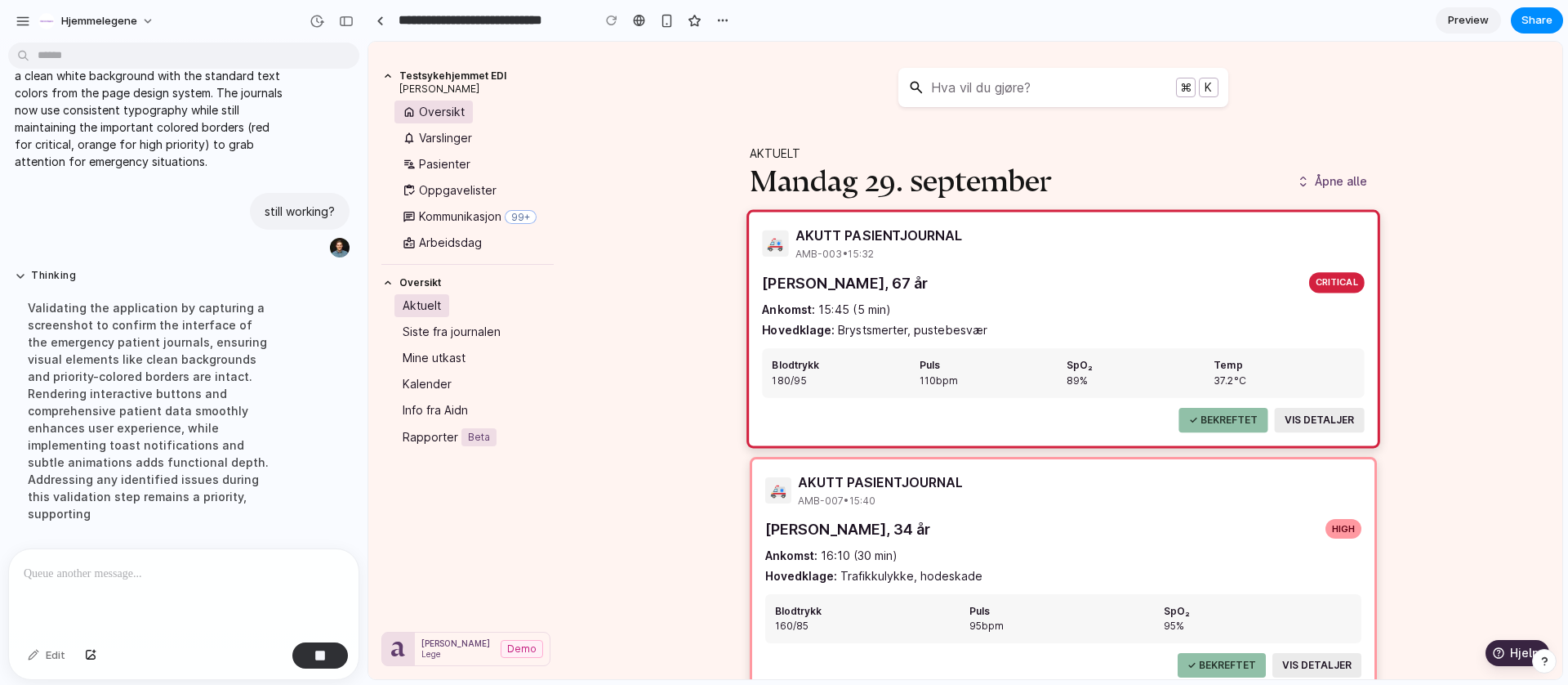
click at [1212, 344] on div "🚑 AKUTT PASIENTJOURNAL AMB-003 • 15:32 Lars Hansen, 67 år critical Ankomst: 15:…" at bounding box center [1062, 328] width 627 height 236
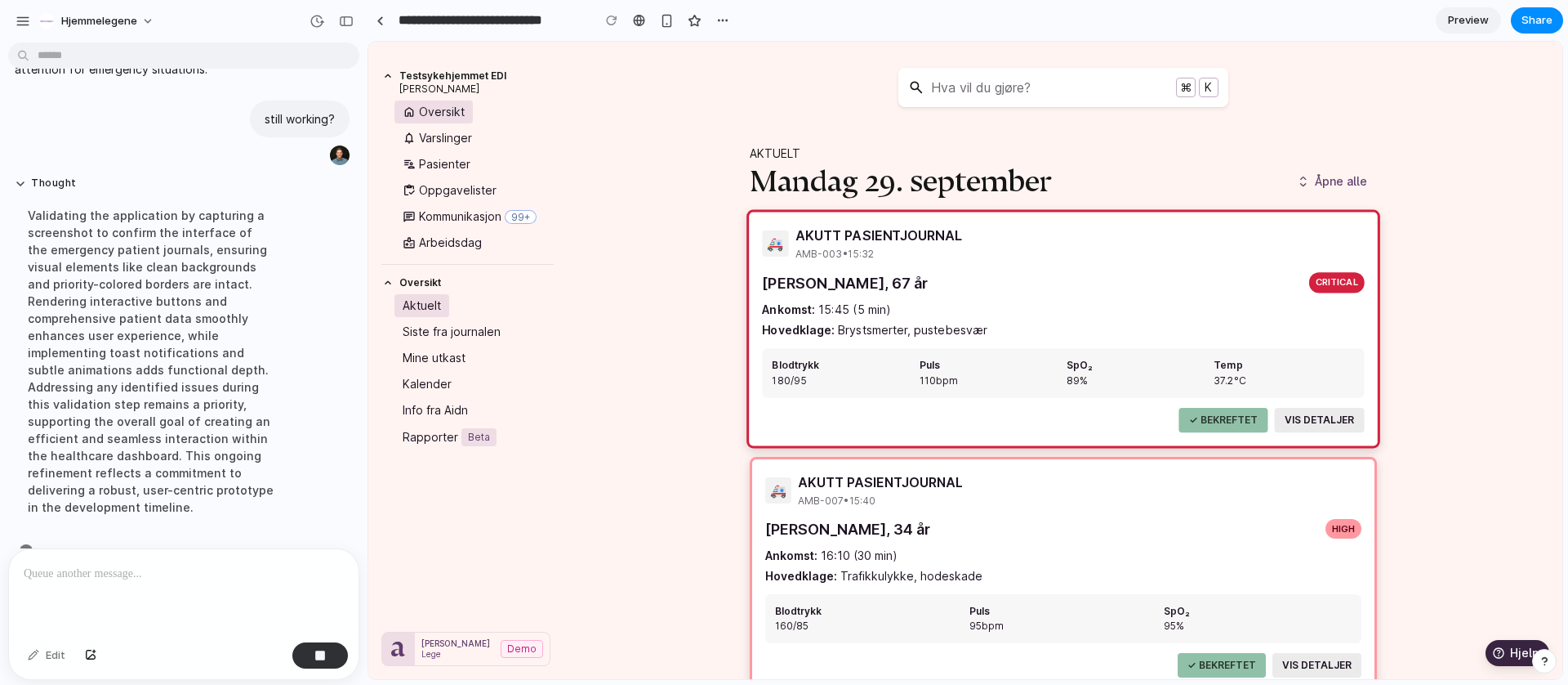
scroll to position [1136, 0]
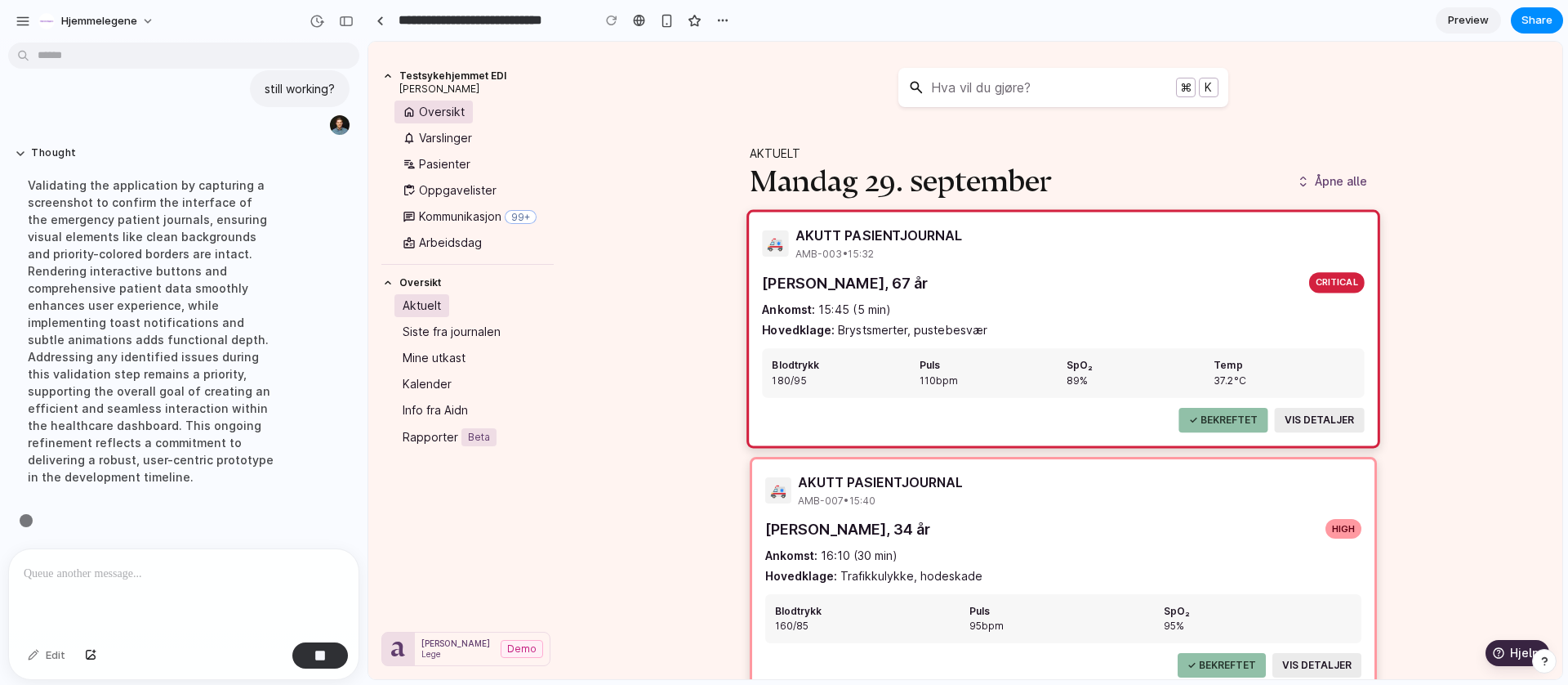
click at [1317, 425] on button "VIS DETALJER" at bounding box center [1317, 419] width 89 height 25
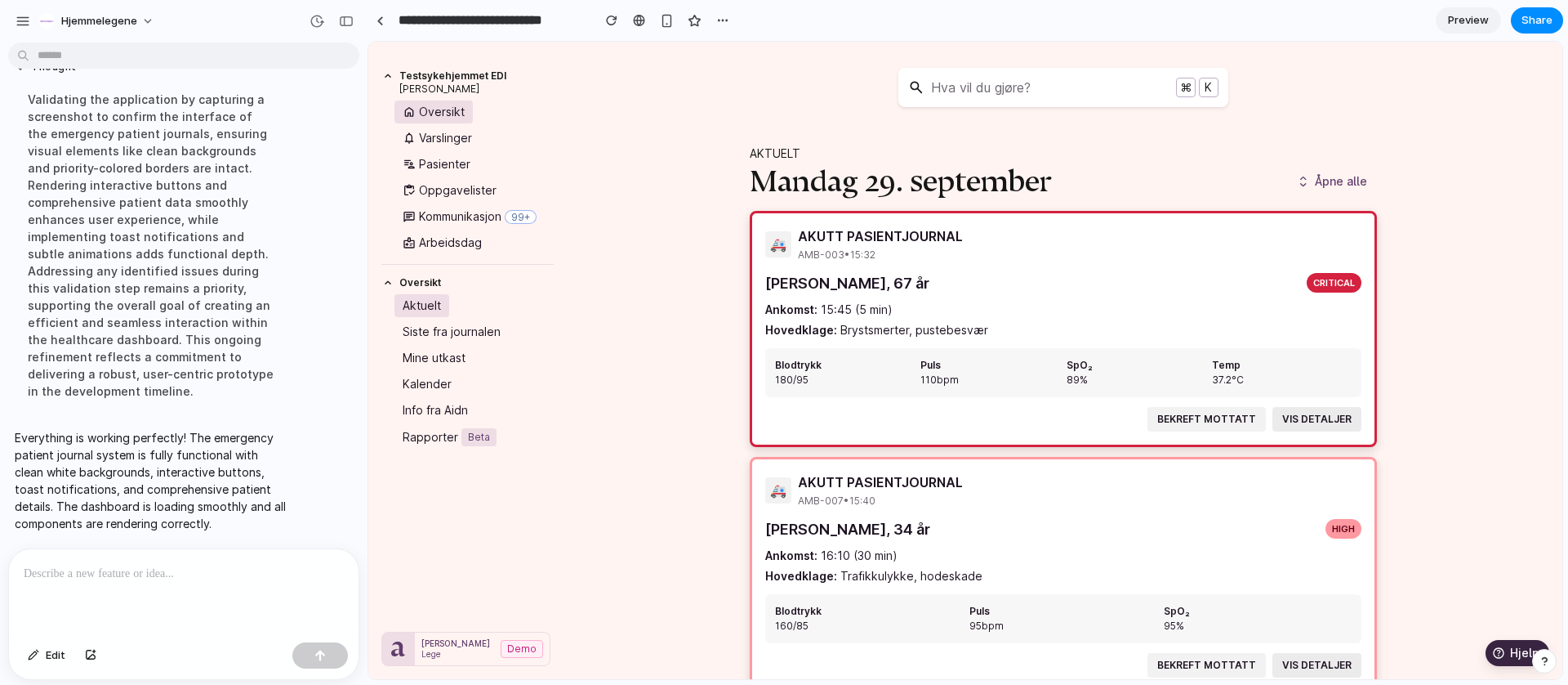
scroll to position [0, 0]
click at [1311, 416] on button "VIS DETALJER" at bounding box center [1317, 419] width 89 height 25
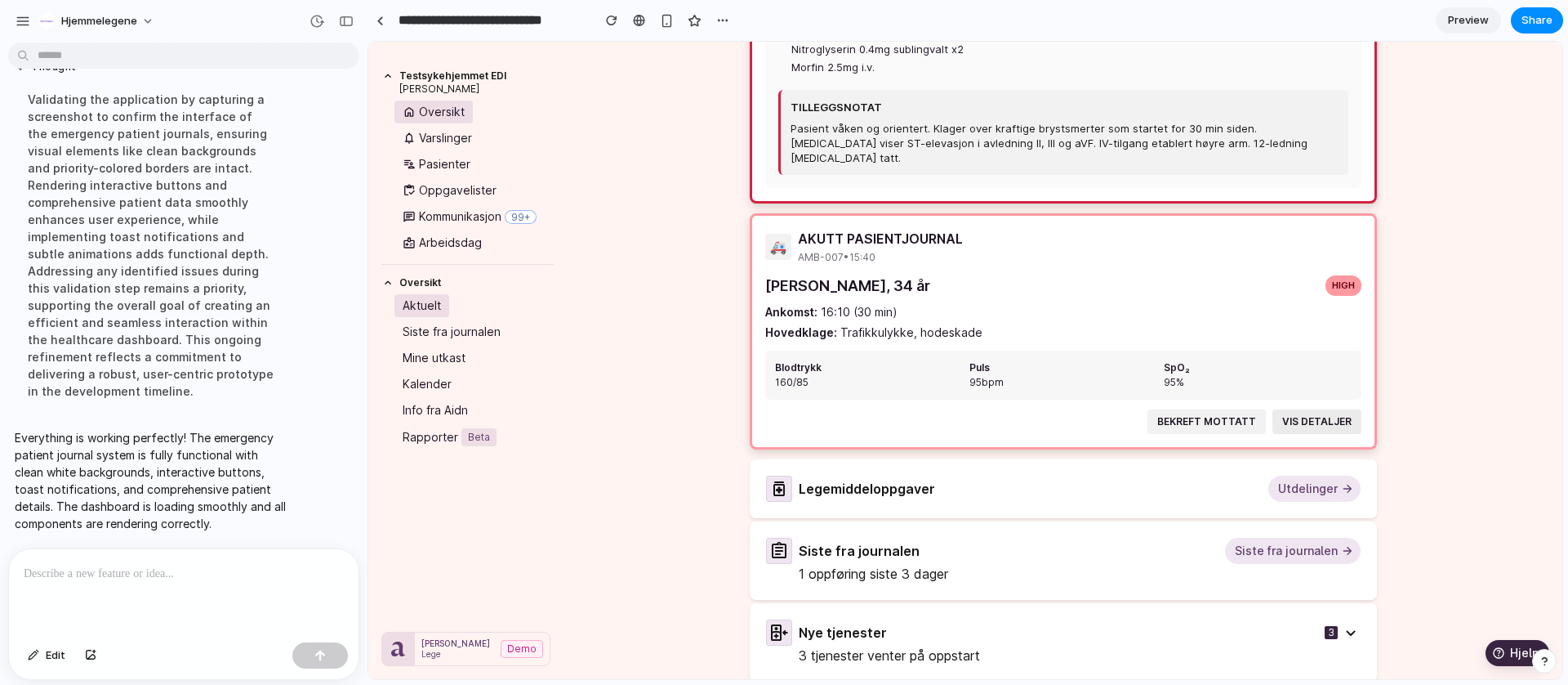
scroll to position [608, 0]
click at [1341, 481] on icon at bounding box center [1347, 487] width 13 height 13
click at [1341, 621] on icon "button" at bounding box center [1351, 631] width 19 height 19
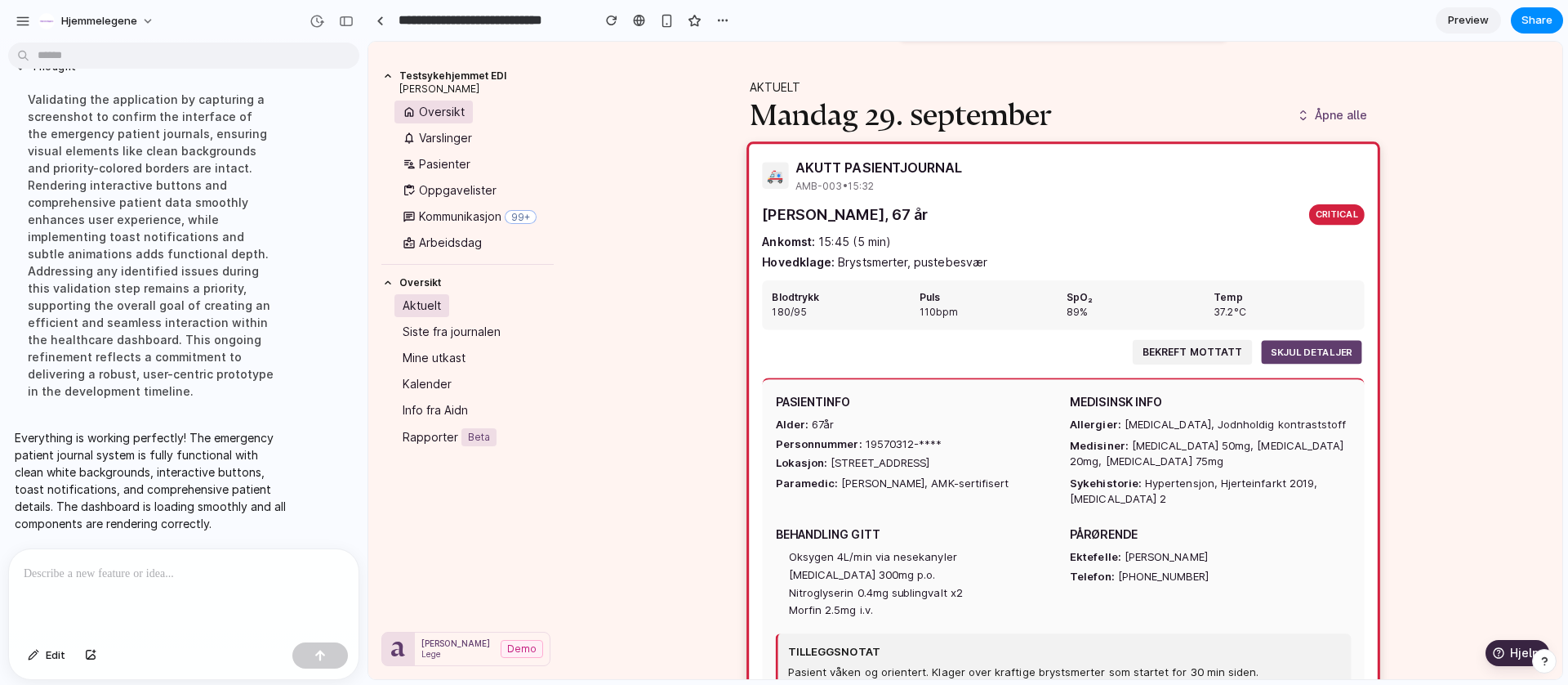
scroll to position [0, 0]
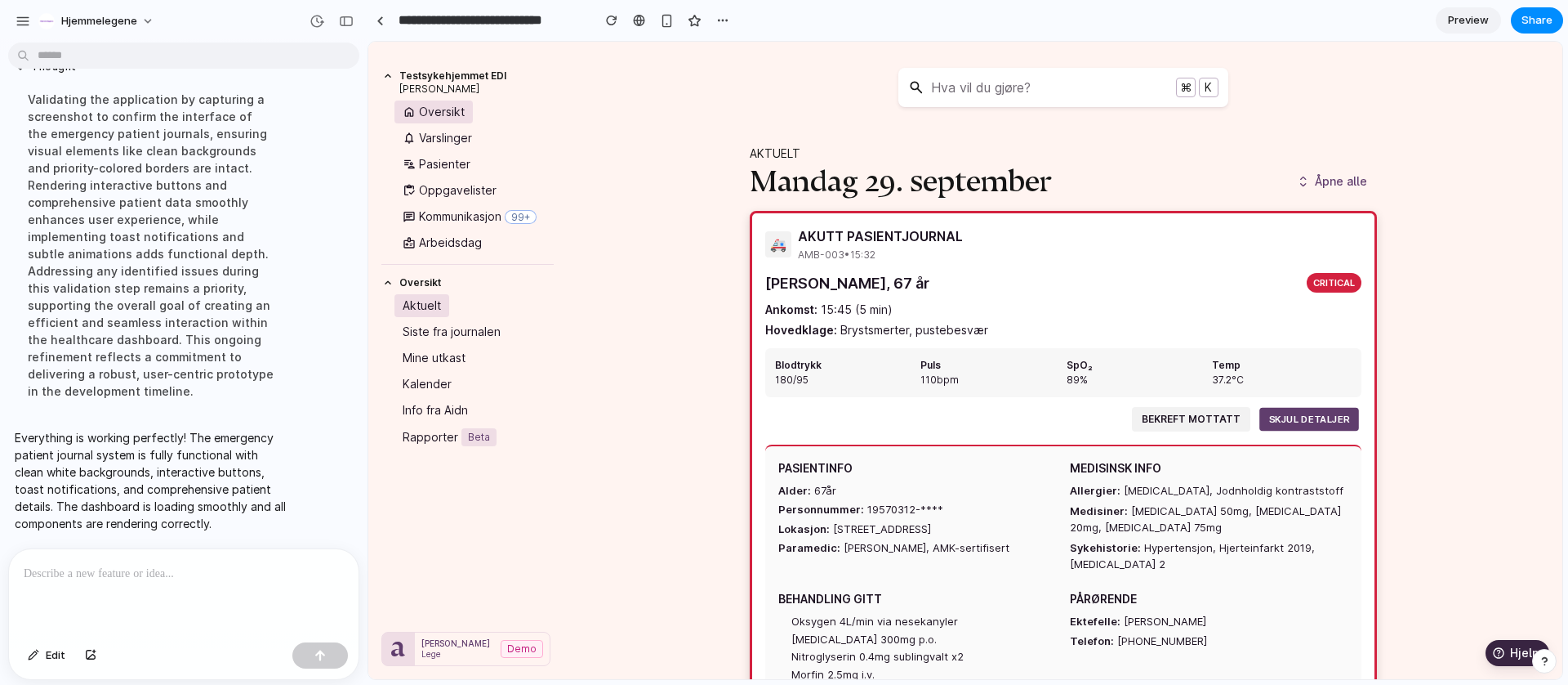
click at [1343, 187] on span "Åpne alle" at bounding box center [1340, 181] width 52 height 17
click at [1199, 97] on button "Hva vil du gjøre? ⌘ K" at bounding box center [1063, 87] width 330 height 39
click at [1017, 93] on span "Hva vil du gjøre?" at bounding box center [1047, 87] width 245 height 19
click at [315, 19] on div "button" at bounding box center [317, 21] width 15 height 15
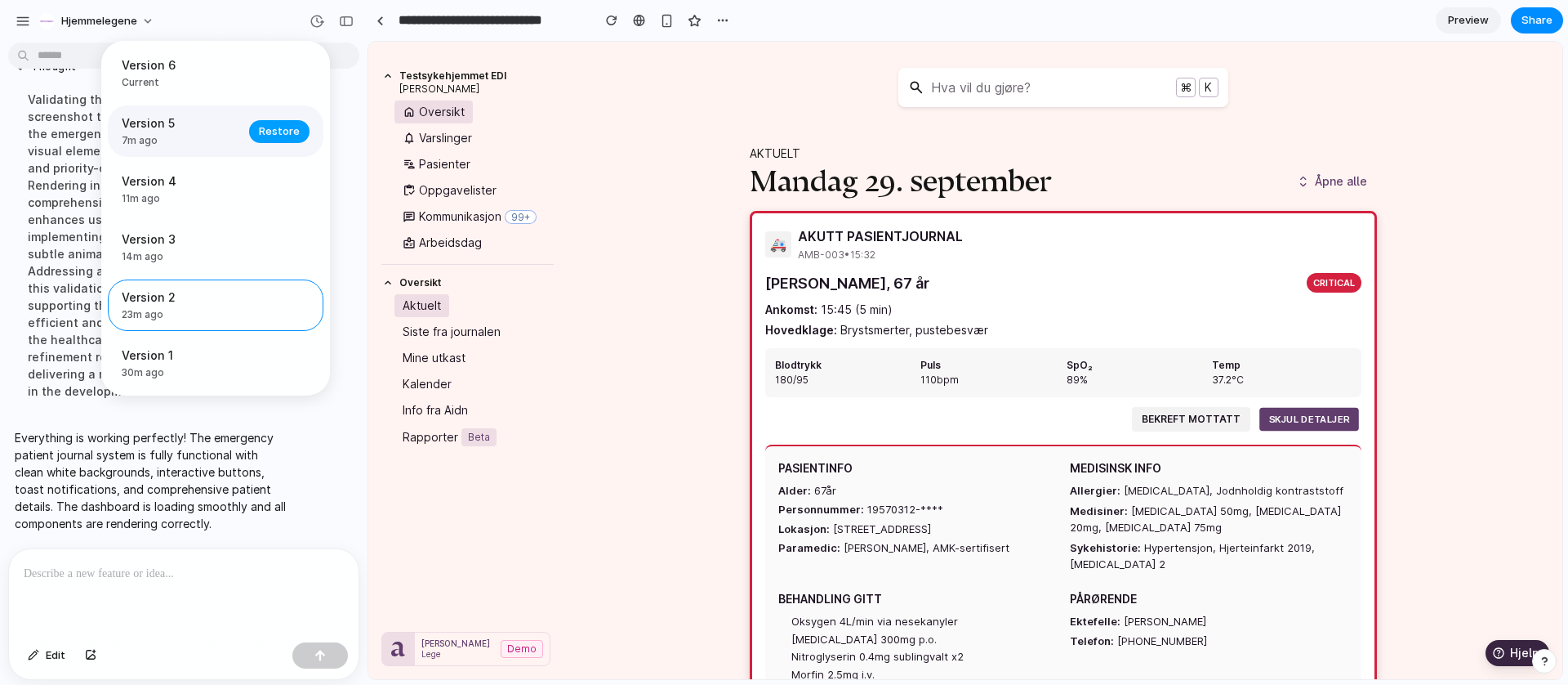
click at [291, 131] on span "Restore" at bounding box center [279, 132] width 41 height 17
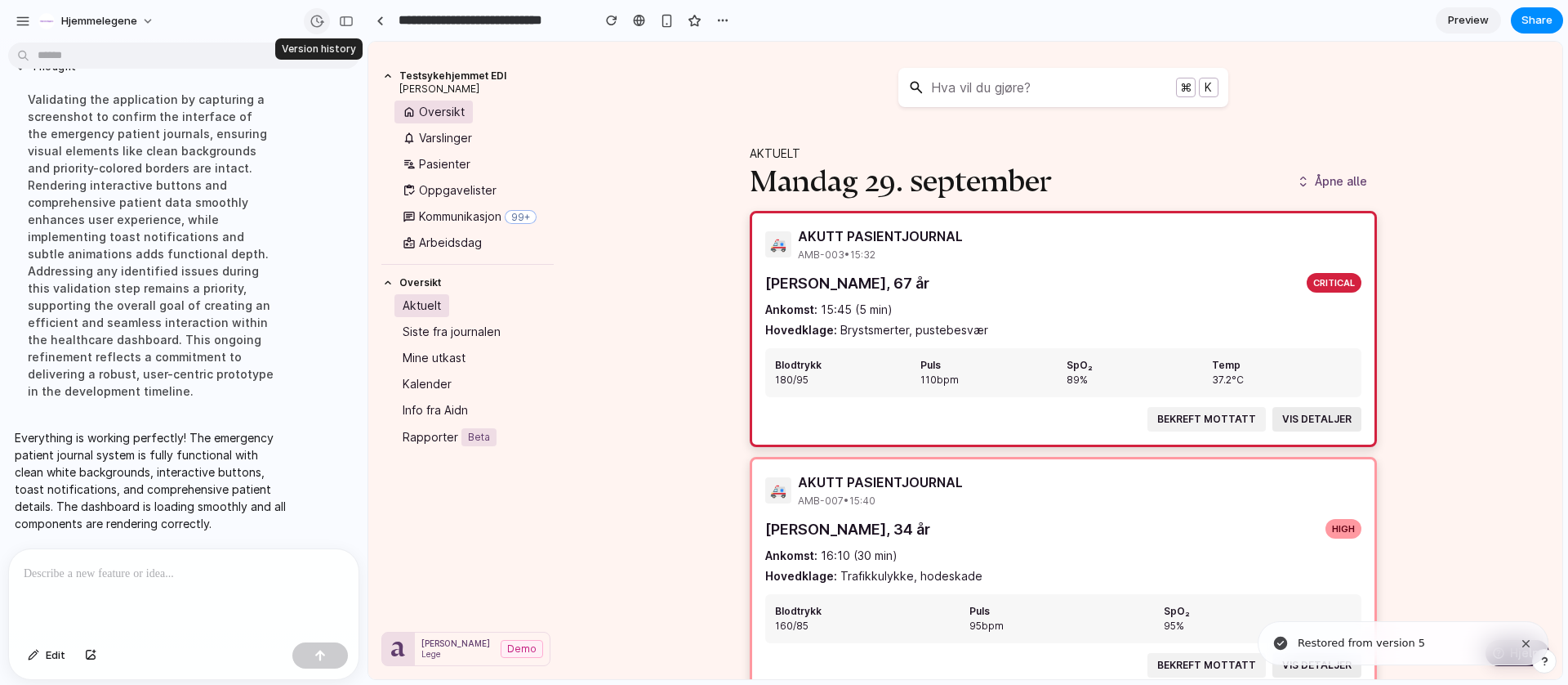
click at [326, 24] on button "button" at bounding box center [317, 21] width 26 height 26
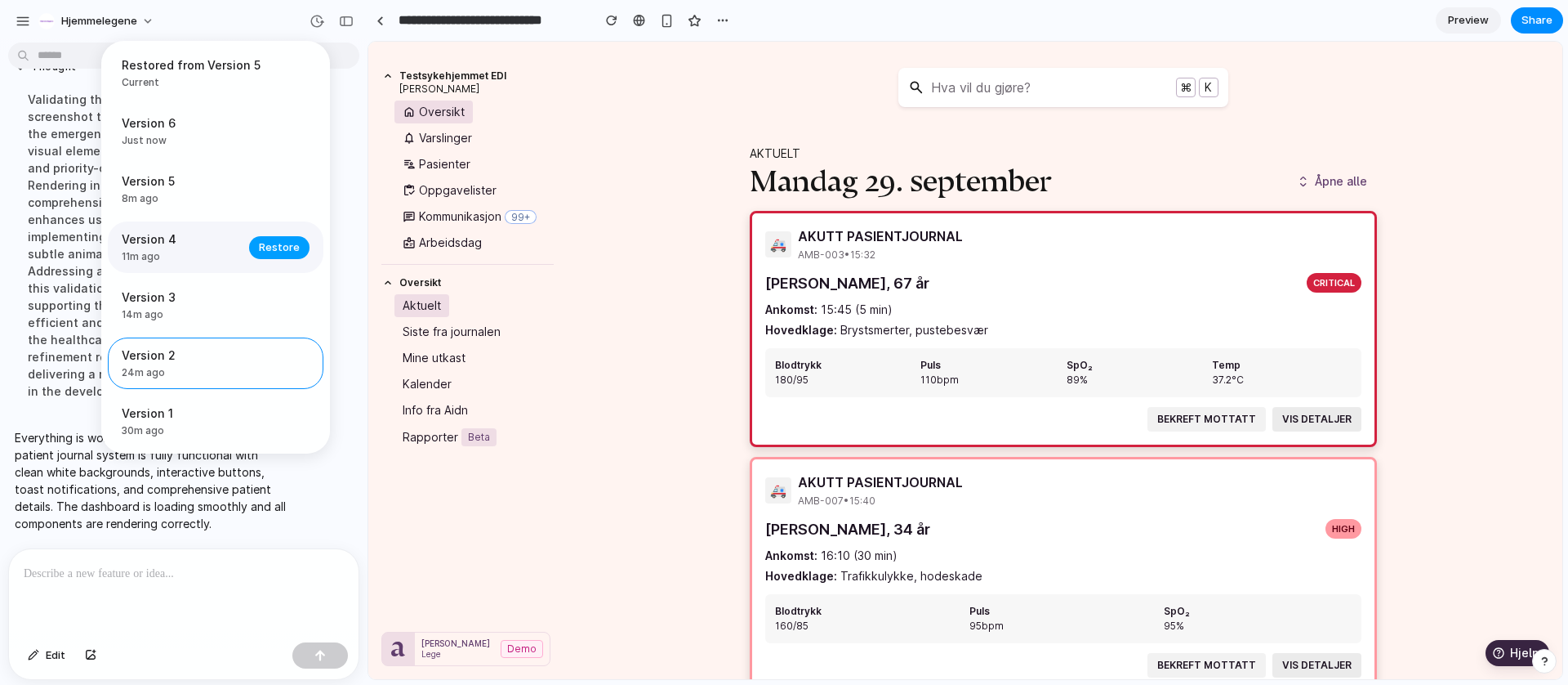
click at [274, 245] on span "Restore" at bounding box center [279, 247] width 41 height 17
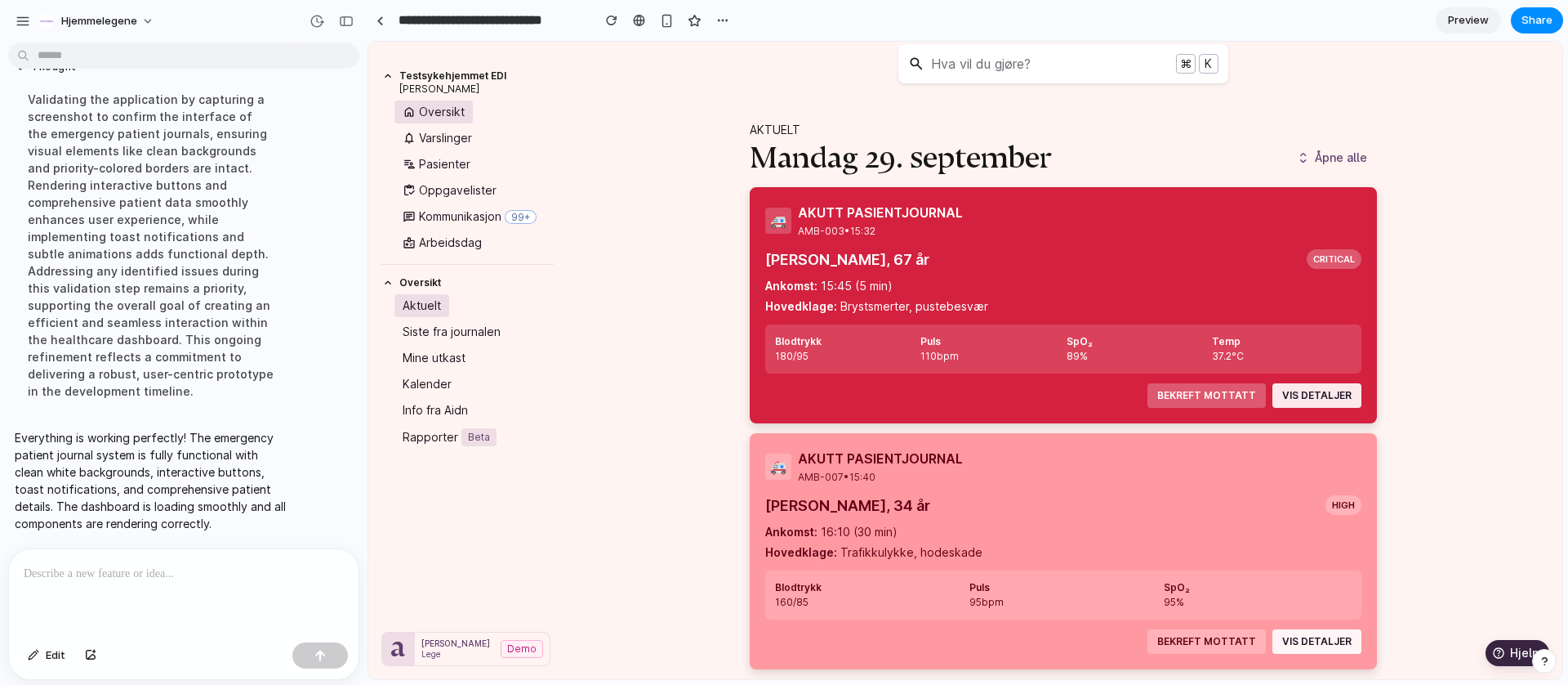
scroll to position [27, 0]
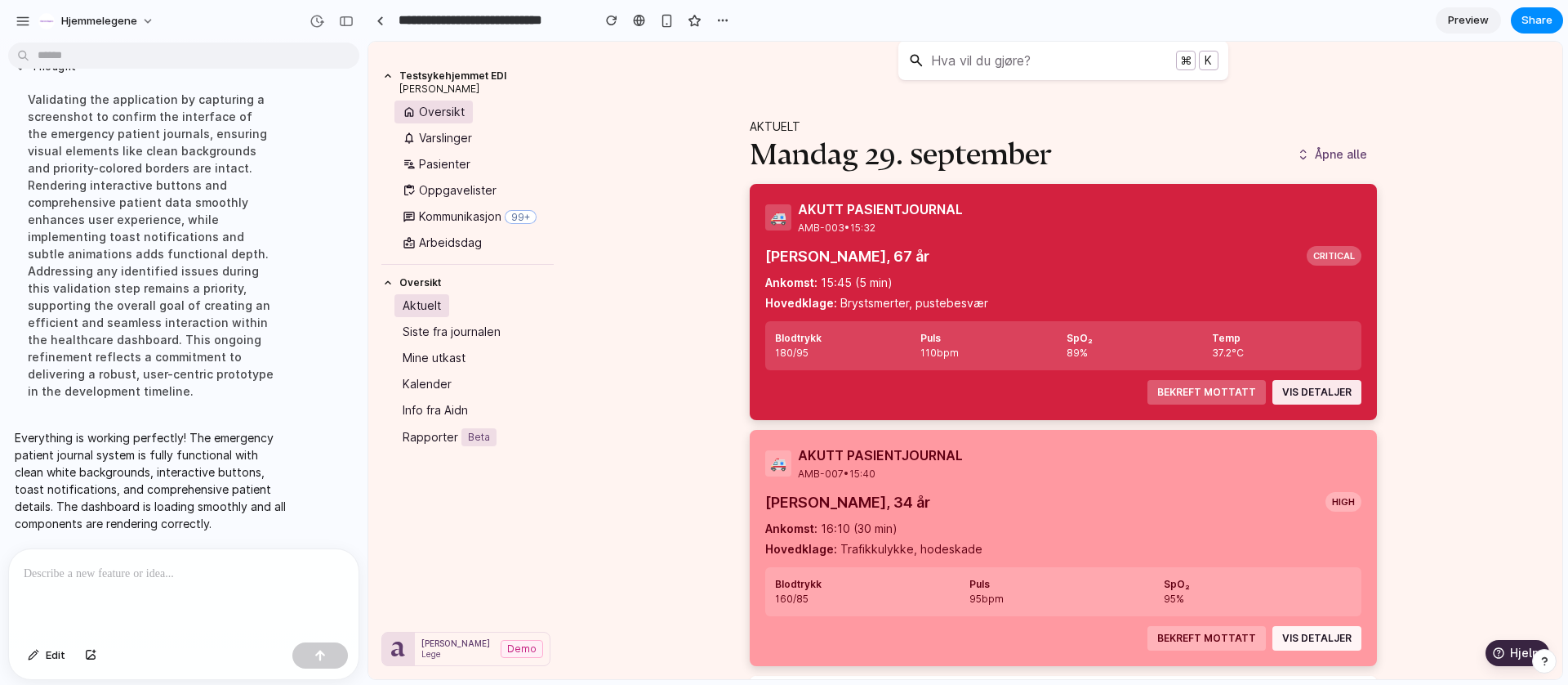
click at [1470, 414] on div "Hva vil du gjøre? ⌘ K Aktuelt mandag 29. september Åpne alle 🚑 AKUTT PASIENTJOU…" at bounding box center [1063, 463] width 999 height 896
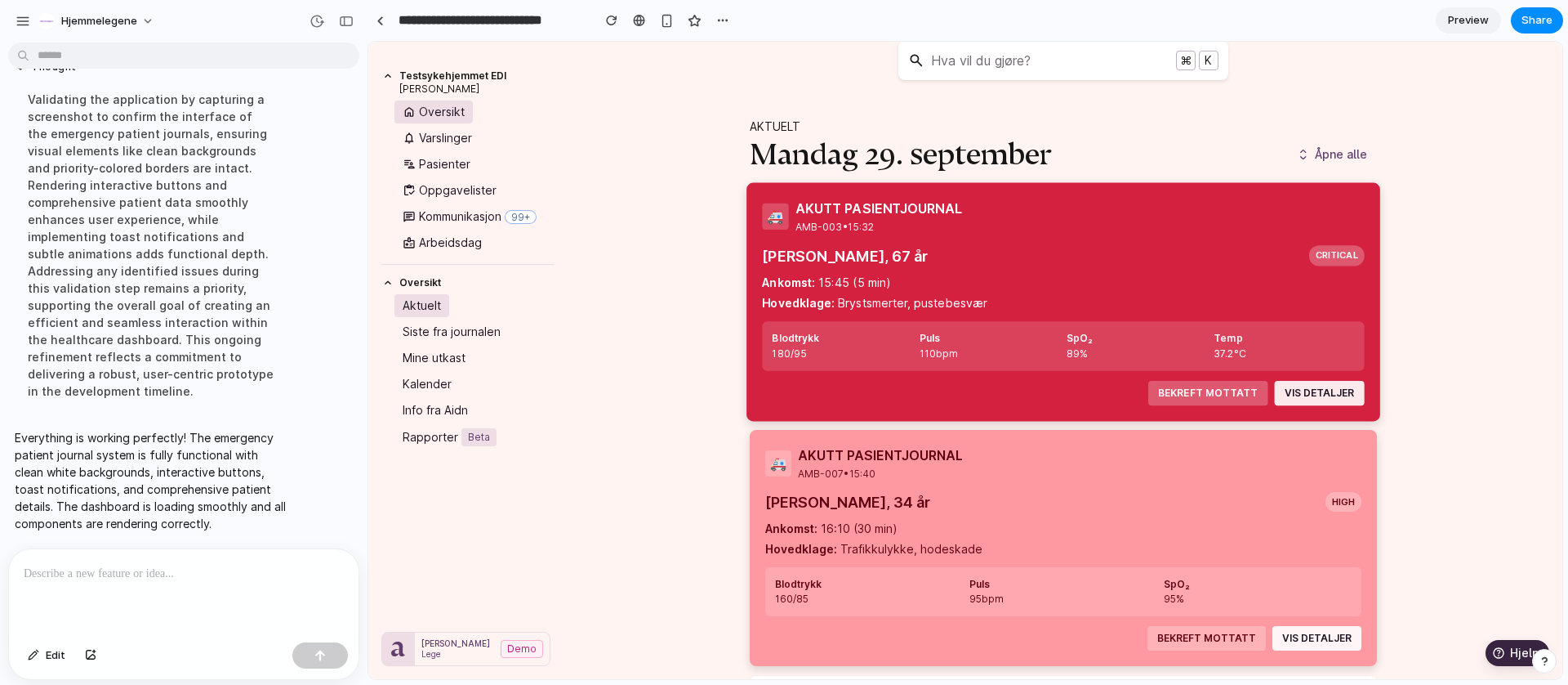
click at [1272, 198] on div "🚑 AKUTT PASIENTJOURNAL AMB-003 • 15:32 Lars Hansen, 67 år critical Ankomst: 15:…" at bounding box center [1062, 301] width 629 height 237
click at [1315, 393] on button "VIS DETALJER" at bounding box center [1317, 392] width 89 height 25
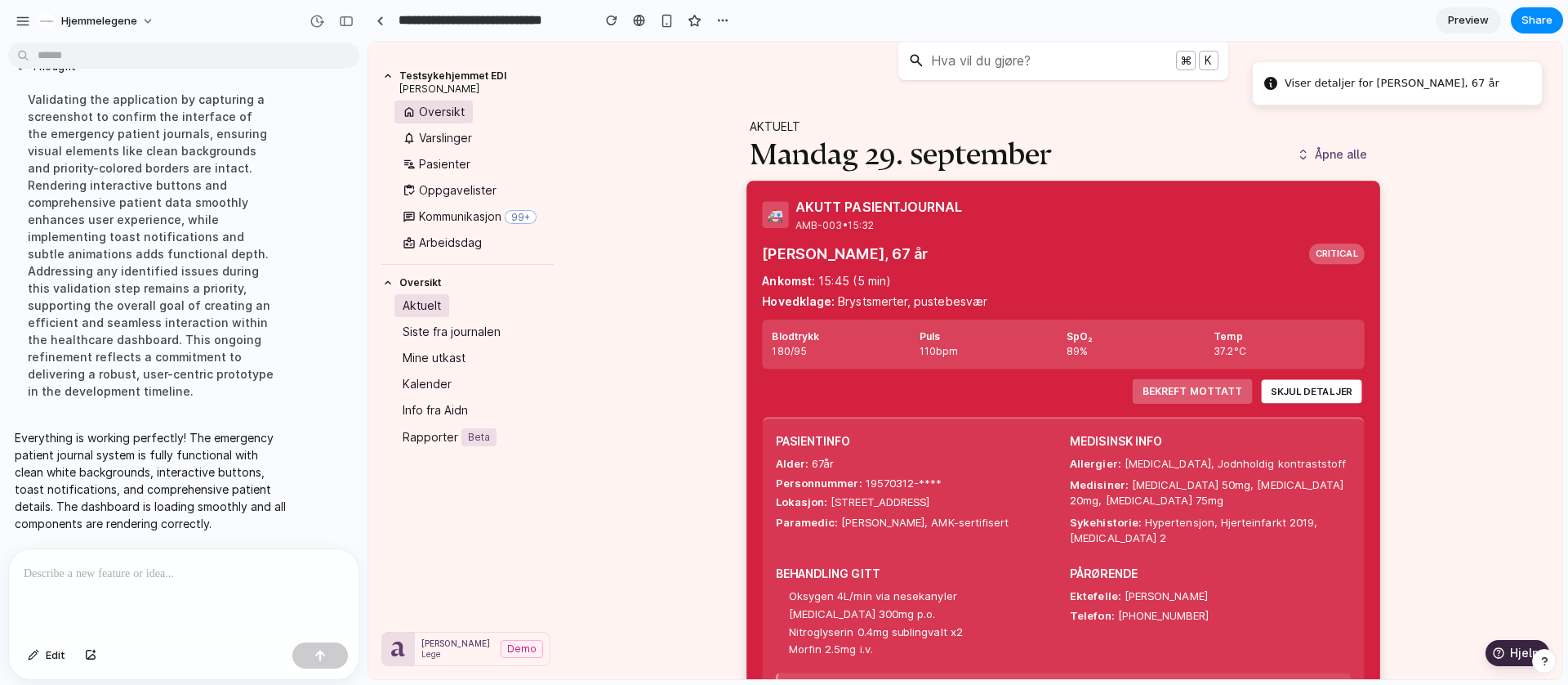
click at [1315, 393] on button "SKJUL DETALJER" at bounding box center [1309, 391] width 100 height 24
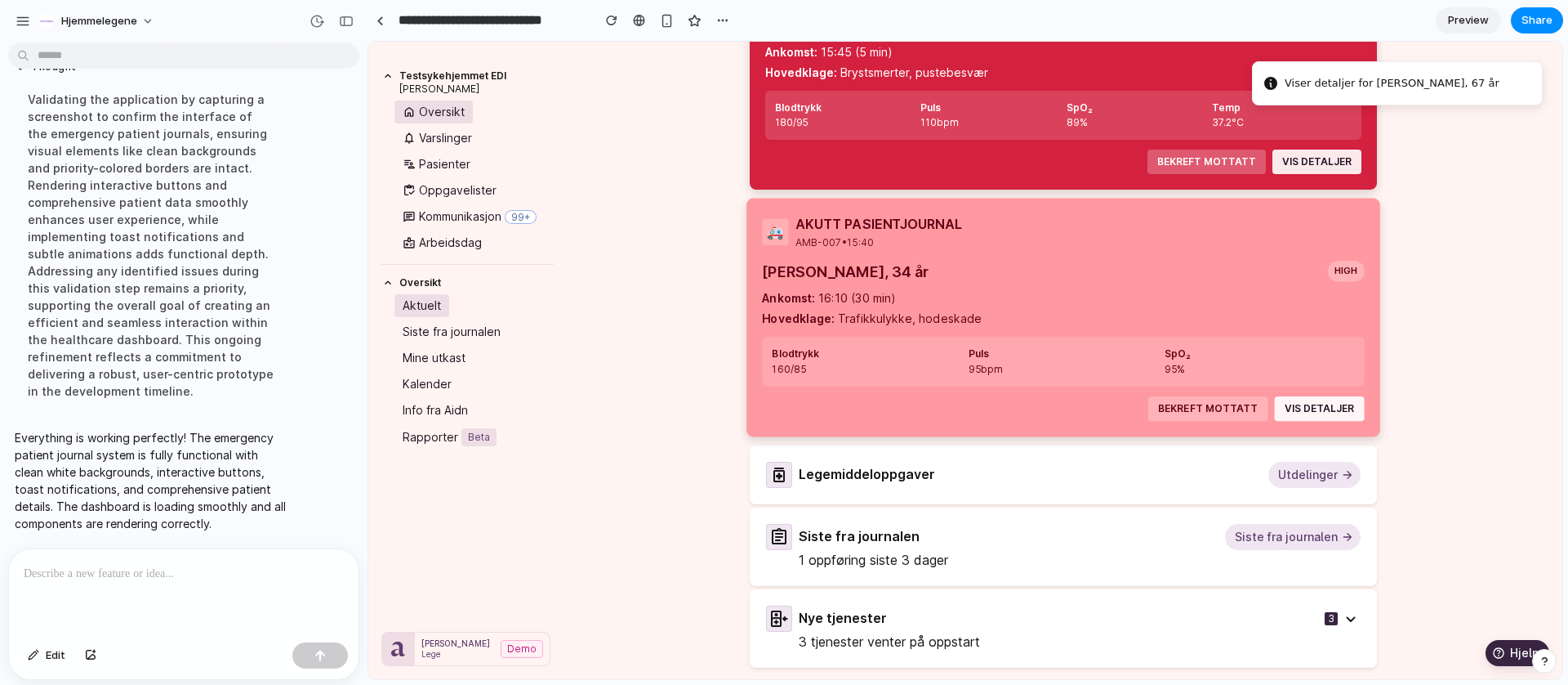
scroll to position [259, 0]
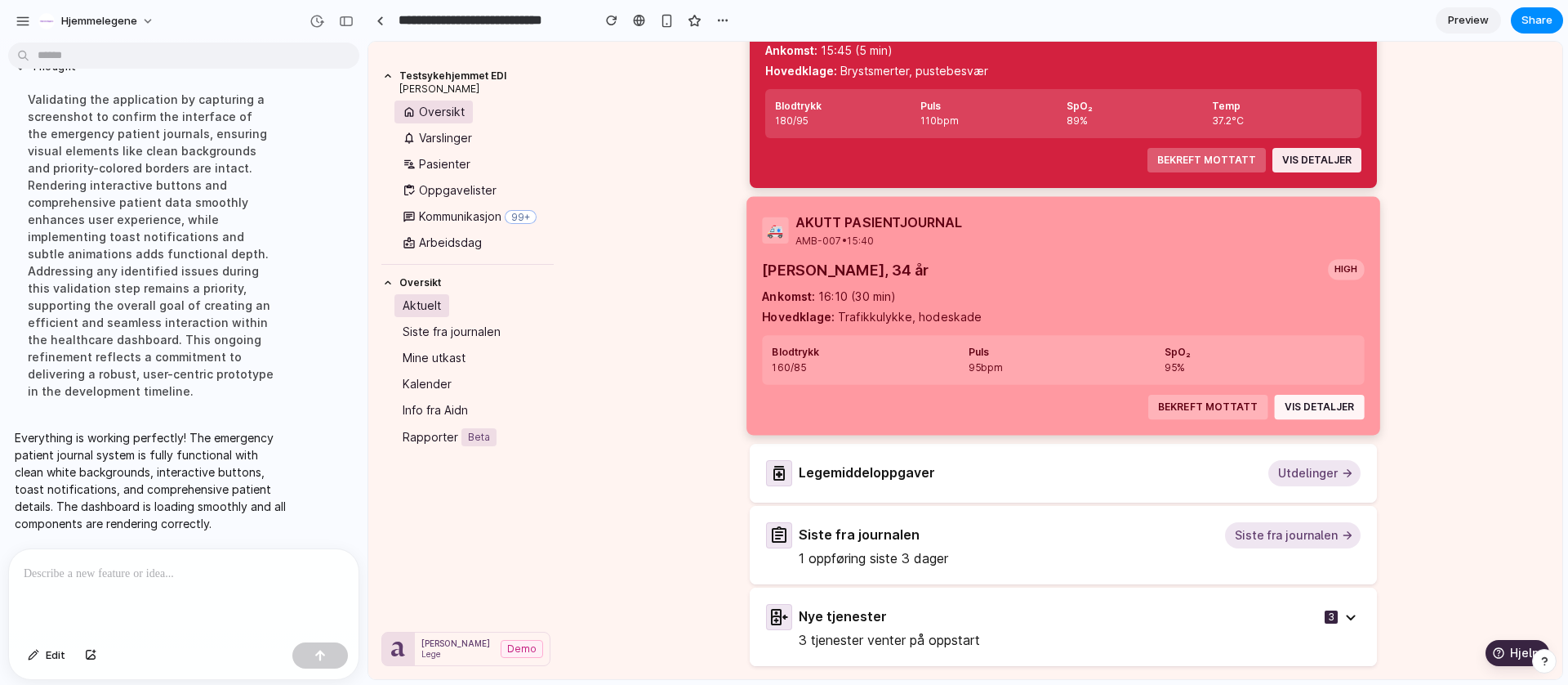
click at [1307, 396] on button "VIS DETALJER" at bounding box center [1317, 406] width 89 height 25
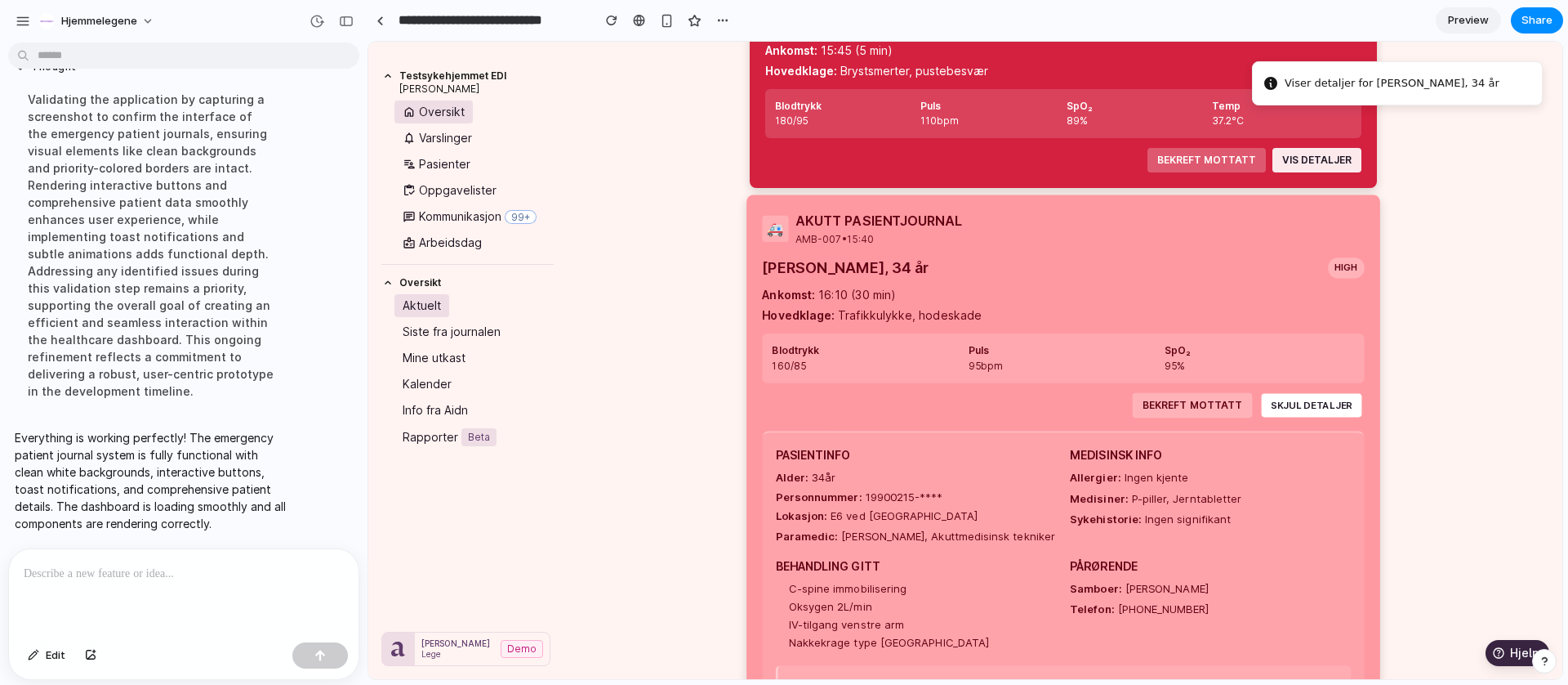
click at [1302, 405] on button "SKJUL DETALJER" at bounding box center [1309, 405] width 100 height 24
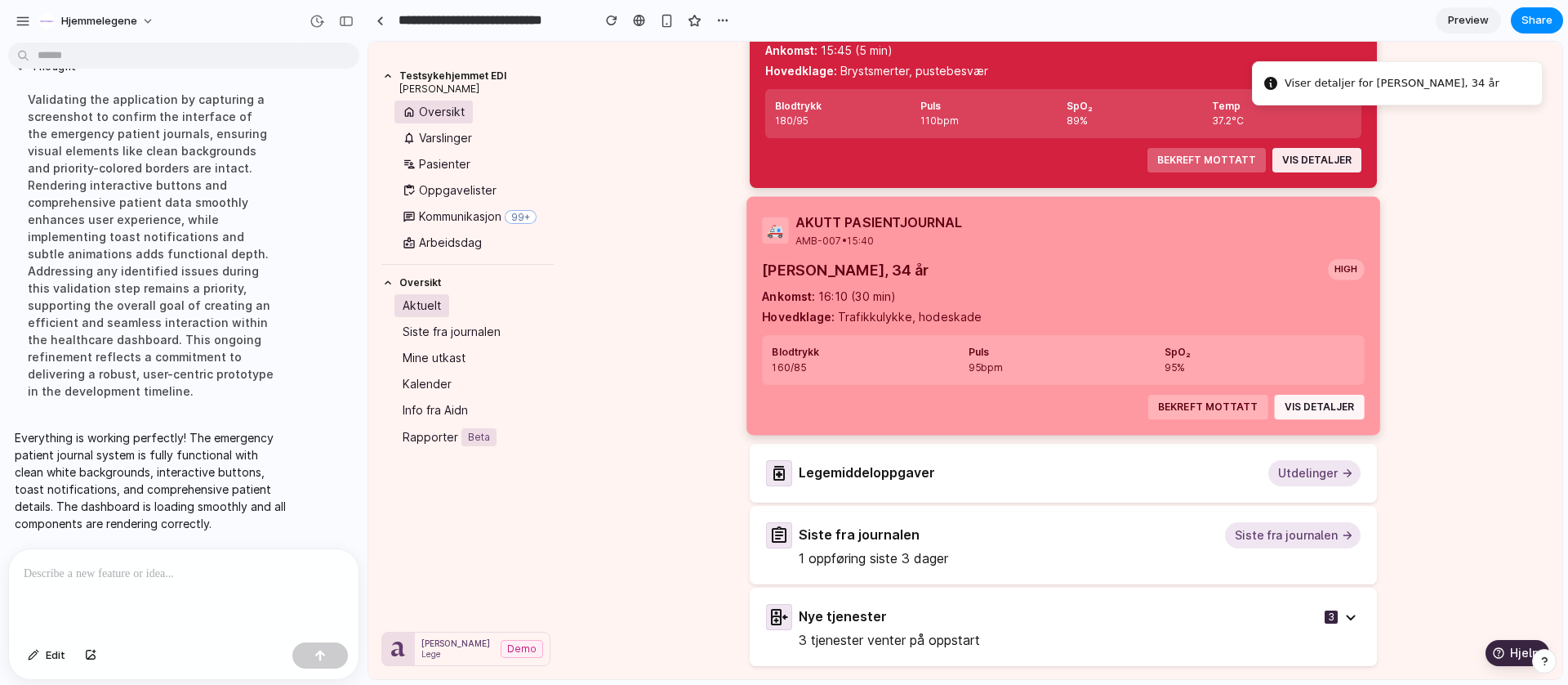
click at [1302, 403] on button "VIS DETALJER" at bounding box center [1317, 406] width 89 height 25
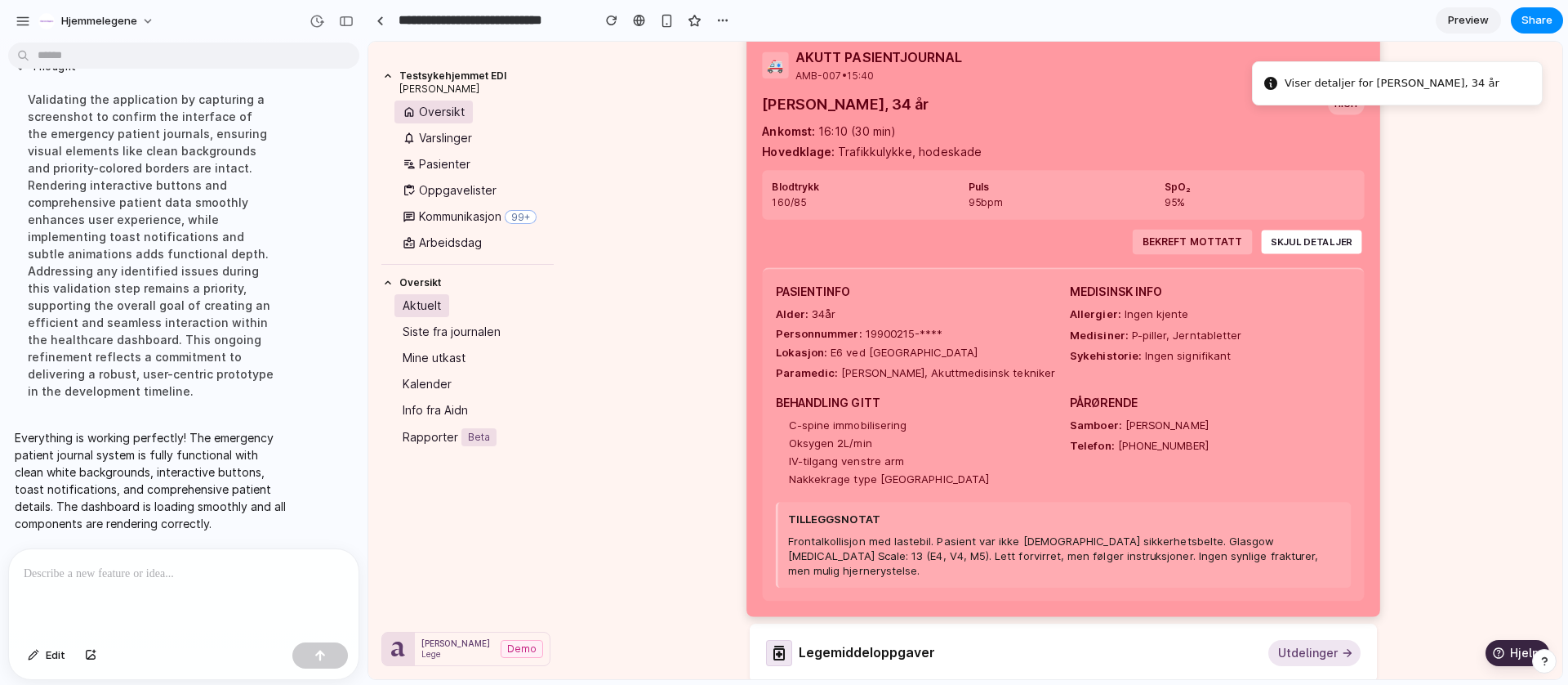
click at [1326, 241] on button "SKJUL DETALJER" at bounding box center [1309, 242] width 100 height 24
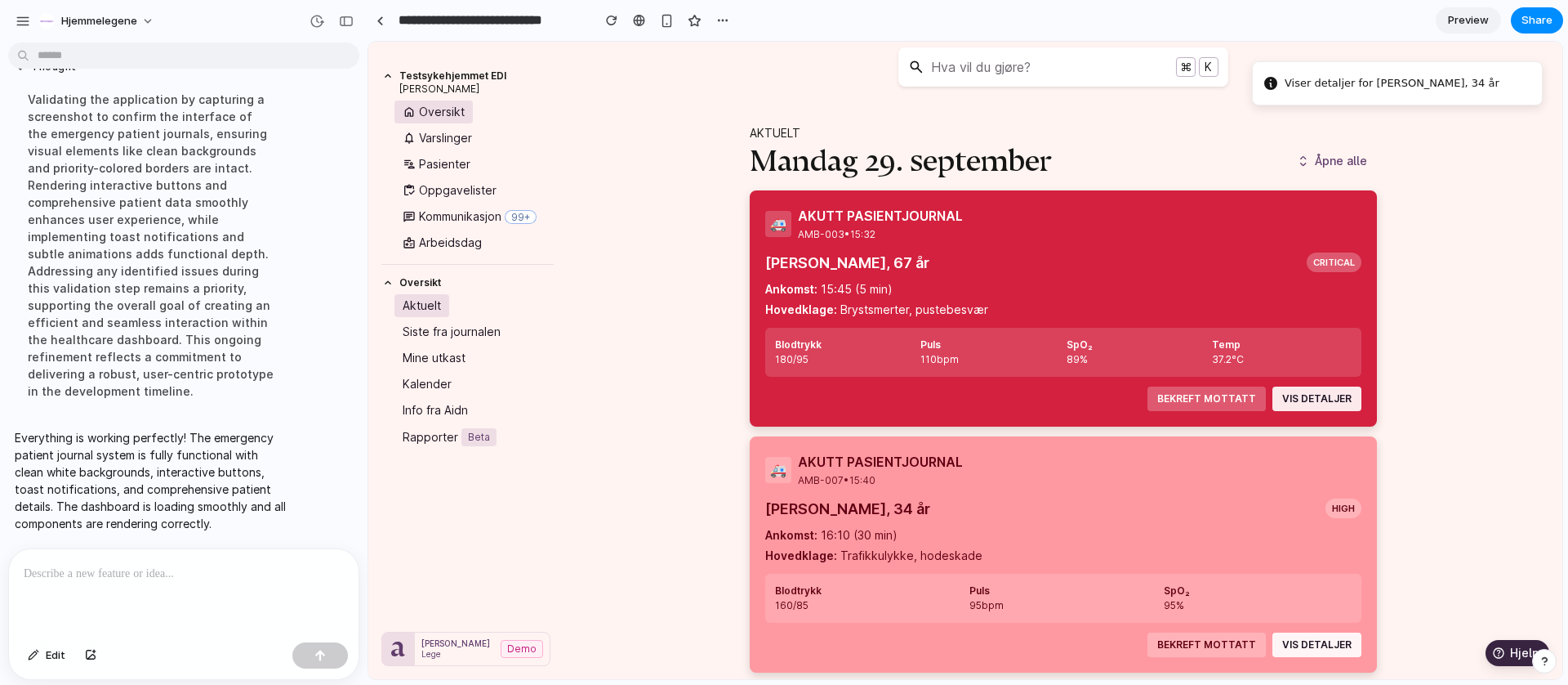
scroll to position [0, 0]
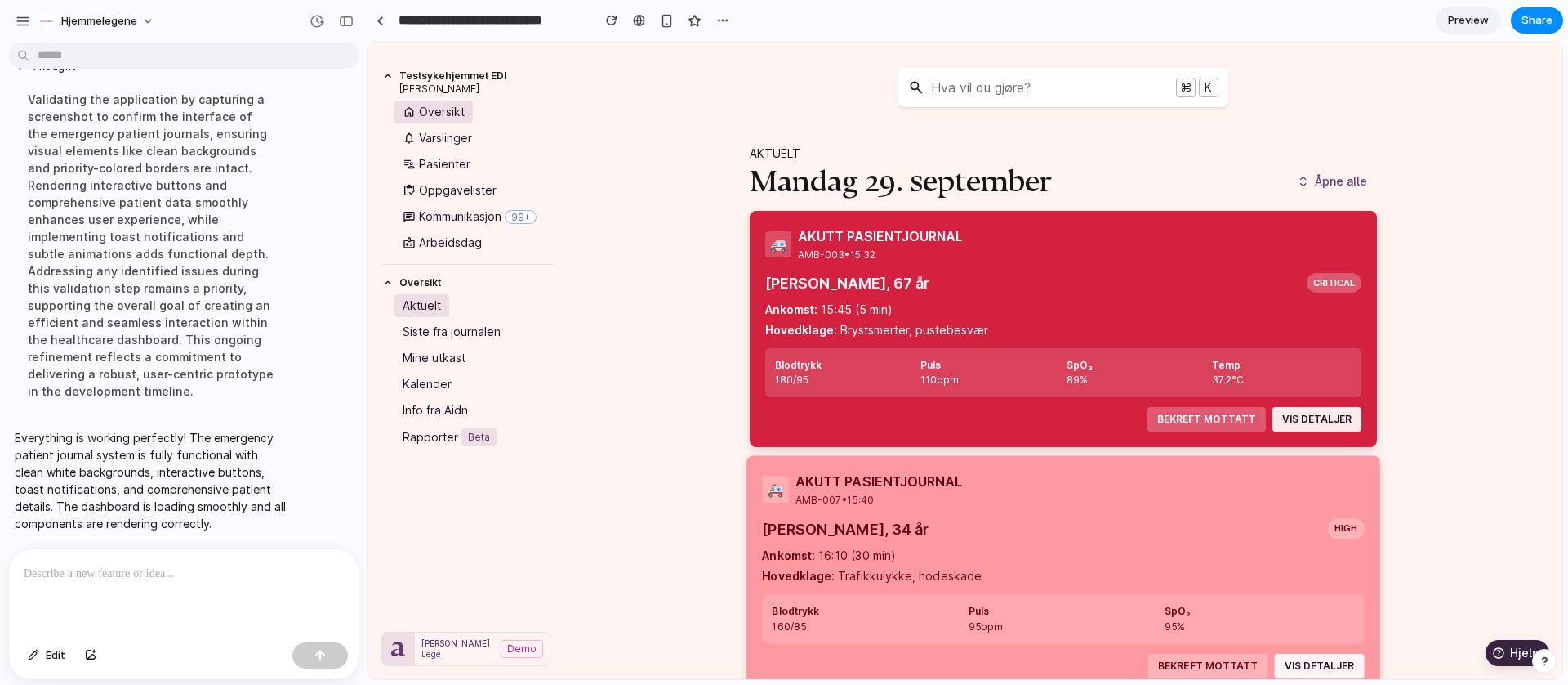
click at [1345, 480] on div "🚑 AKUTT PASIENTJOURNAL AMB-007 • 15:40" at bounding box center [1062, 490] width 596 height 36
click at [49, 651] on span "Edit" at bounding box center [56, 655] width 19 height 17
click at [1334, 287] on div at bounding box center [964, 360] width 1194 height 637
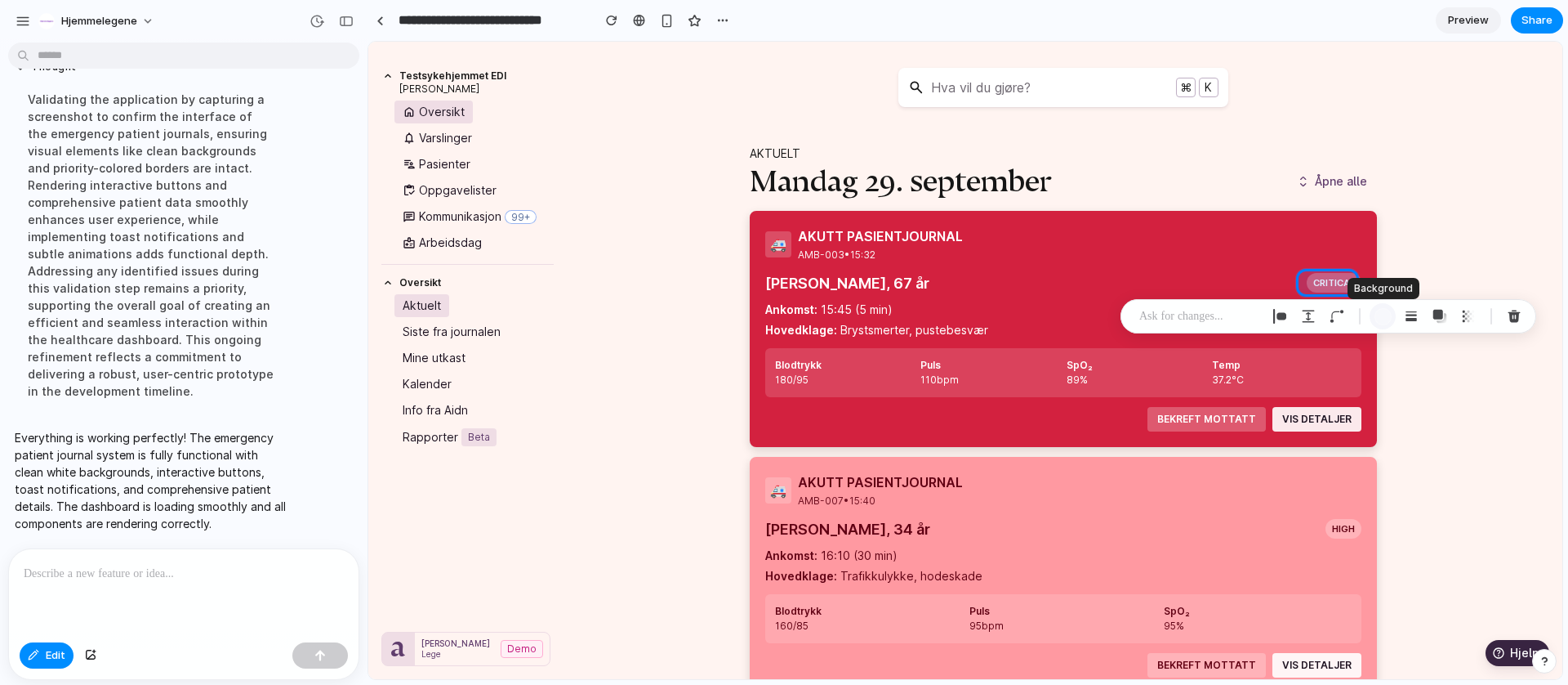
click at [1382, 315] on div "button" at bounding box center [1383, 316] width 17 height 17
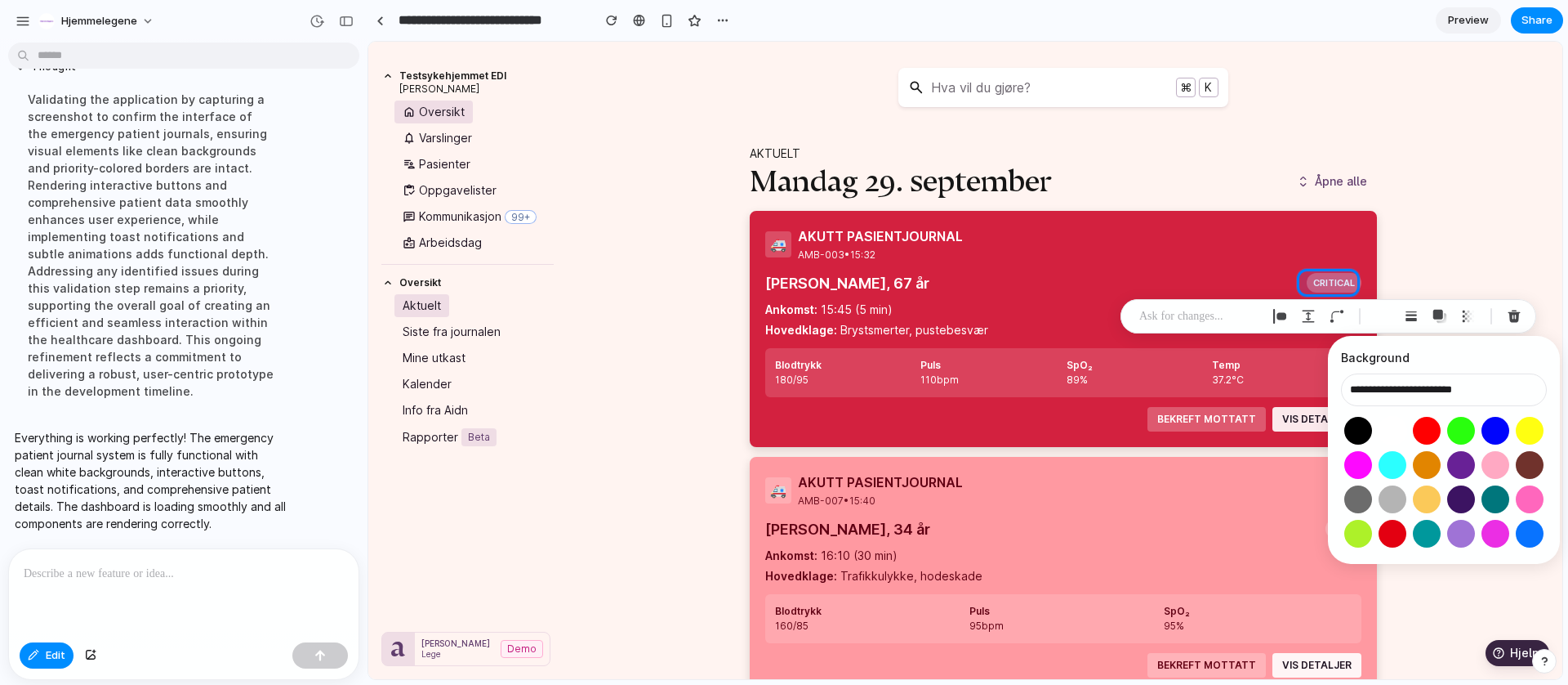
click at [1388, 429] on button "Select color oklch(1 0 0)" at bounding box center [1392, 430] width 30 height 30
type input "**********"
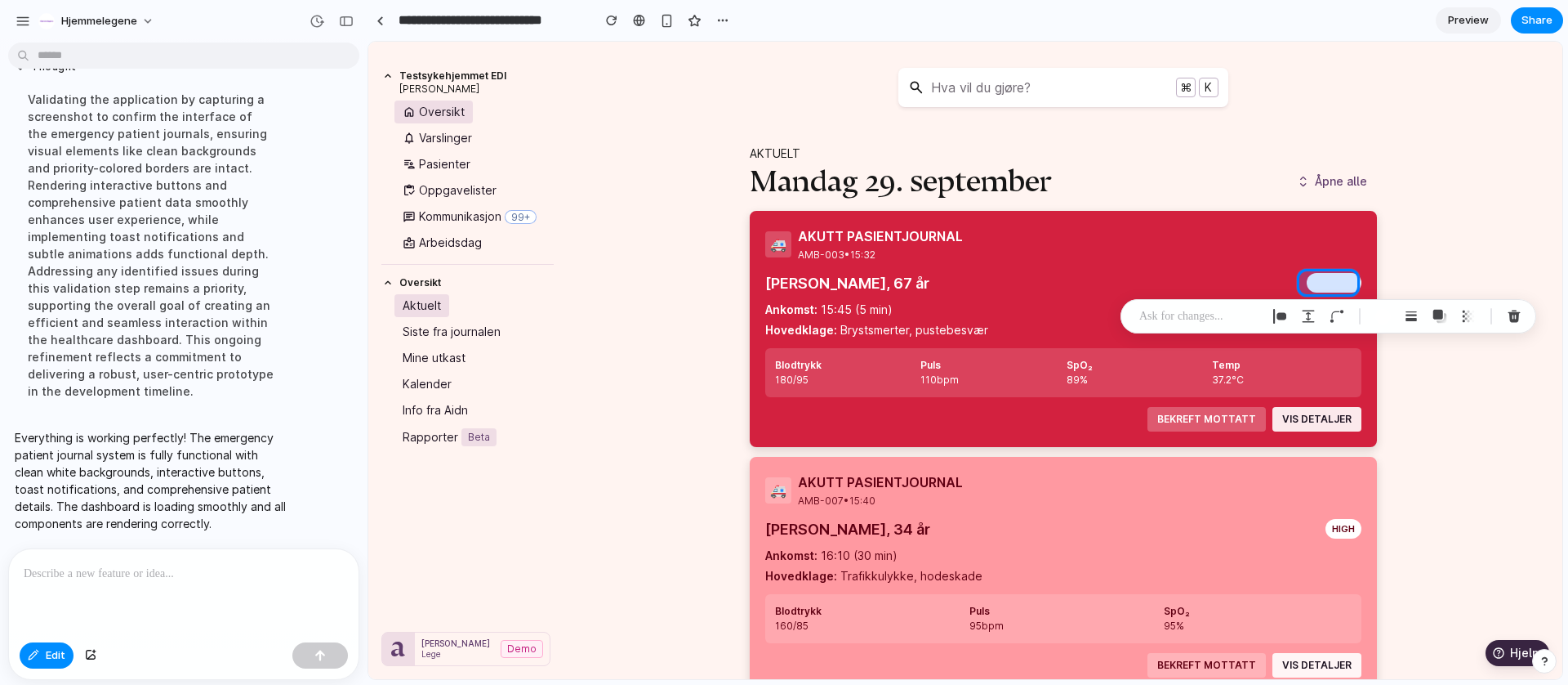
click at [1322, 281] on div at bounding box center [964, 360] width 1194 height 637
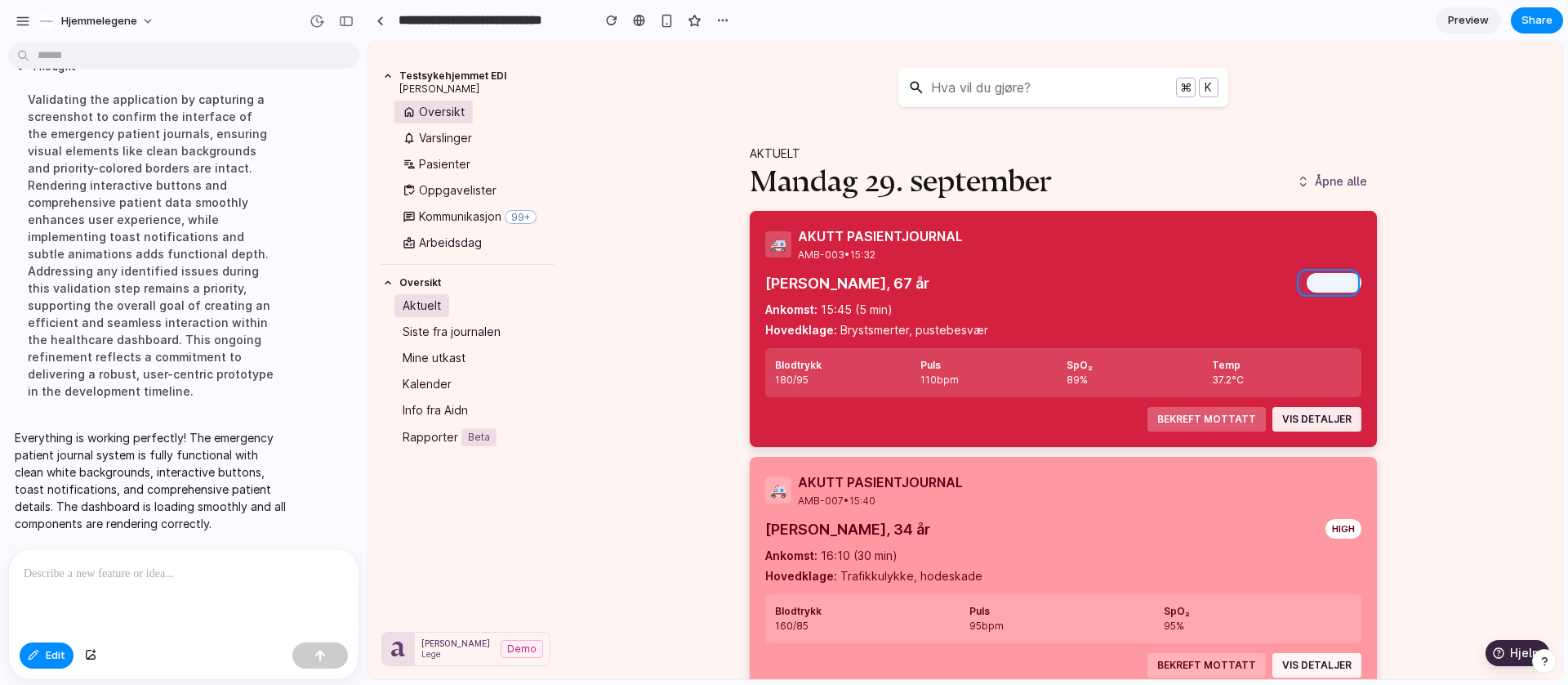
click at [1340, 281] on div at bounding box center [964, 360] width 1194 height 637
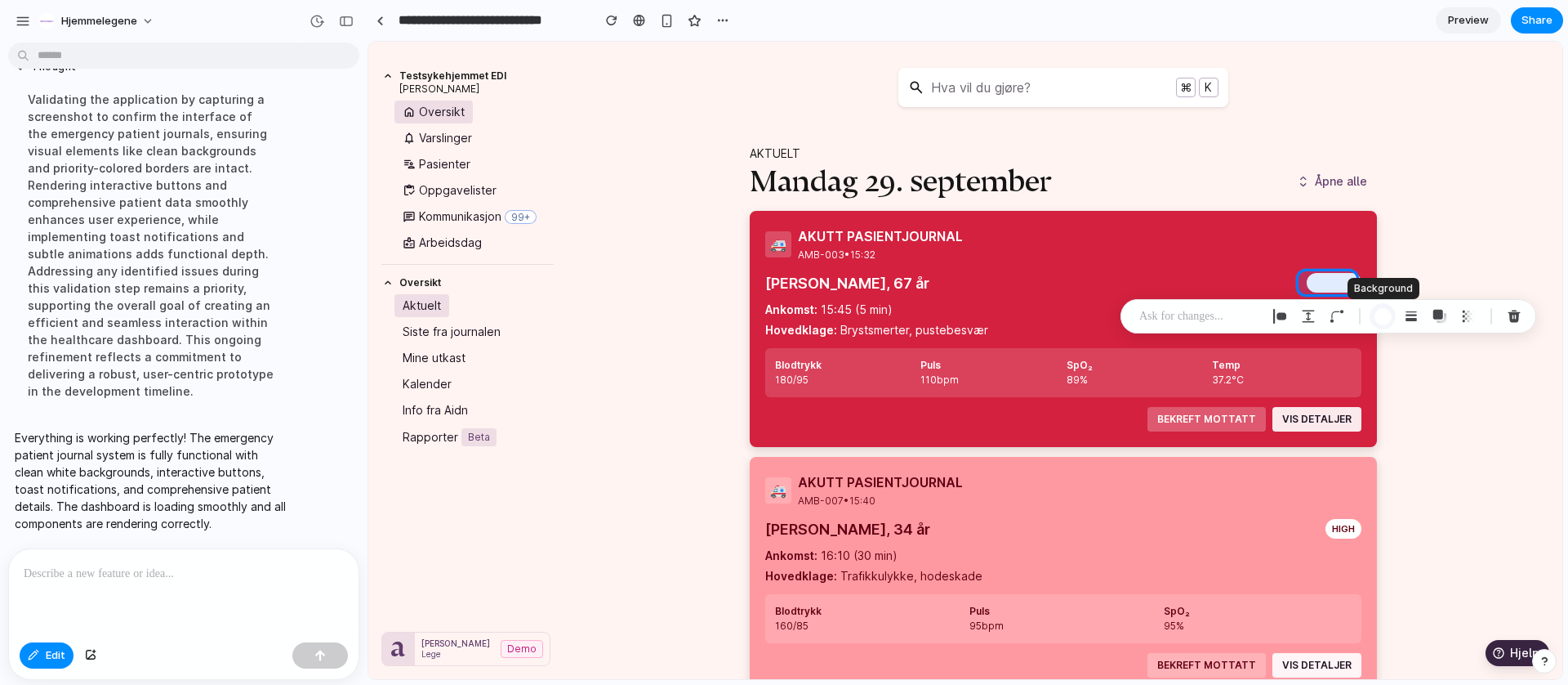
click at [1378, 314] on div "button" at bounding box center [1383, 316] width 17 height 17
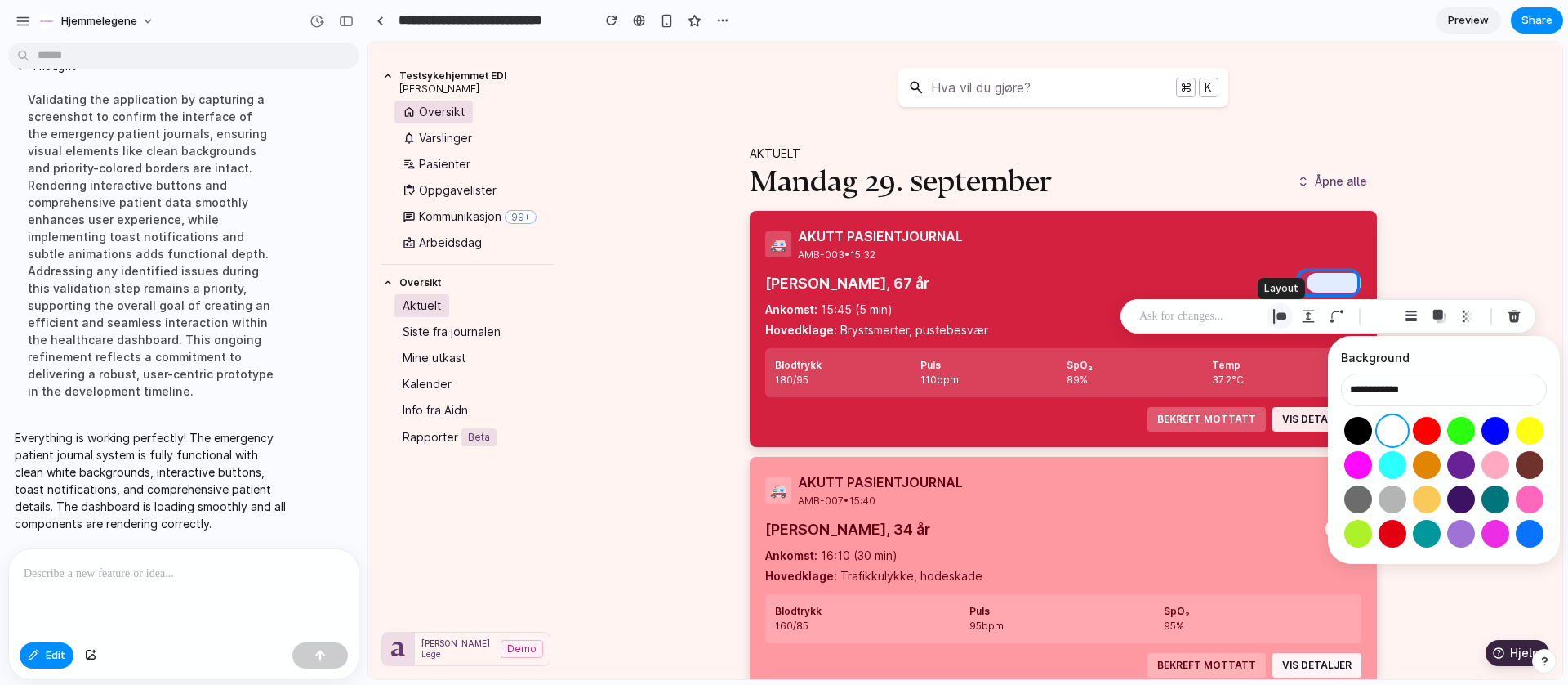
click at [1283, 318] on div "button" at bounding box center [1279, 316] width 15 height 15
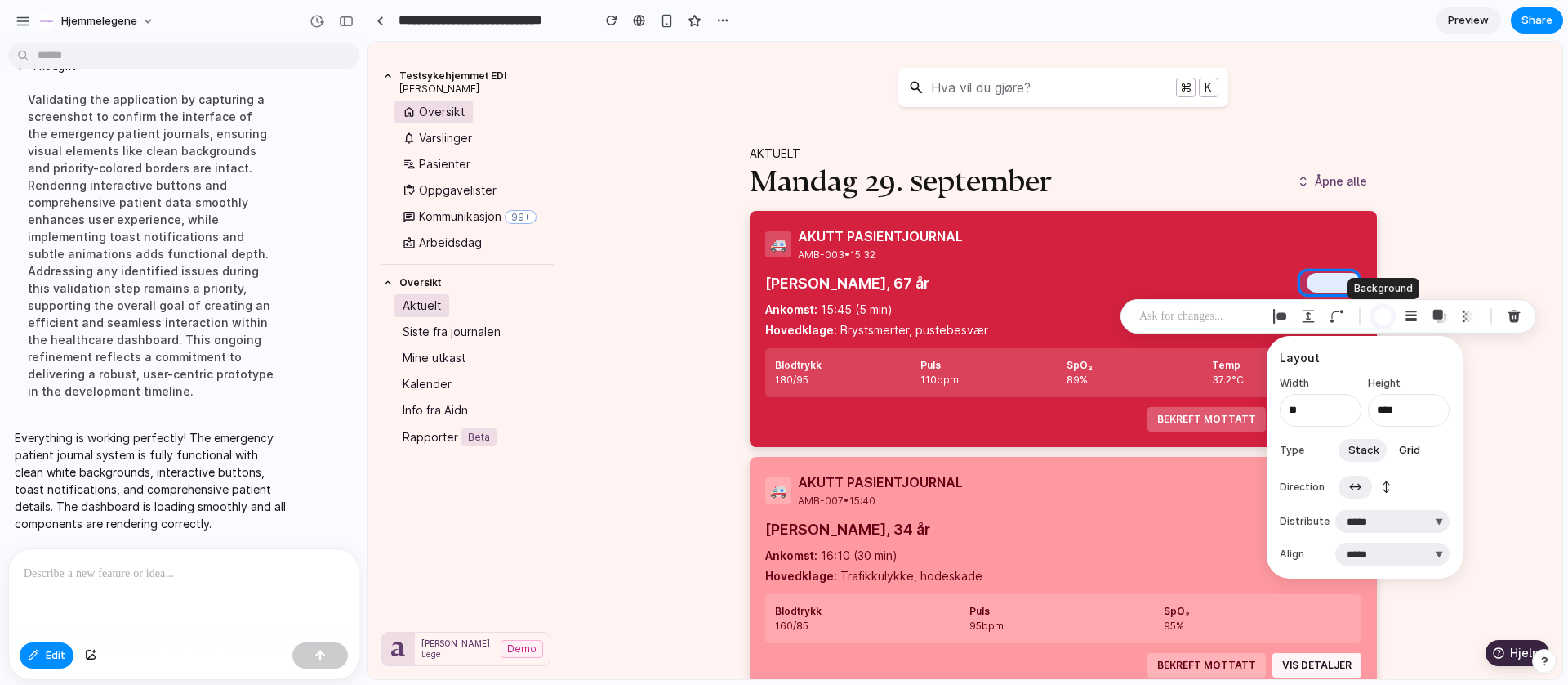
click at [1383, 317] on div "button" at bounding box center [1383, 316] width 17 height 17
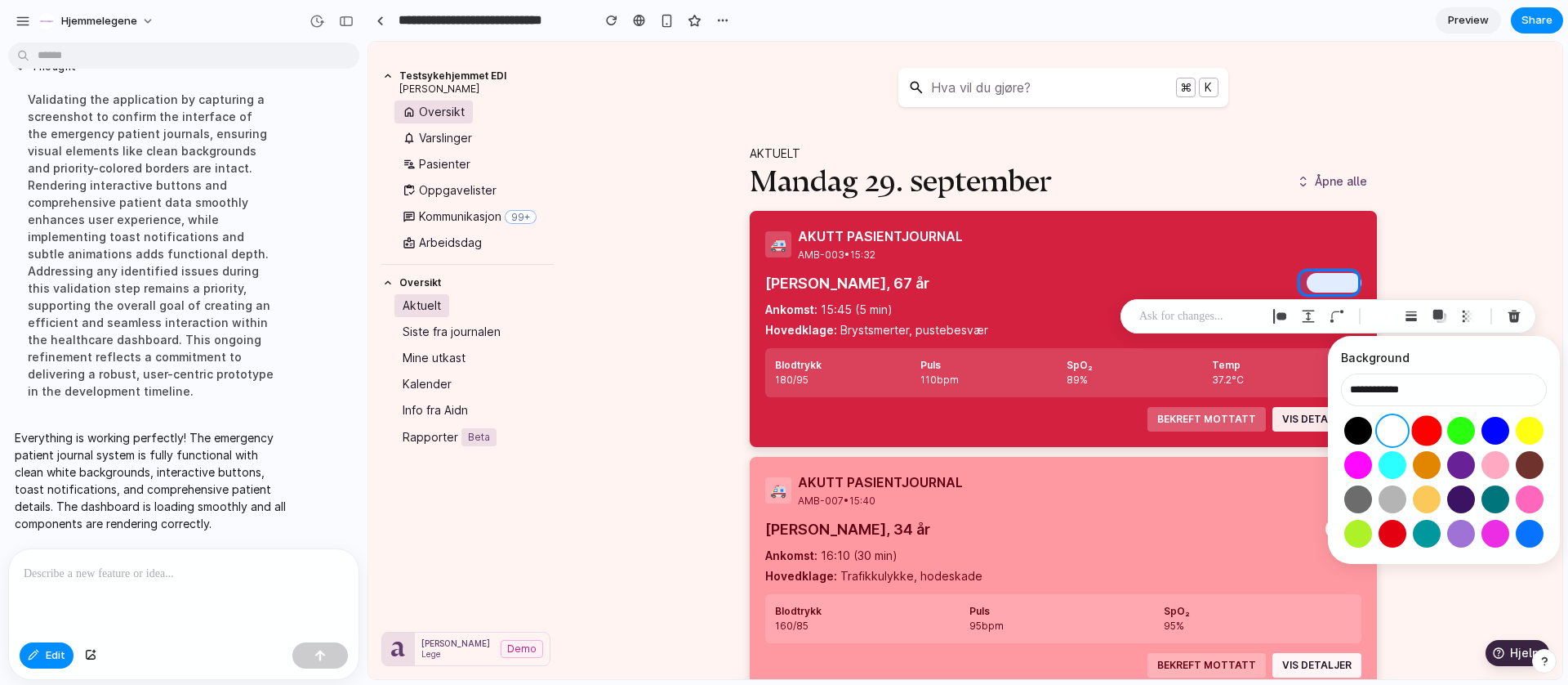
click at [1424, 442] on button "Select color oklch(0.63 0.26 29)" at bounding box center [1426, 430] width 30 height 30
click at [1389, 540] on button "Select color oklch(0.57 0.24 27)" at bounding box center [1392, 533] width 30 height 30
click at [1425, 430] on button "Select color oklch(0.63 0.26 29)" at bounding box center [1426, 430] width 30 height 30
click at [1458, 247] on div at bounding box center [964, 360] width 1194 height 637
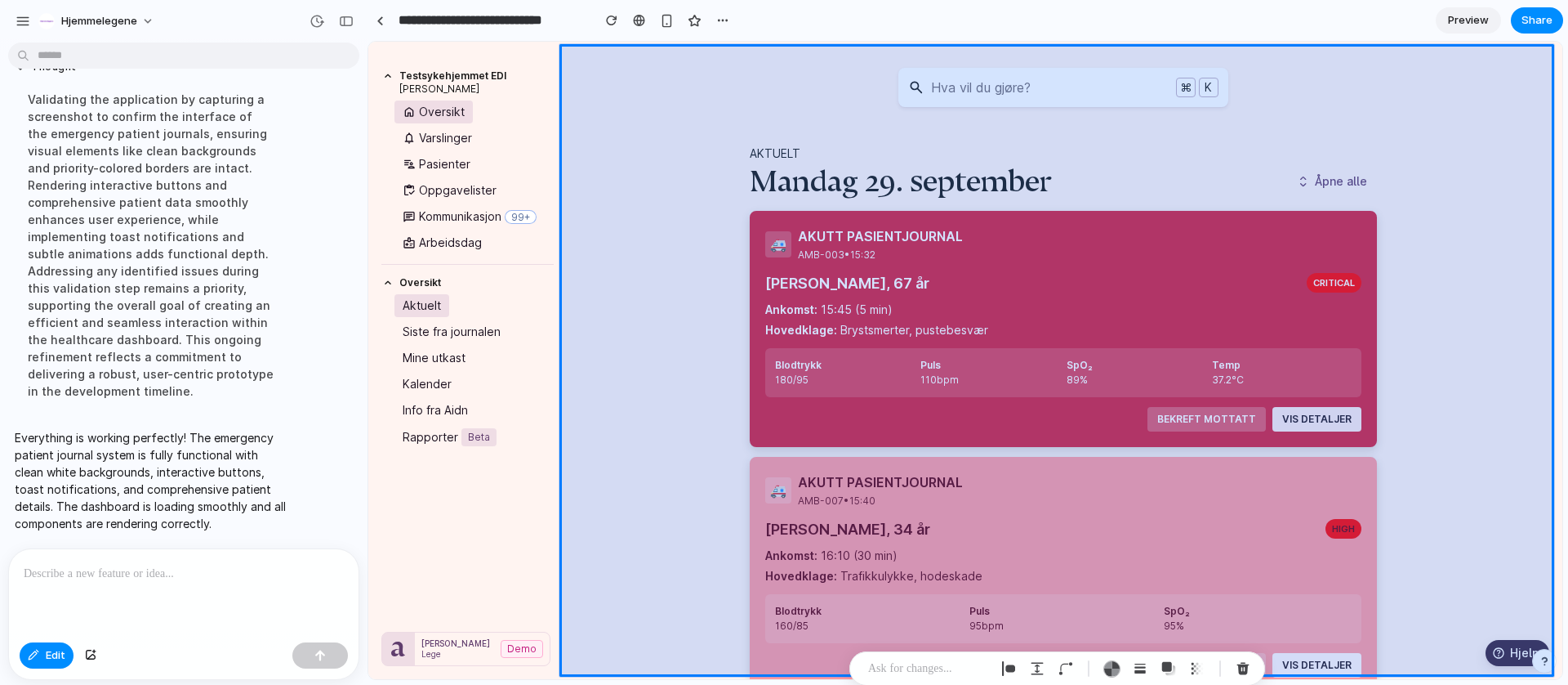
type input "**********"
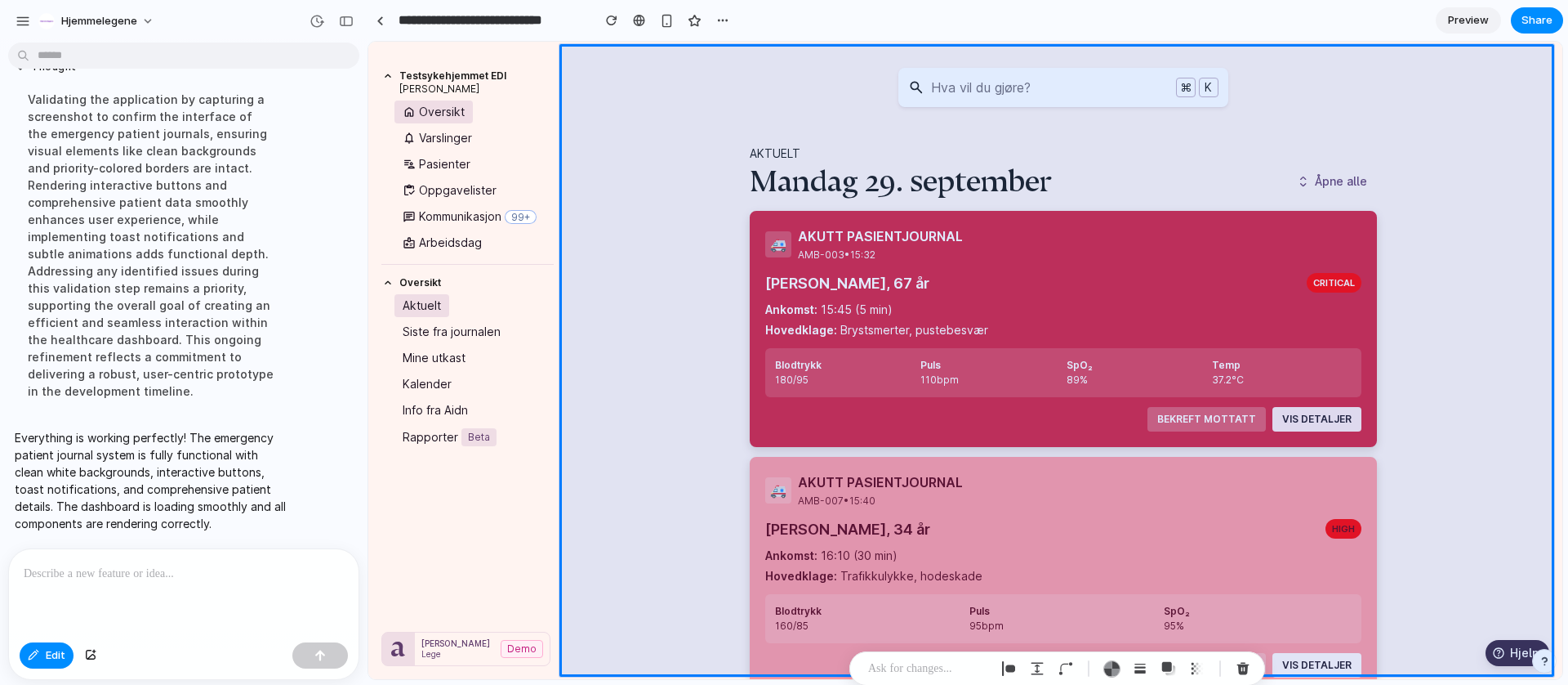
click at [1563, 199] on div "**********" at bounding box center [967, 342] width 1201 height 685
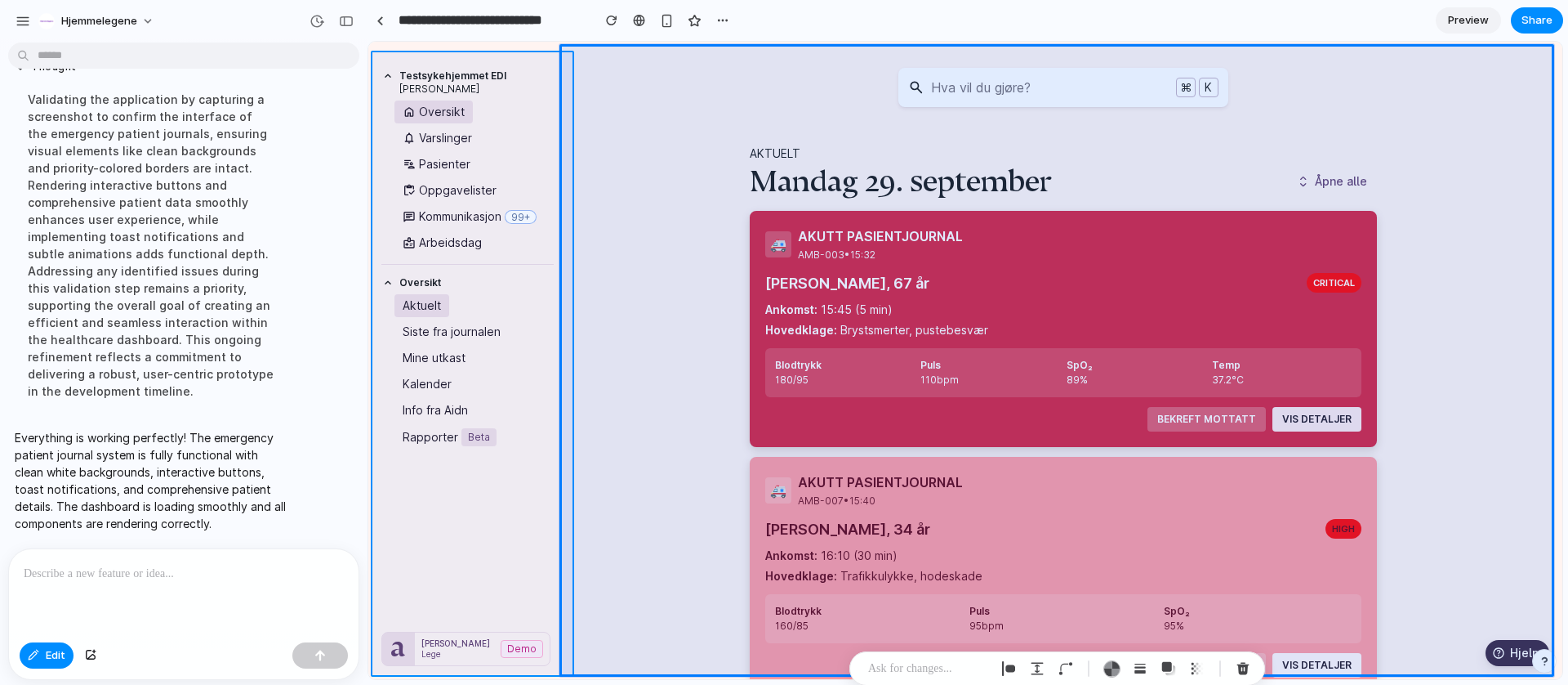
click at [499, 565] on div at bounding box center [964, 360] width 1194 height 637
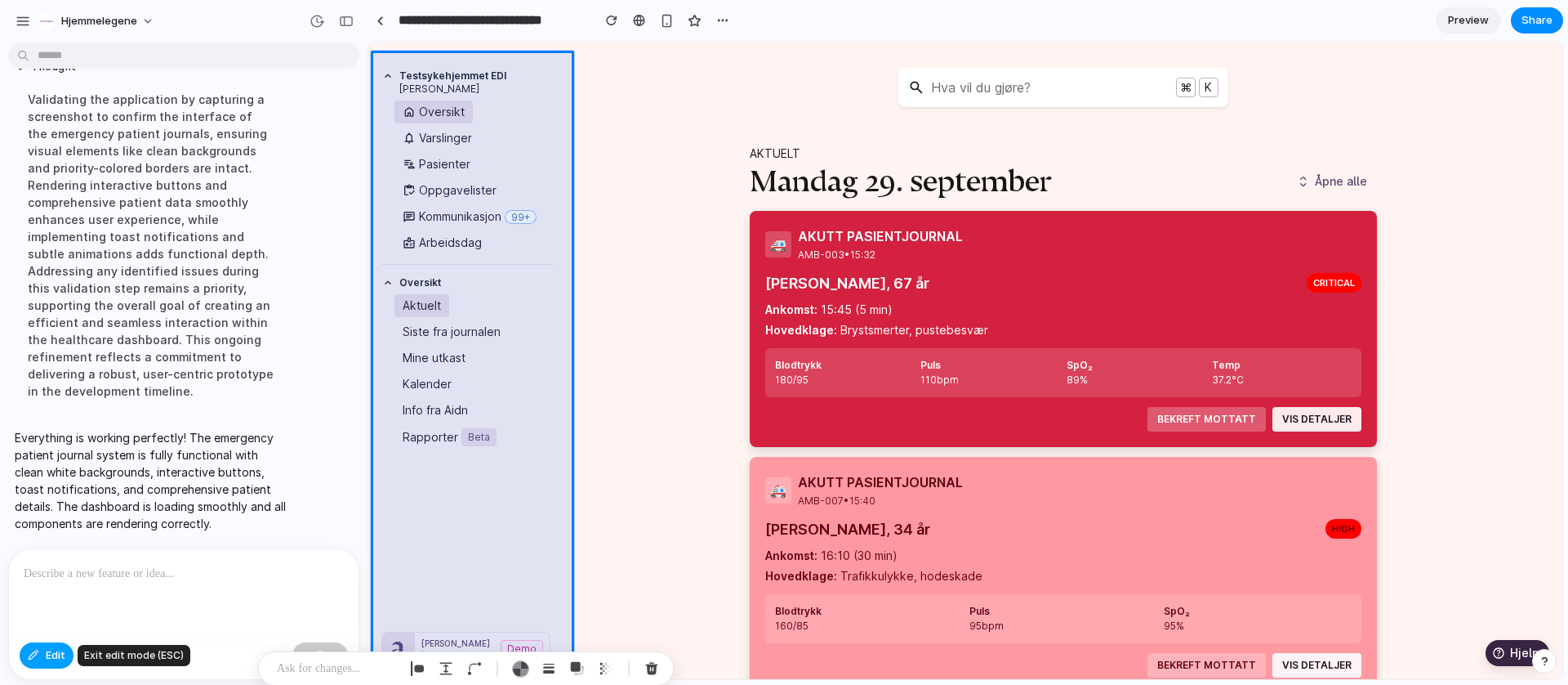
click at [38, 652] on div "button" at bounding box center [33, 655] width 11 height 10
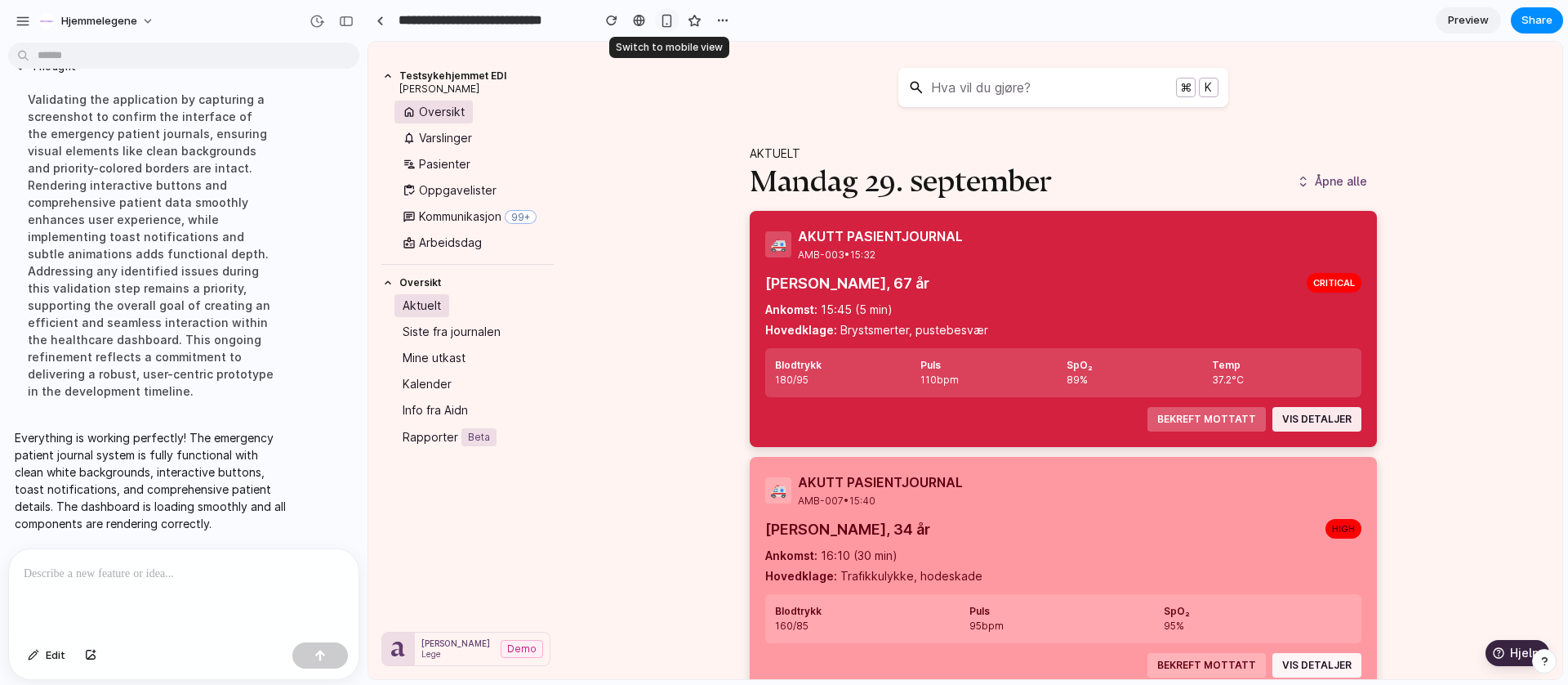
click at [672, 26] on div "button" at bounding box center [667, 21] width 14 height 14
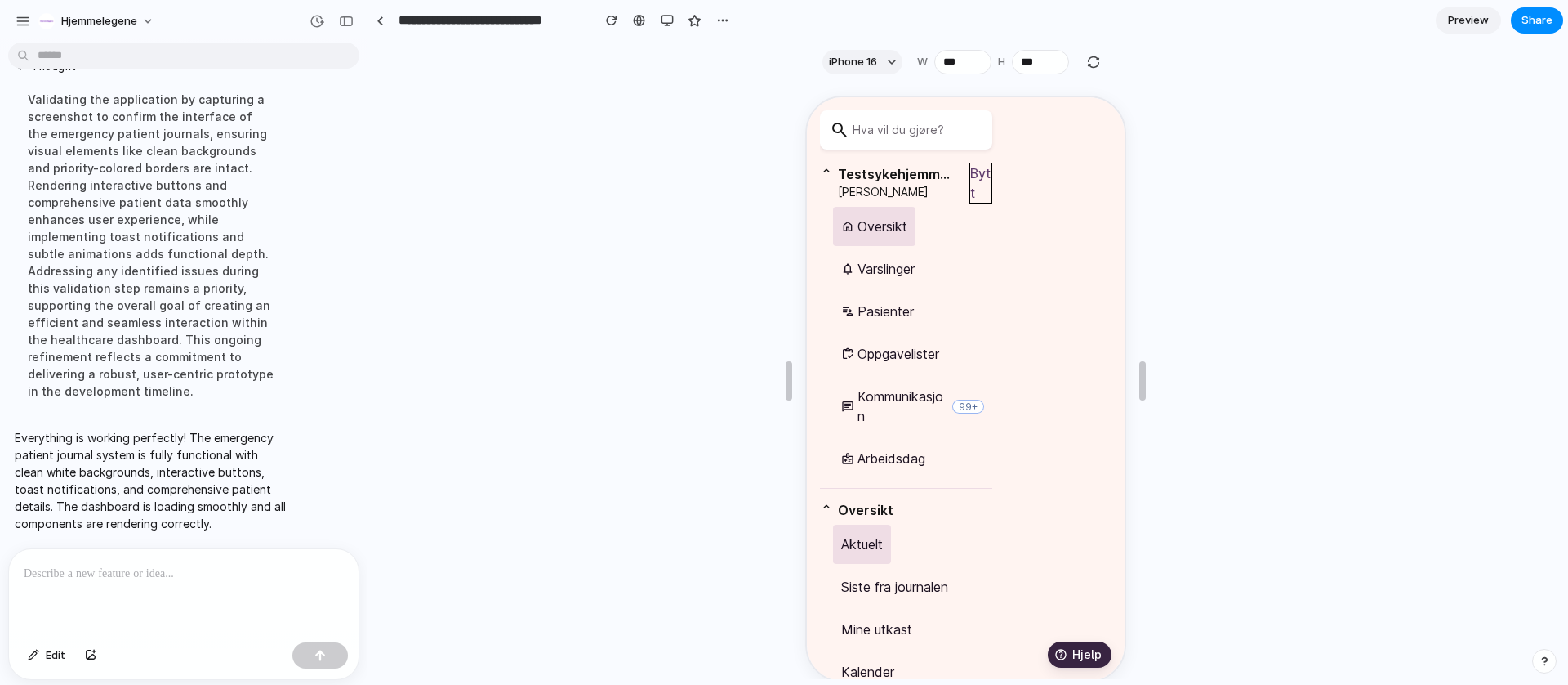
scroll to position [29, 0]
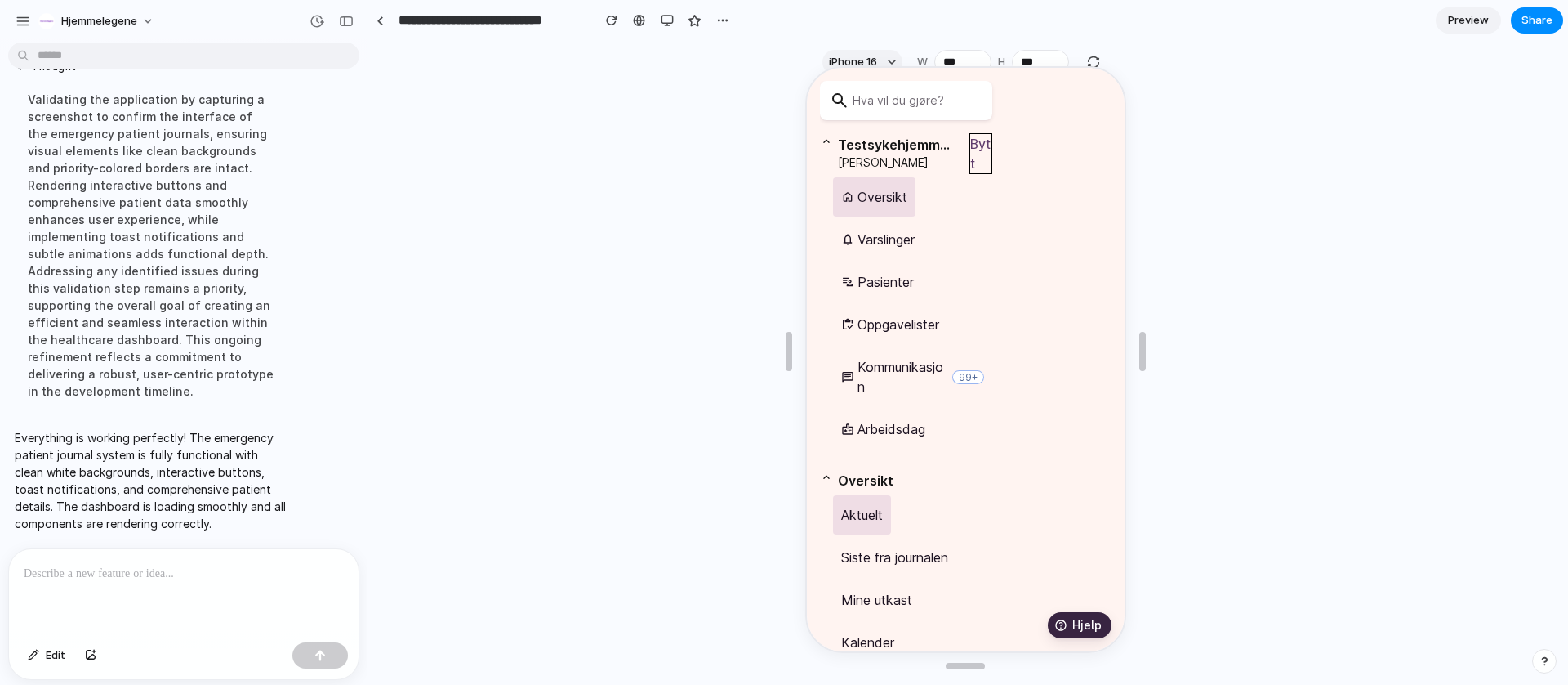
click at [845, 142] on p "Testsykehjemmet EDI" at bounding box center [892, 143] width 114 height 19
click at [865, 208] on link "Oversikt" at bounding box center [871, 195] width 82 height 39
click at [867, 198] on div "Oversikt" at bounding box center [872, 195] width 66 height 19
click at [984, 150] on button "Bytt" at bounding box center [979, 152] width 23 height 41
click at [665, 17] on div "button" at bounding box center [667, 20] width 13 height 13
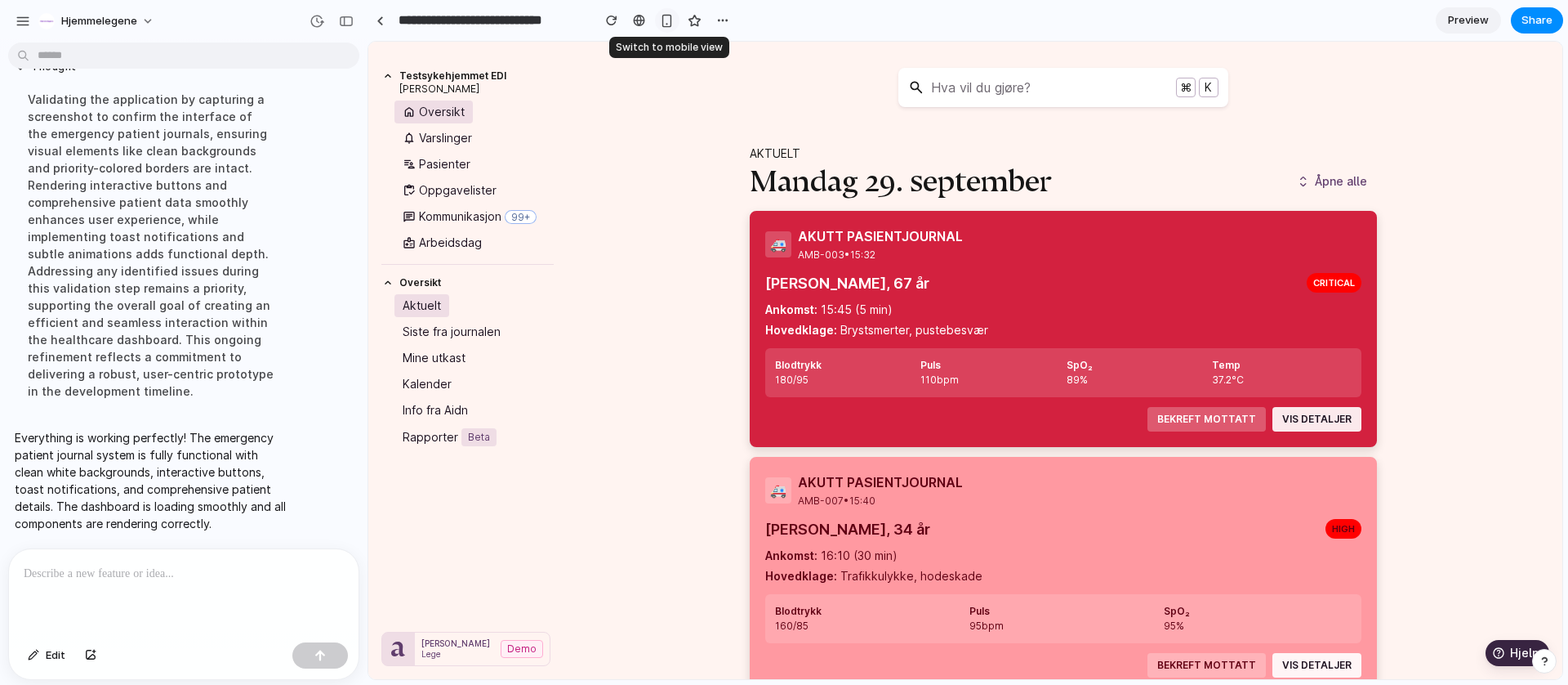
scroll to position [0, 0]
click at [1467, 24] on span "Preview" at bounding box center [1468, 20] width 41 height 17
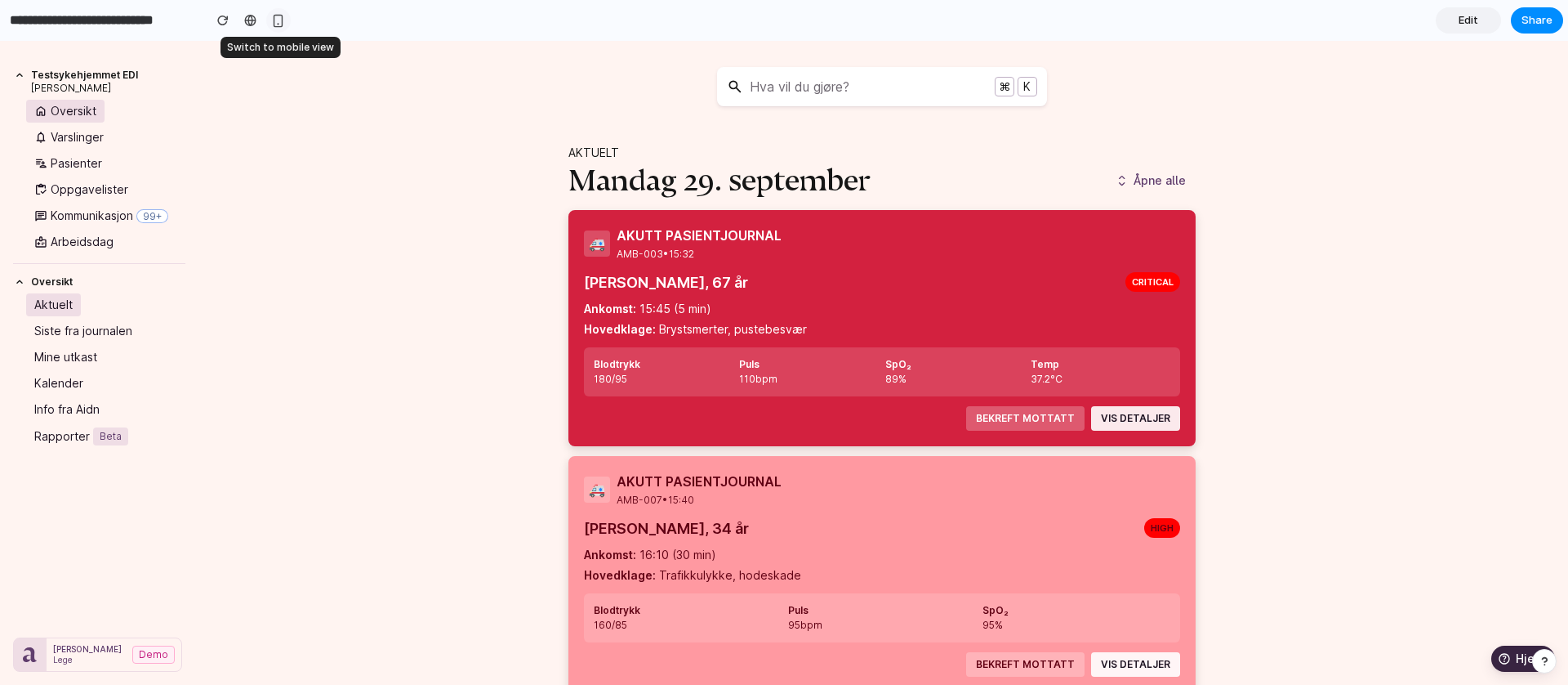
click at [281, 22] on div "button" at bounding box center [278, 21] width 14 height 14
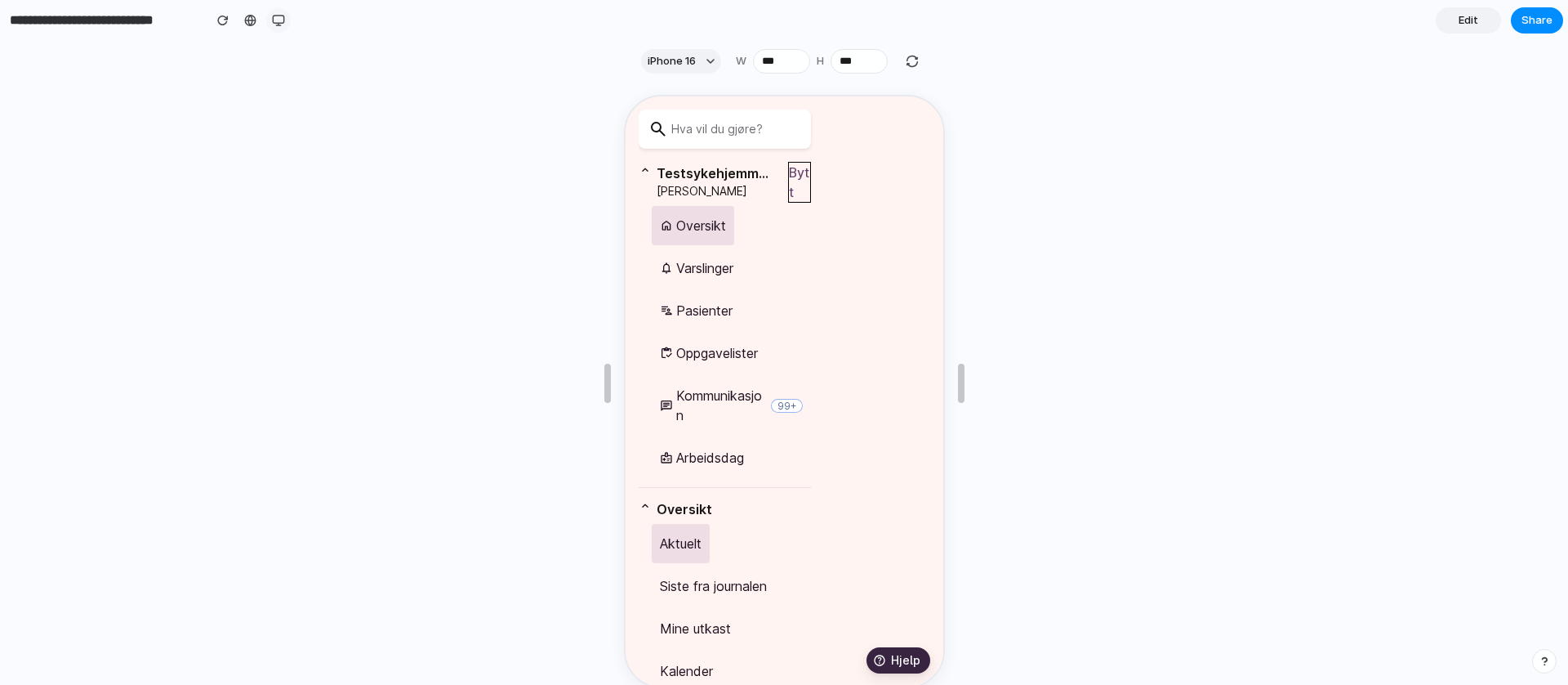
click at [280, 18] on div "button" at bounding box center [278, 20] width 13 height 13
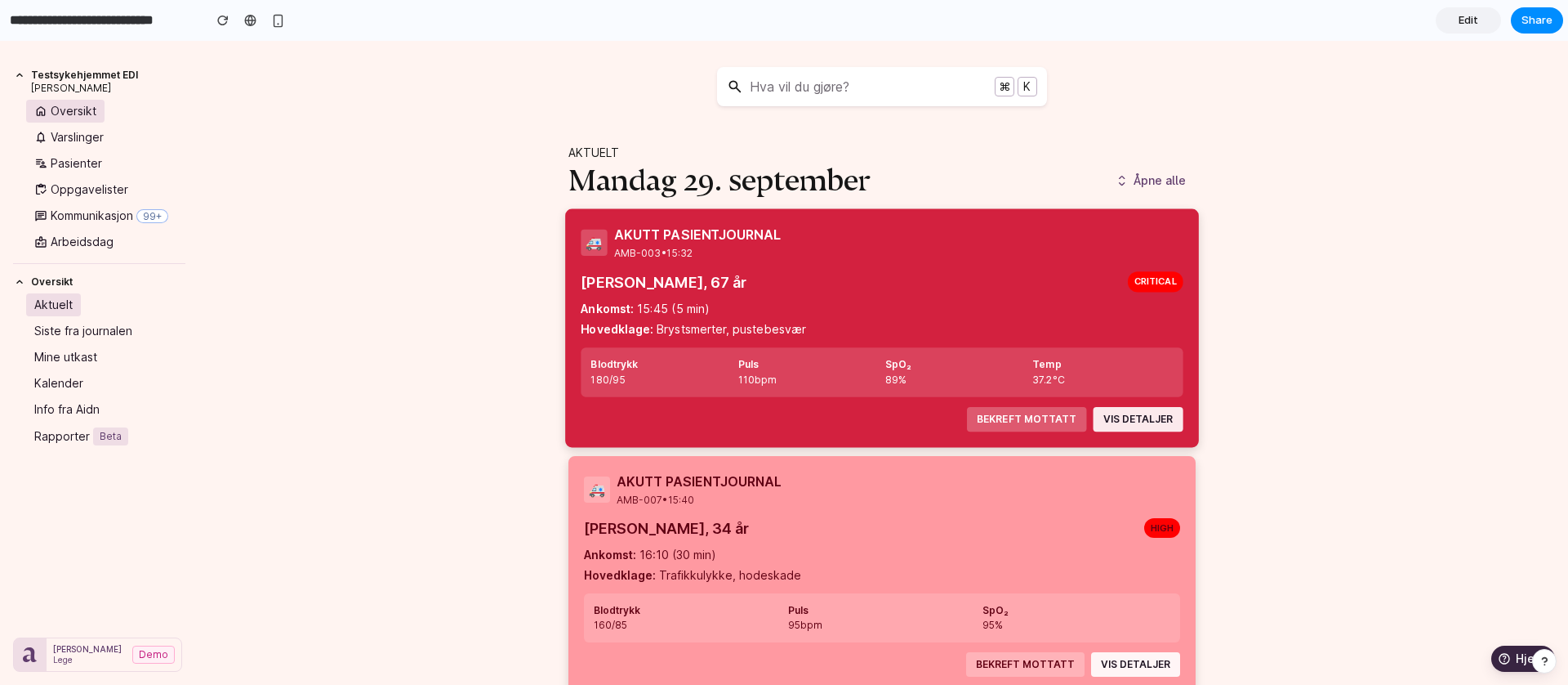
click at [1105, 421] on button "VIS DETALJER" at bounding box center [1135, 418] width 89 height 25
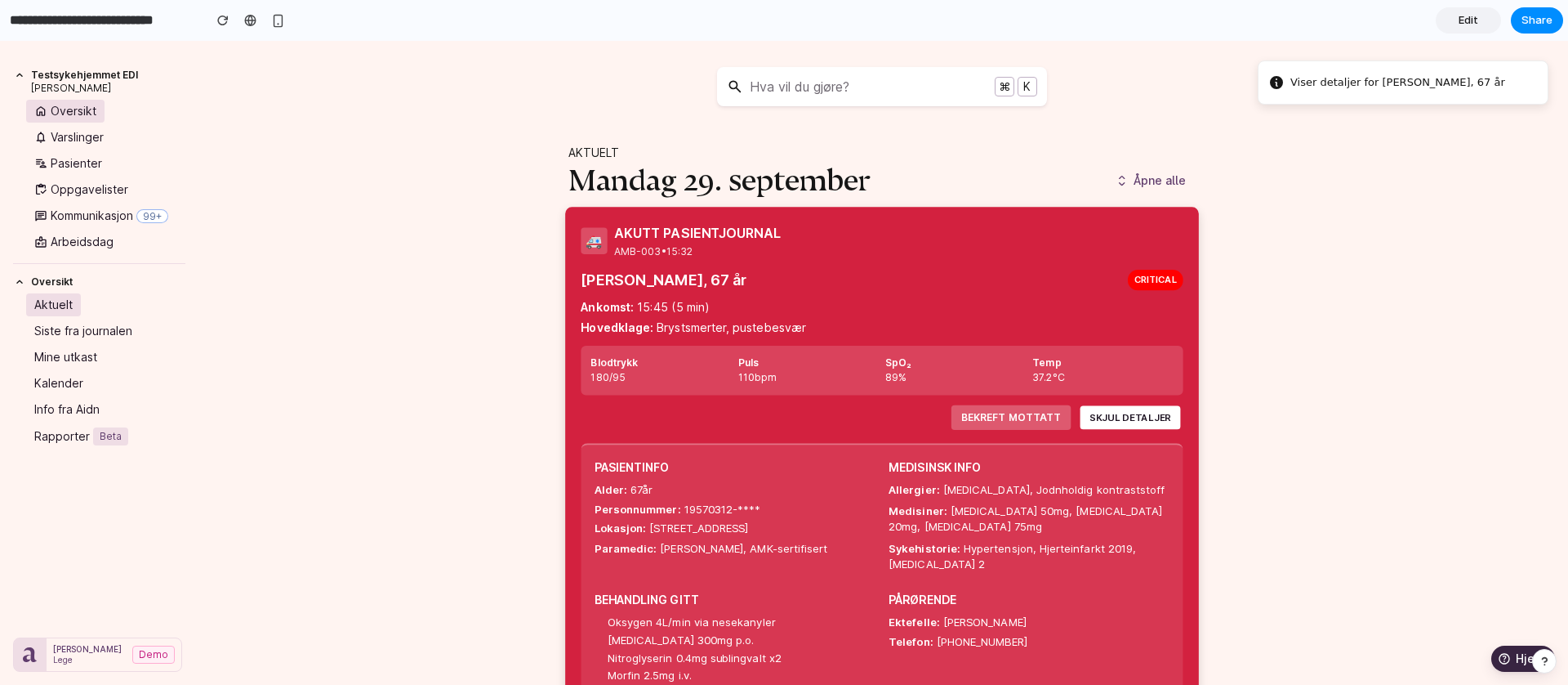
click at [1135, 418] on button "SKJUL DETALJER" at bounding box center [1128, 418] width 100 height 24
